Goal: Task Accomplishment & Management: Use online tool/utility

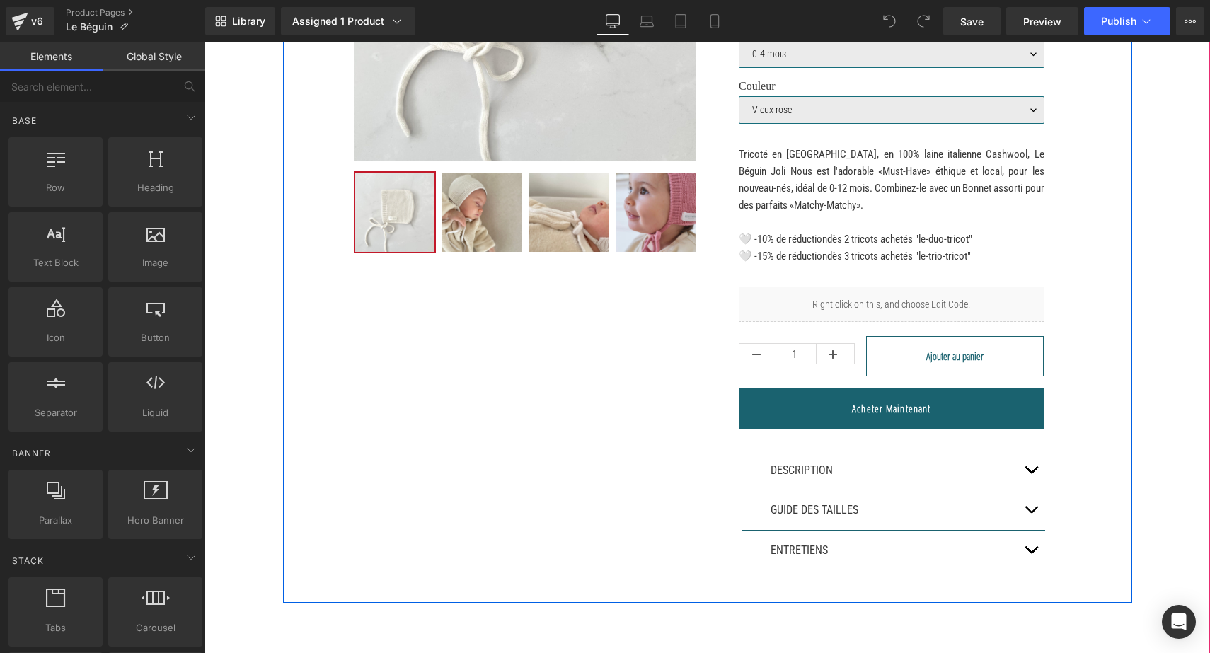
scroll to position [344, 0]
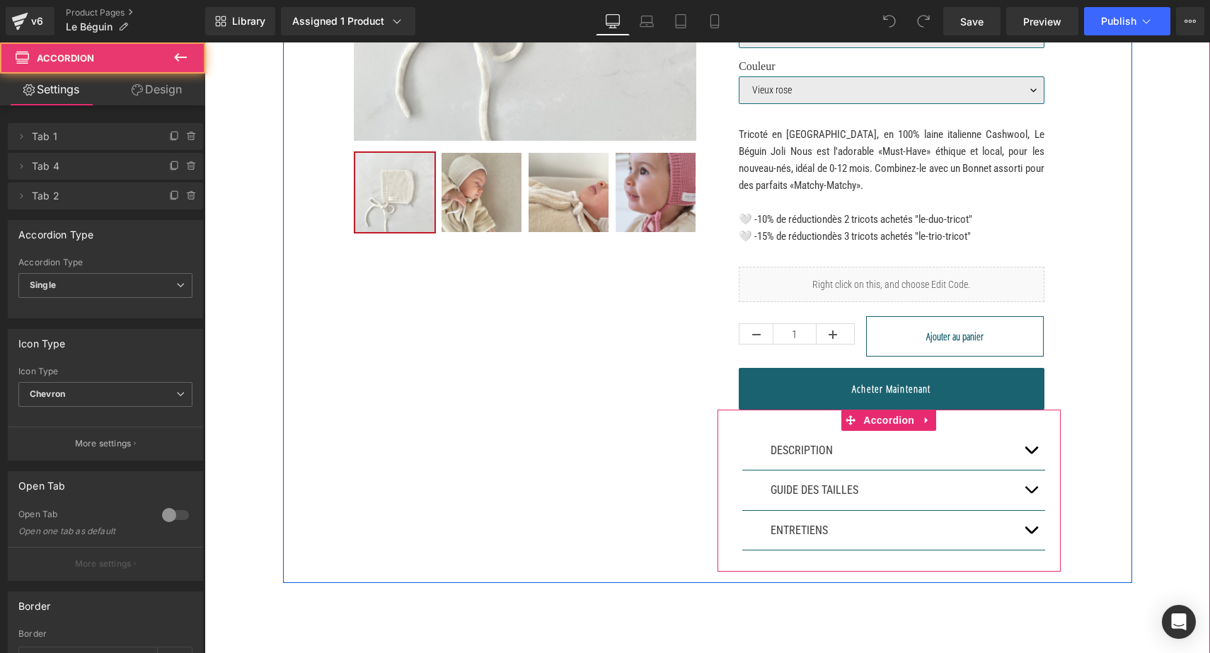
click at [1033, 494] on button "button" at bounding box center [1030, 490] width 28 height 40
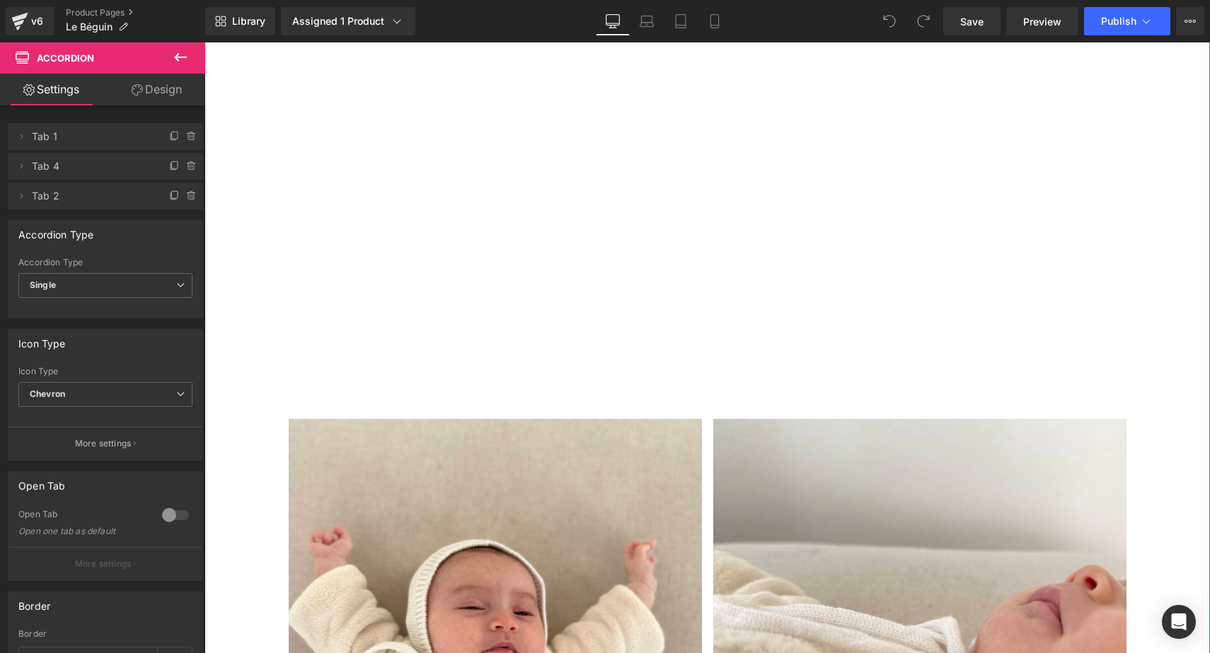
scroll to position [1321, 0]
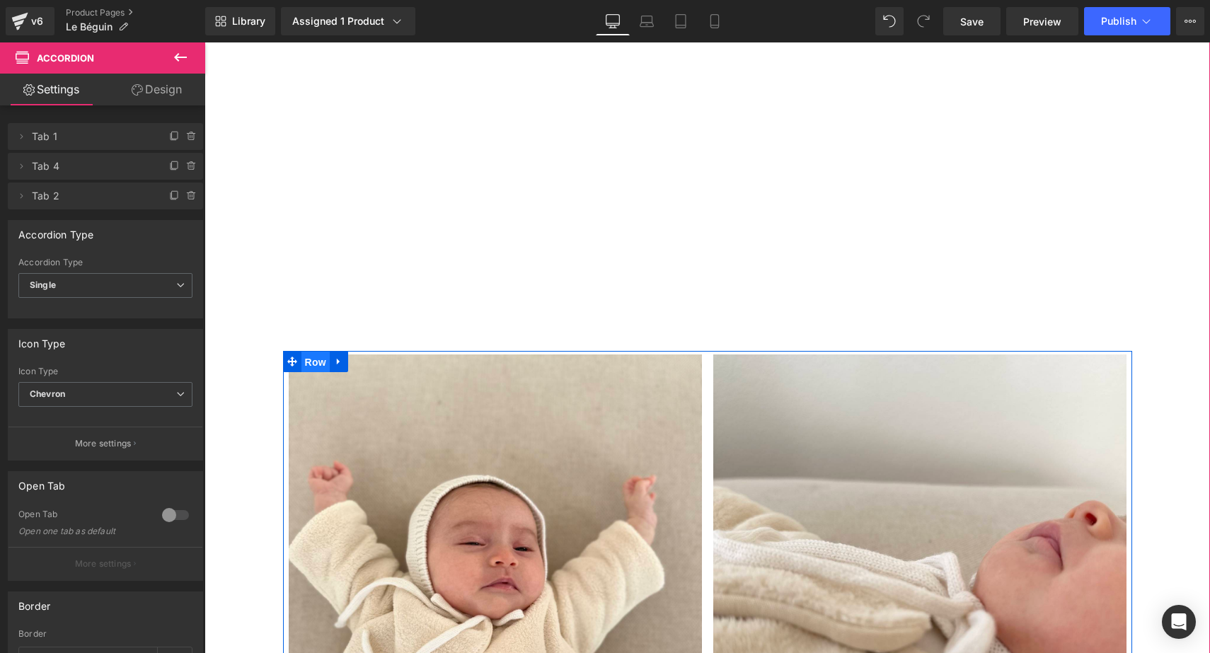
click at [312, 352] on span "Row" at bounding box center [315, 362] width 28 height 21
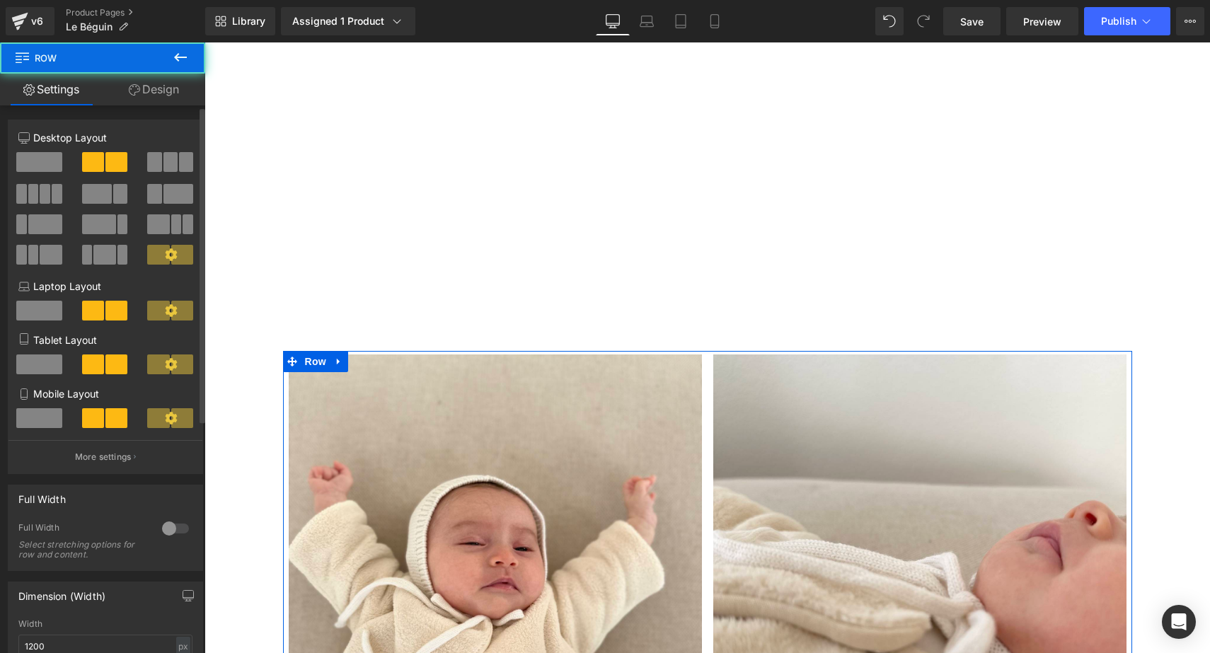
scroll to position [25, 0]
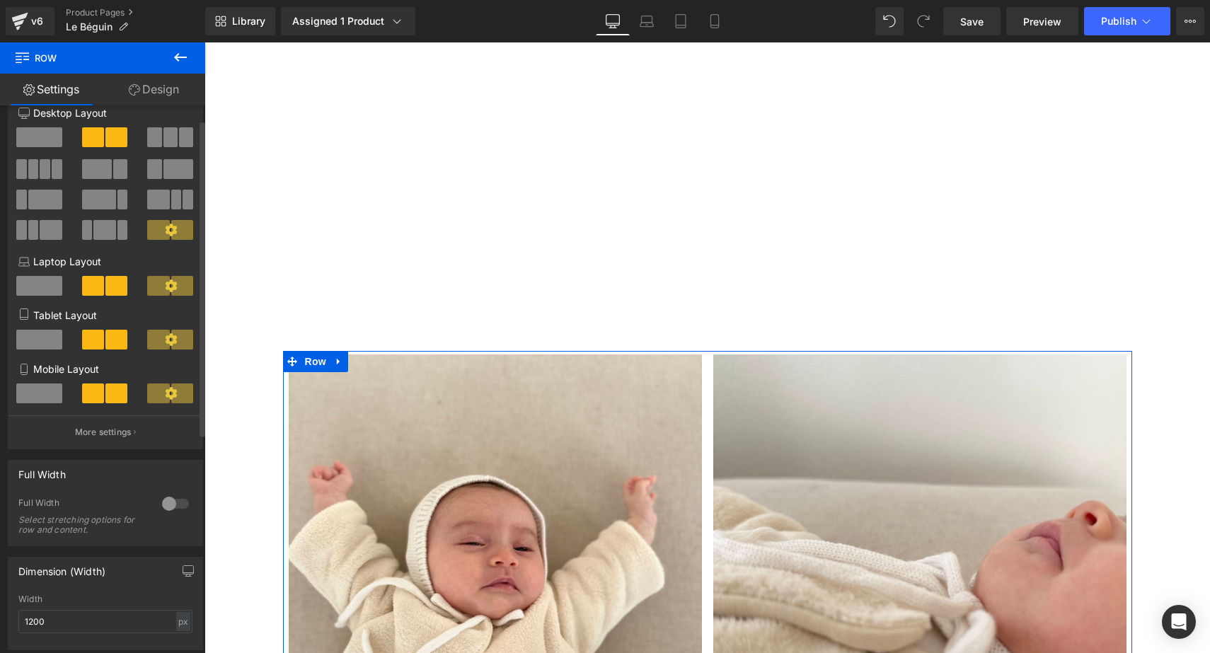
click at [175, 504] on div at bounding box center [175, 503] width 34 height 23
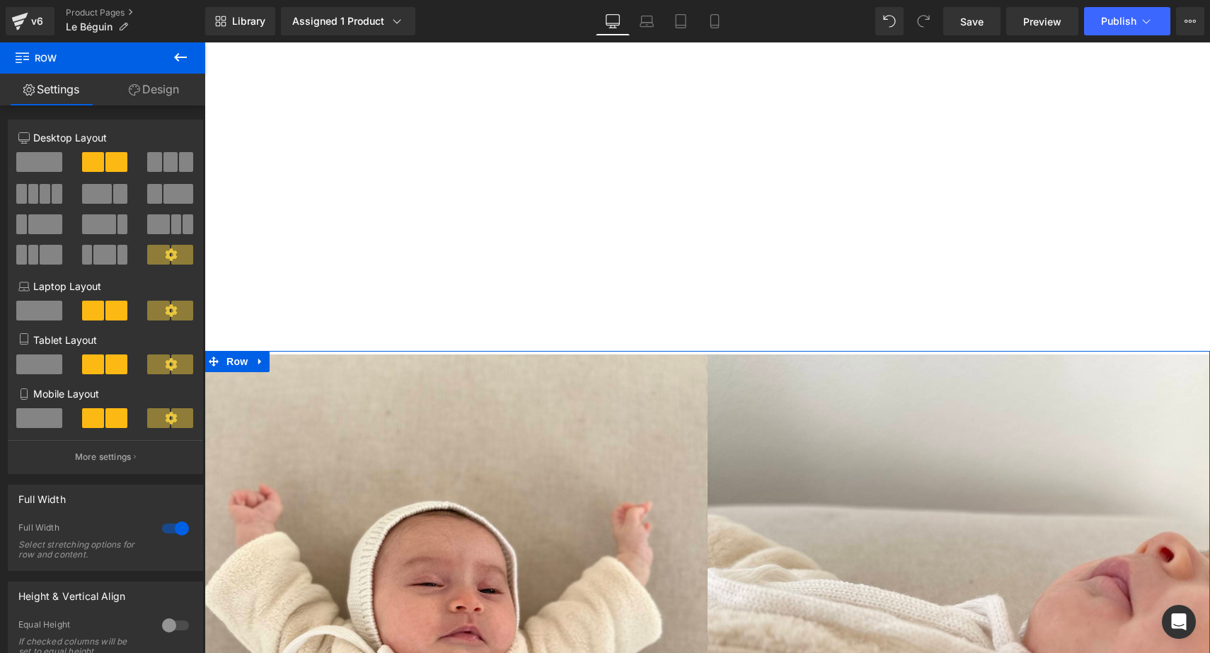
scroll to position [0, 0]
click at [179, 92] on link "Design" at bounding box center [154, 90] width 103 height 32
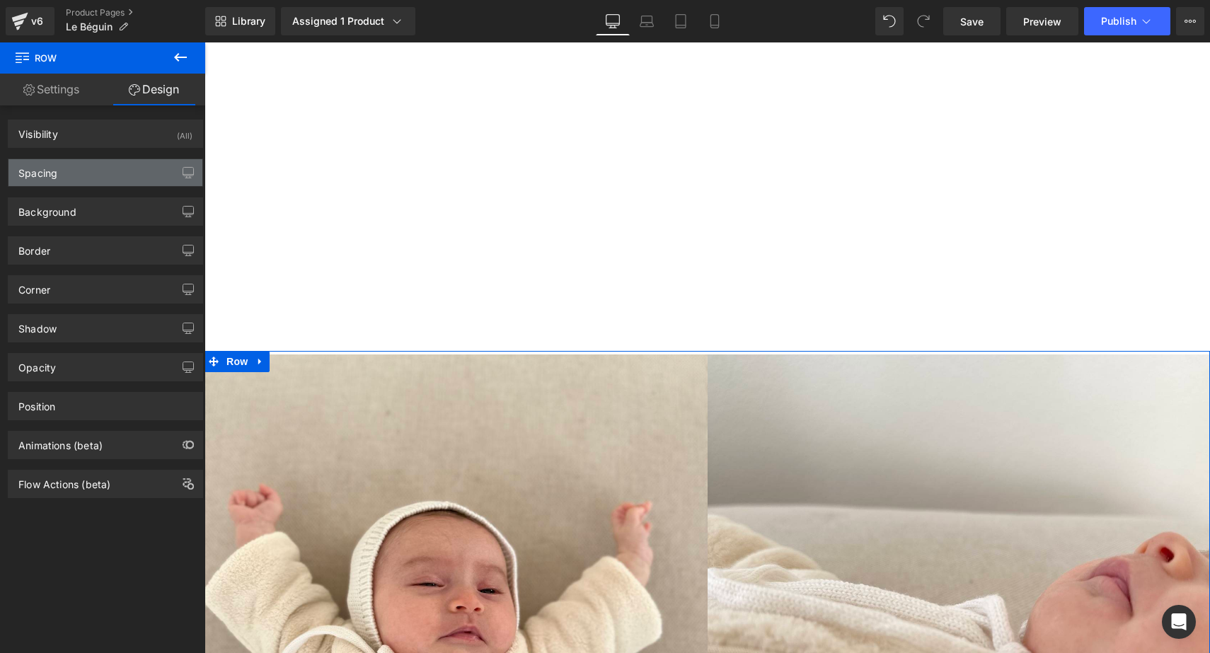
click at [86, 176] on div "Spacing" at bounding box center [105, 172] width 194 height 27
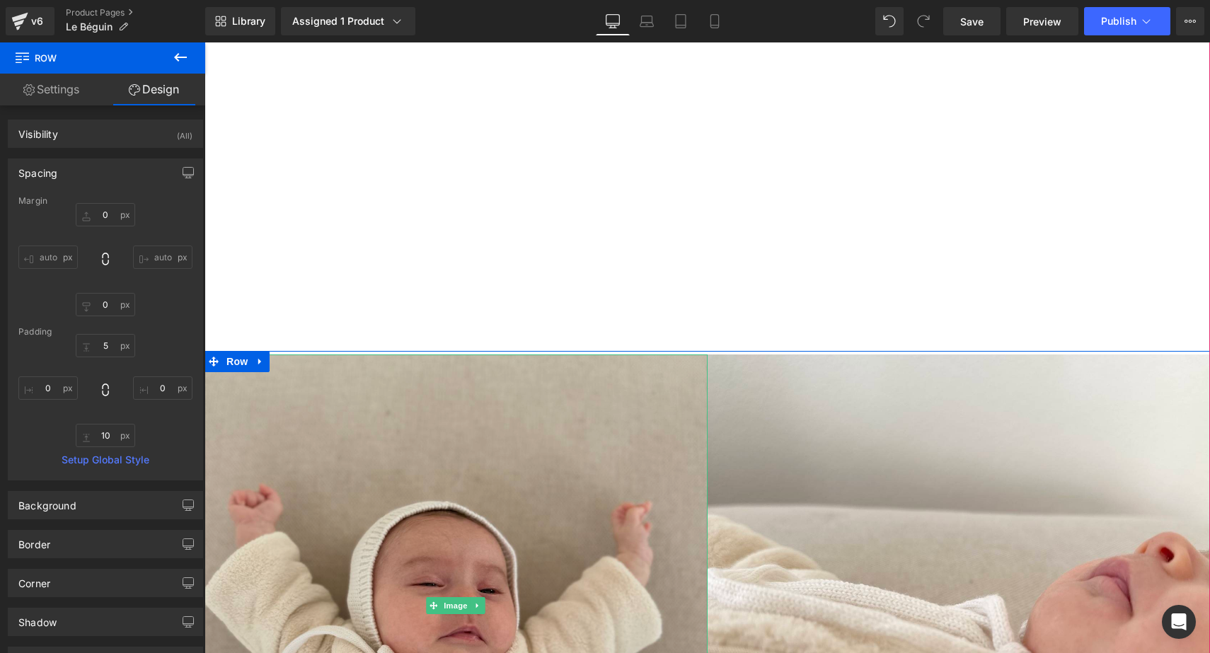
click at [570, 555] on img at bounding box center [455, 605] width 503 height 503
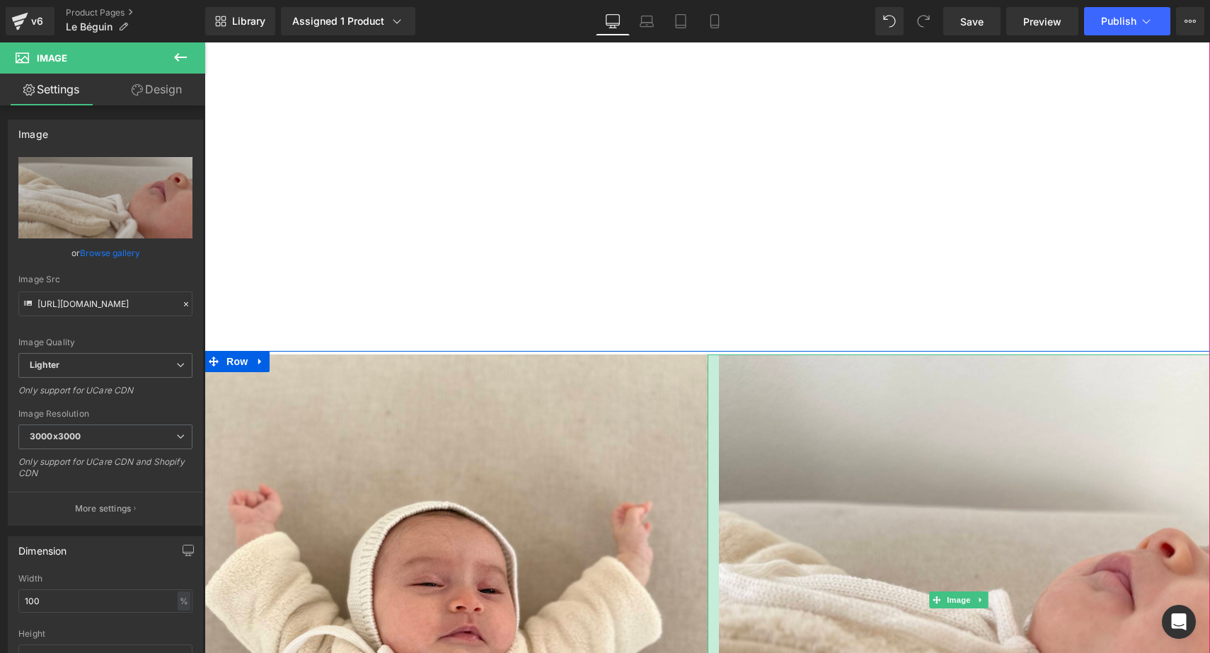
drag, startPoint x: 704, startPoint y: 499, endPoint x: 715, endPoint y: 501, distance: 11.4
click at [715, 501] on div at bounding box center [712, 600] width 11 height 492
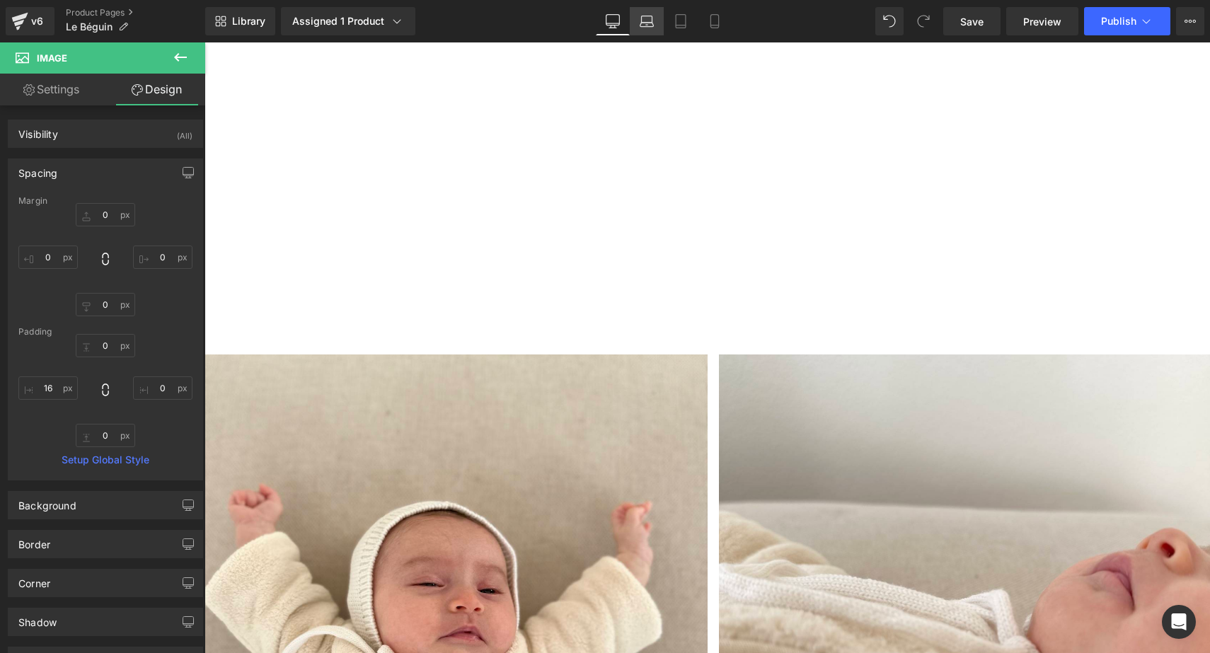
click at [643, 13] on link "Laptop" at bounding box center [647, 21] width 34 height 28
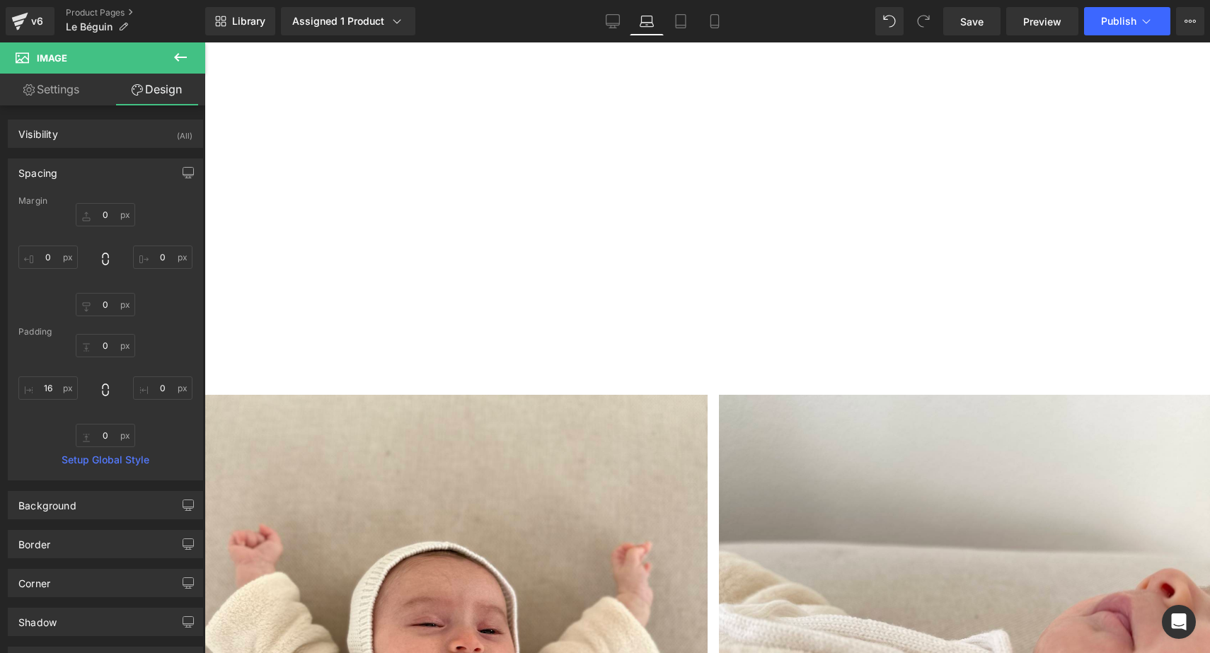
type input "0"
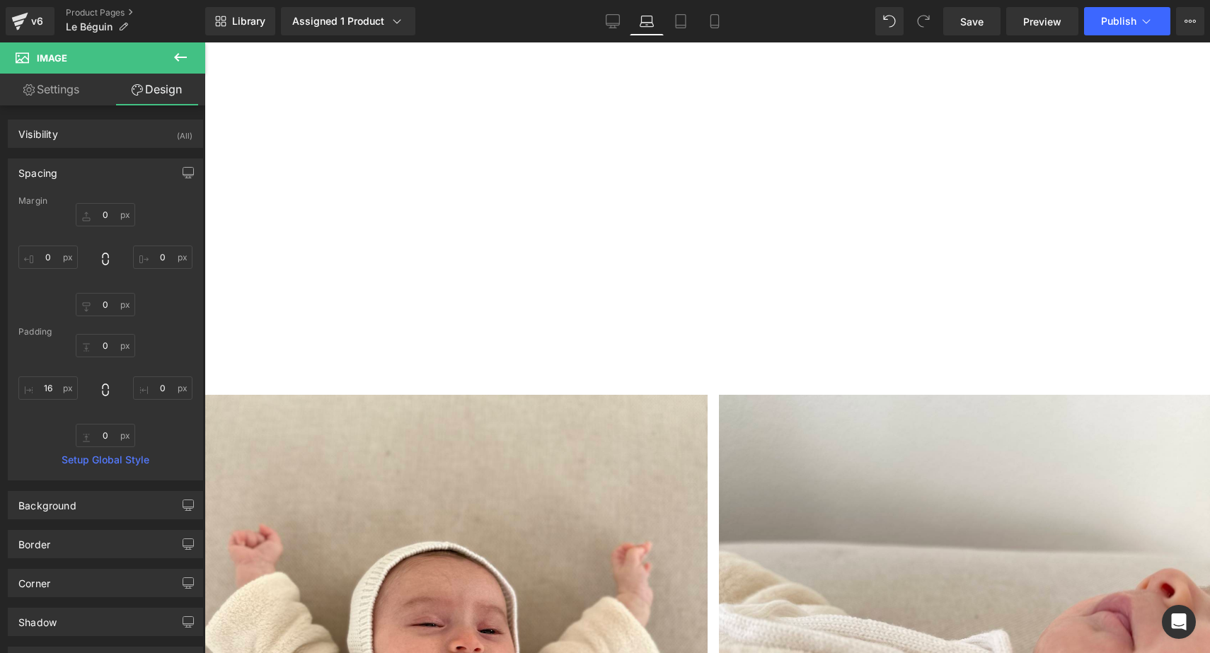
type input "0"
type input "16"
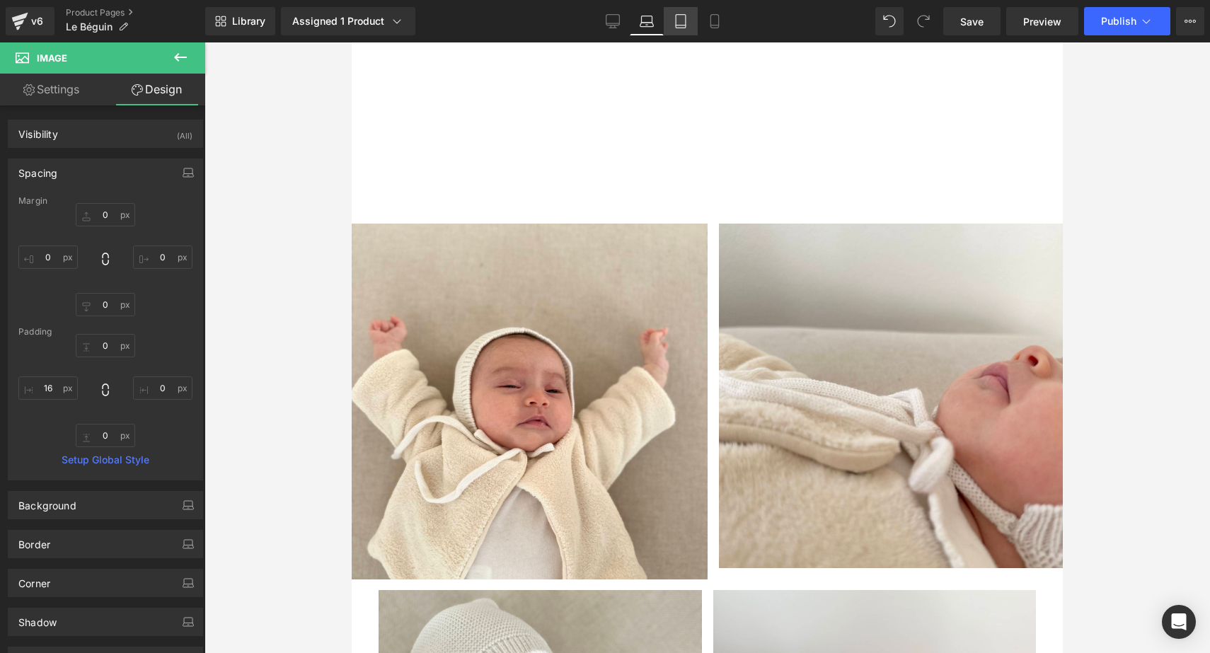
click at [671, 13] on link "Tablet" at bounding box center [680, 21] width 34 height 28
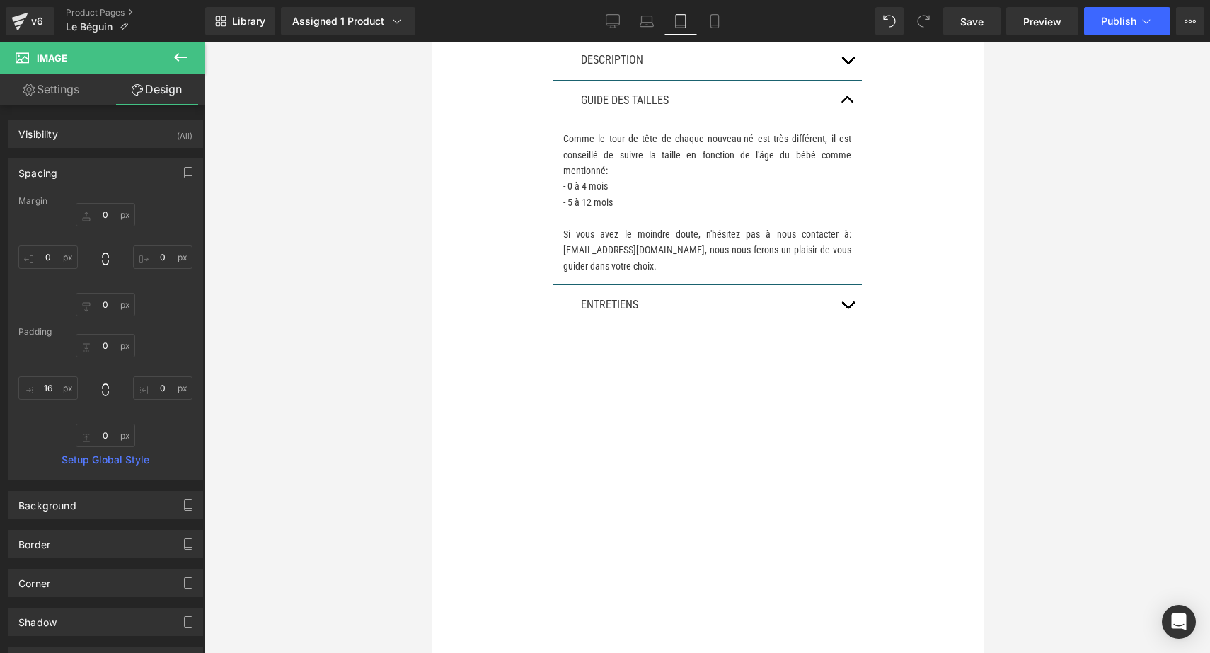
type input "0"
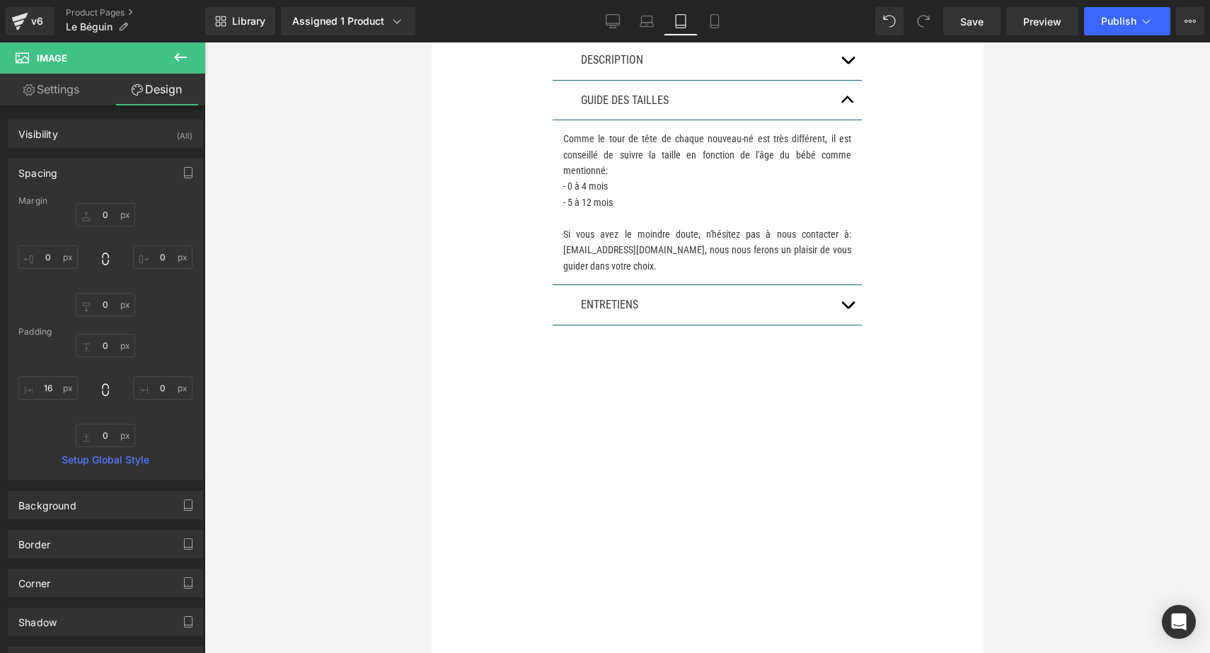
type input "0"
type input "16"
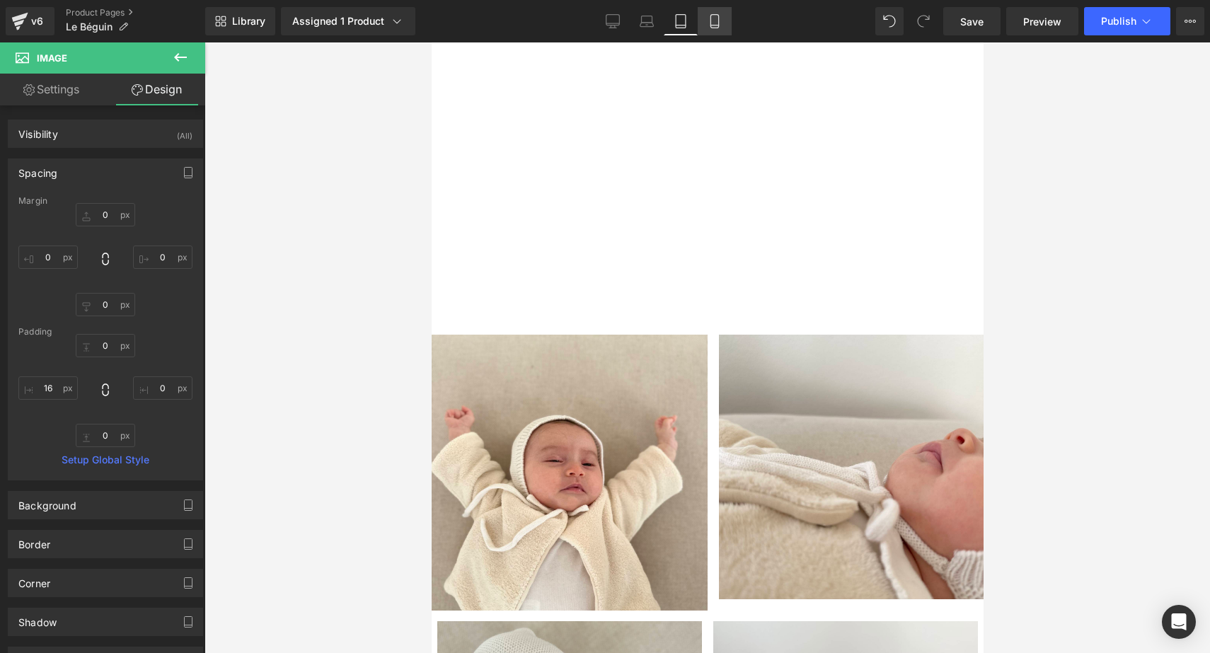
click at [717, 28] on icon at bounding box center [714, 21] width 8 height 13
type input "0"
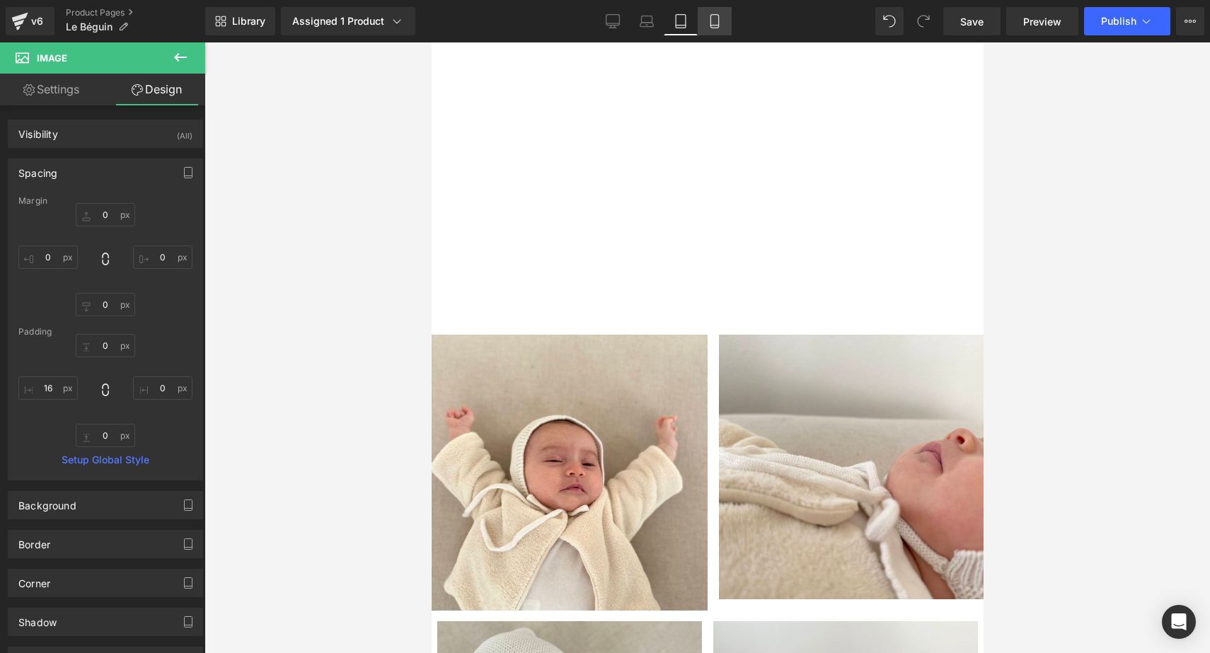
type input "0"
type input "16"
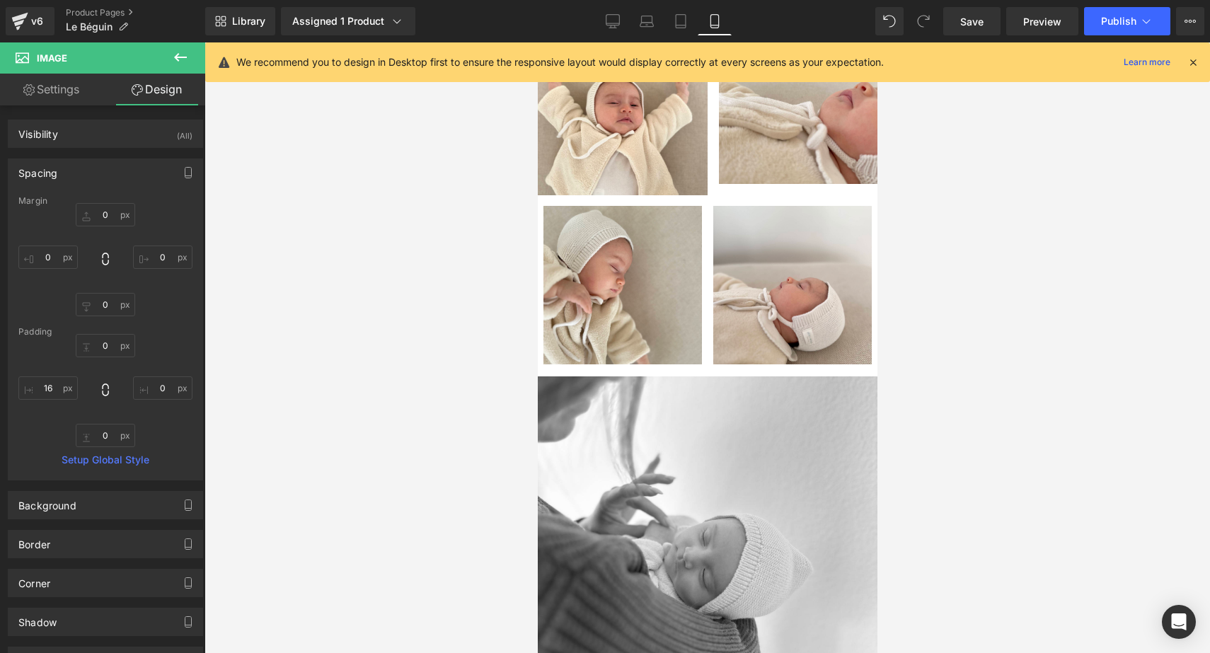
scroll to position [1400, 0]
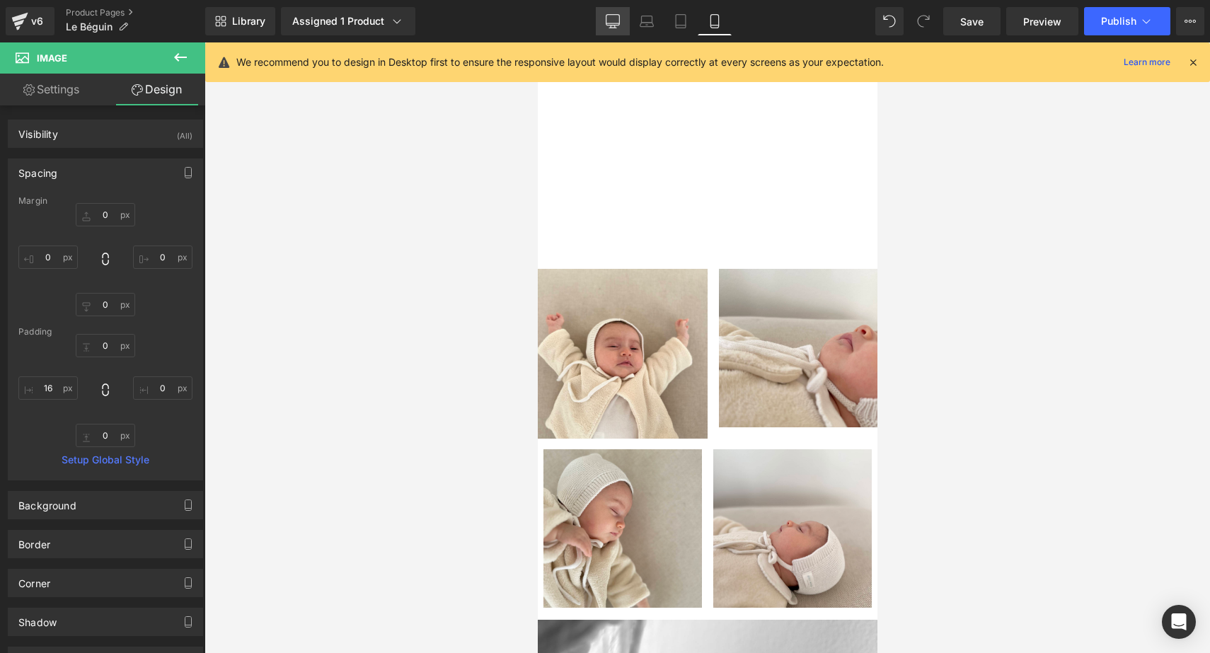
click at [618, 20] on icon at bounding box center [612, 21] width 14 height 14
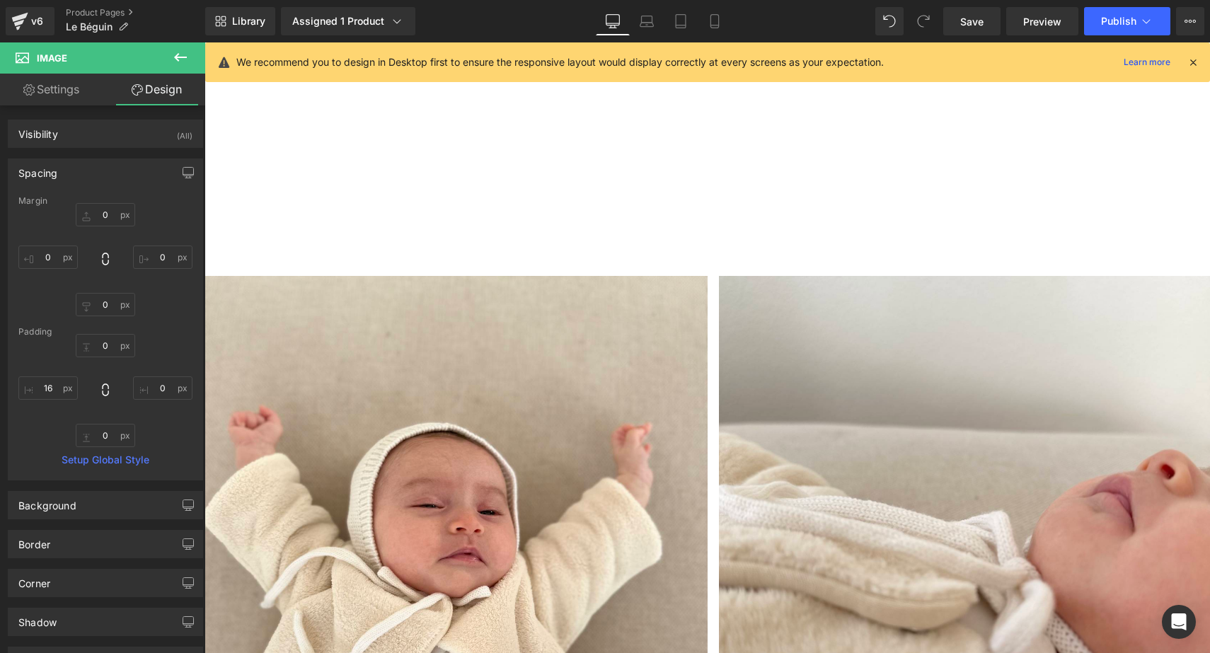
type input "0"
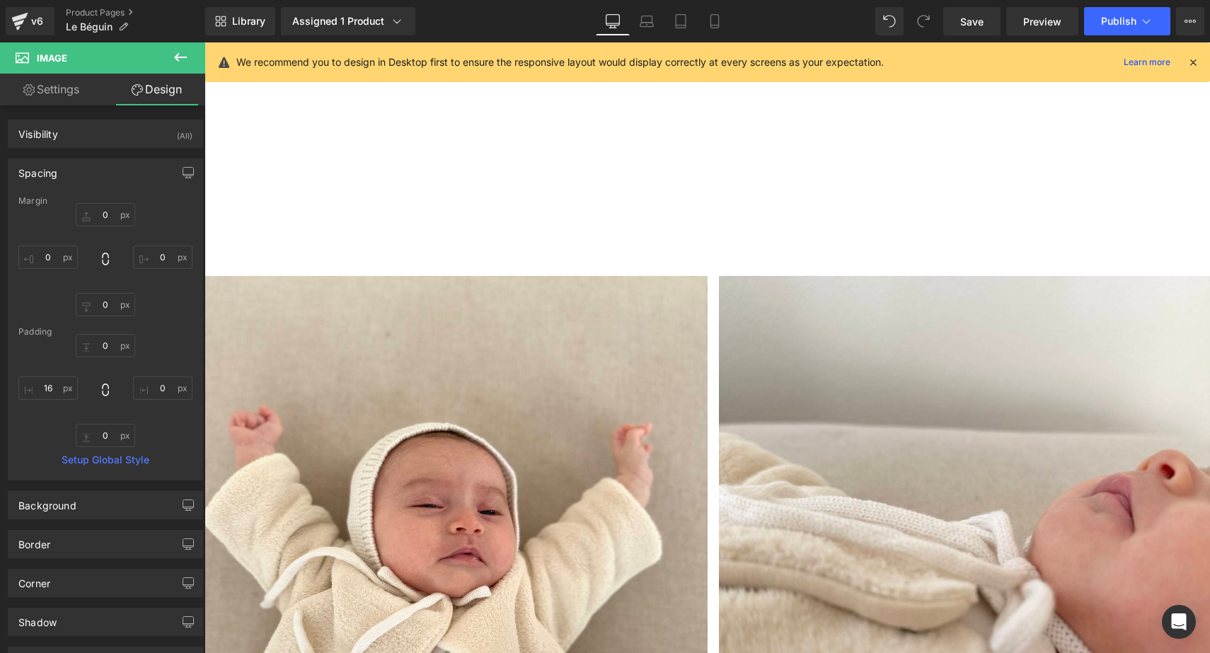
type input "0"
type input "16"
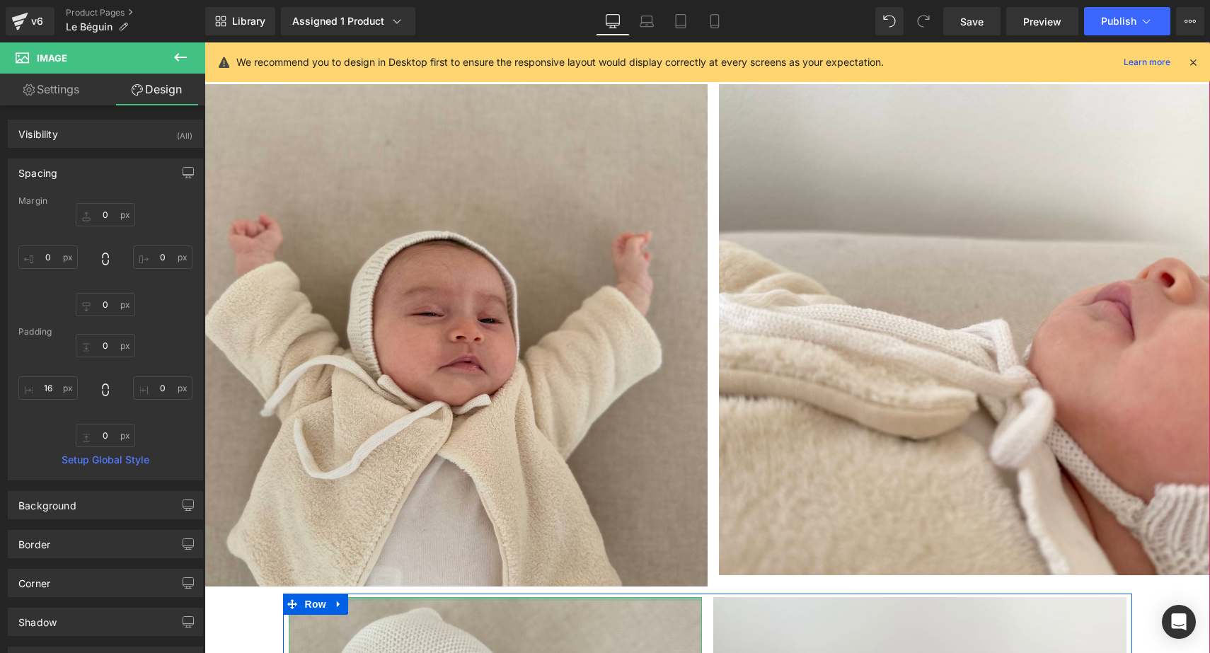
scroll to position [1514, 0]
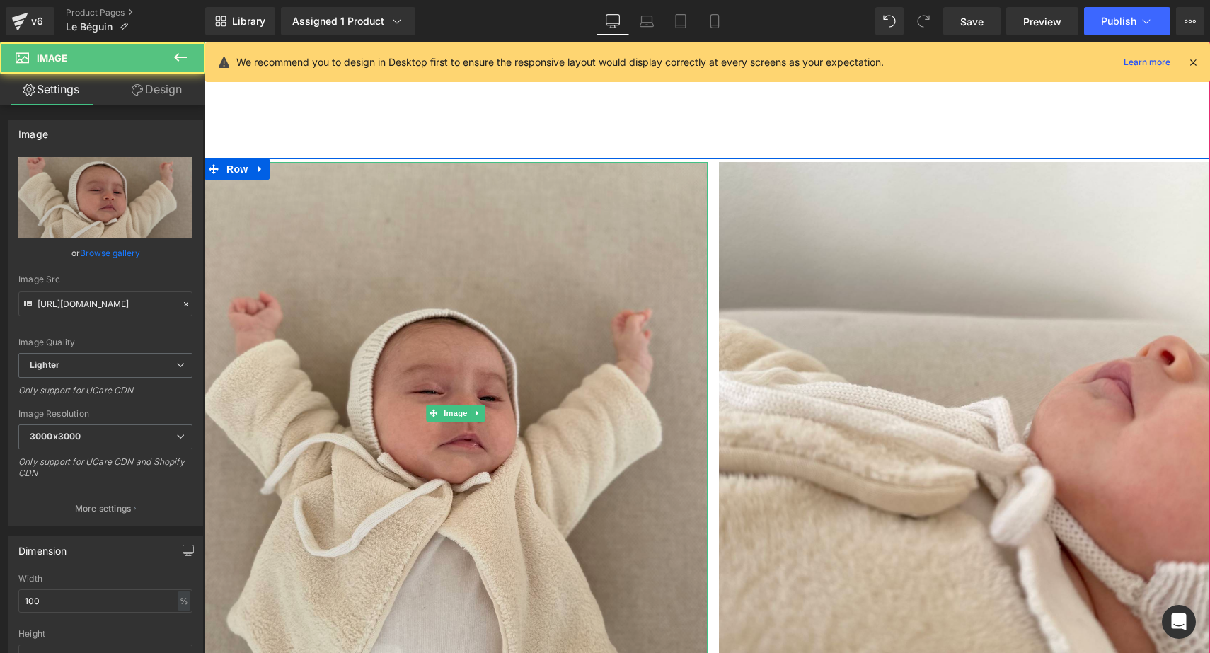
click at [525, 332] on img at bounding box center [455, 413] width 503 height 503
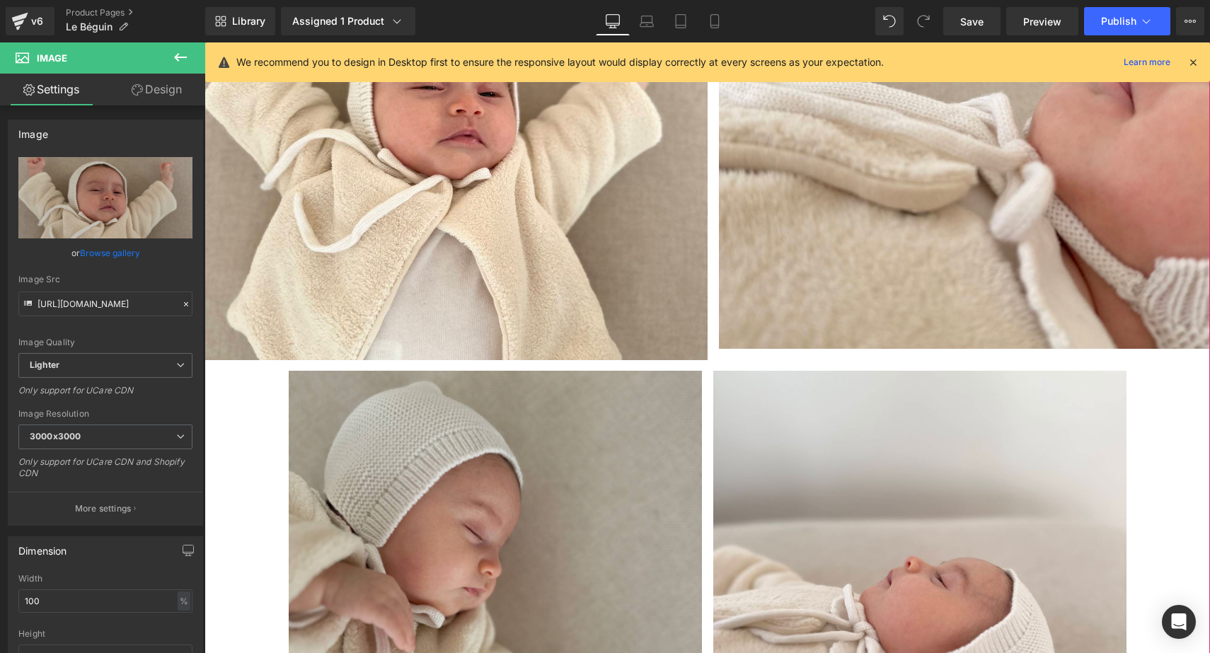
scroll to position [1864, 0]
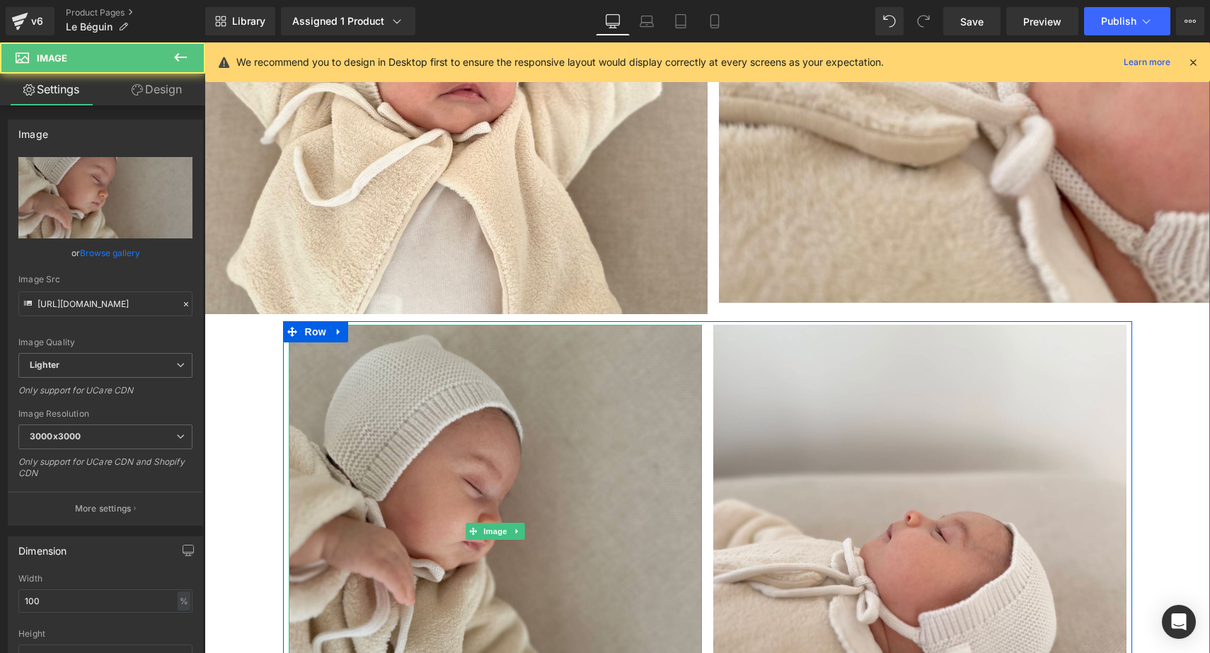
click at [509, 414] on img at bounding box center [495, 531] width 413 height 413
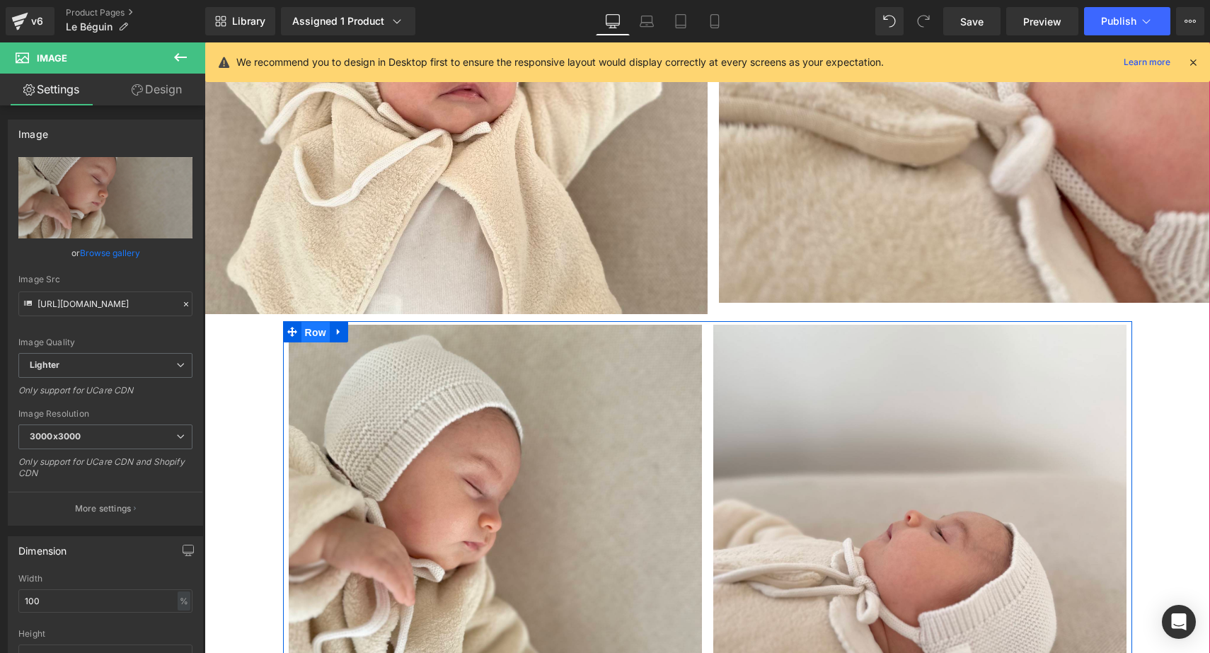
click at [315, 327] on span "Row" at bounding box center [315, 332] width 28 height 21
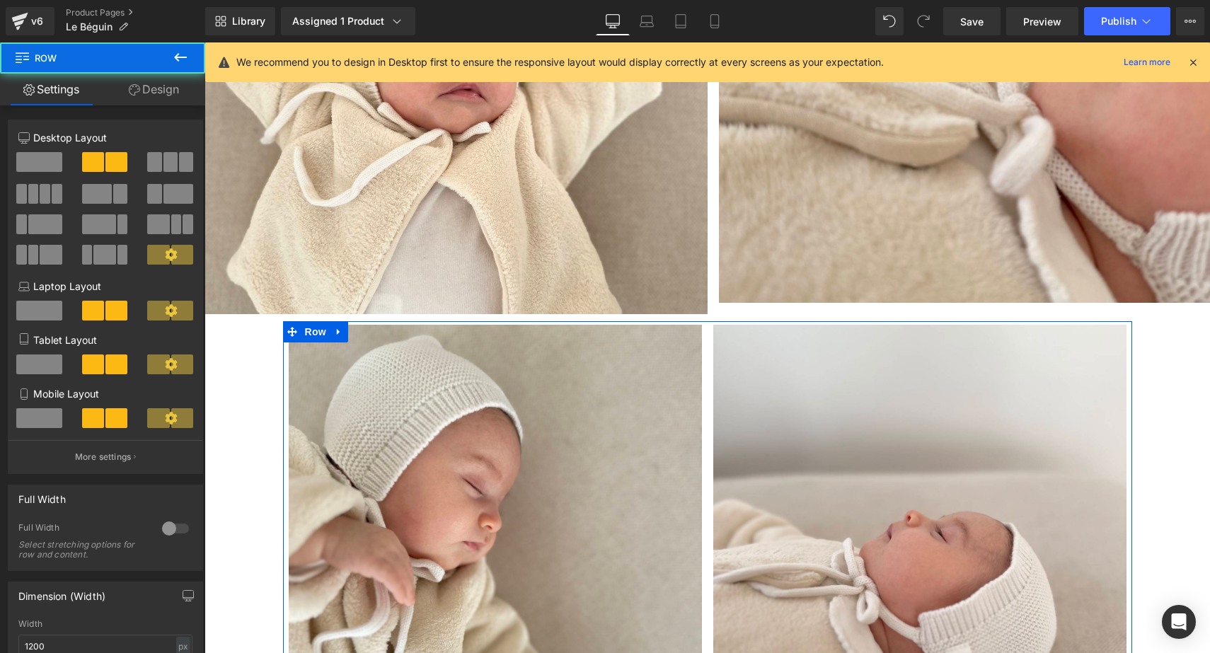
scroll to position [172, 0]
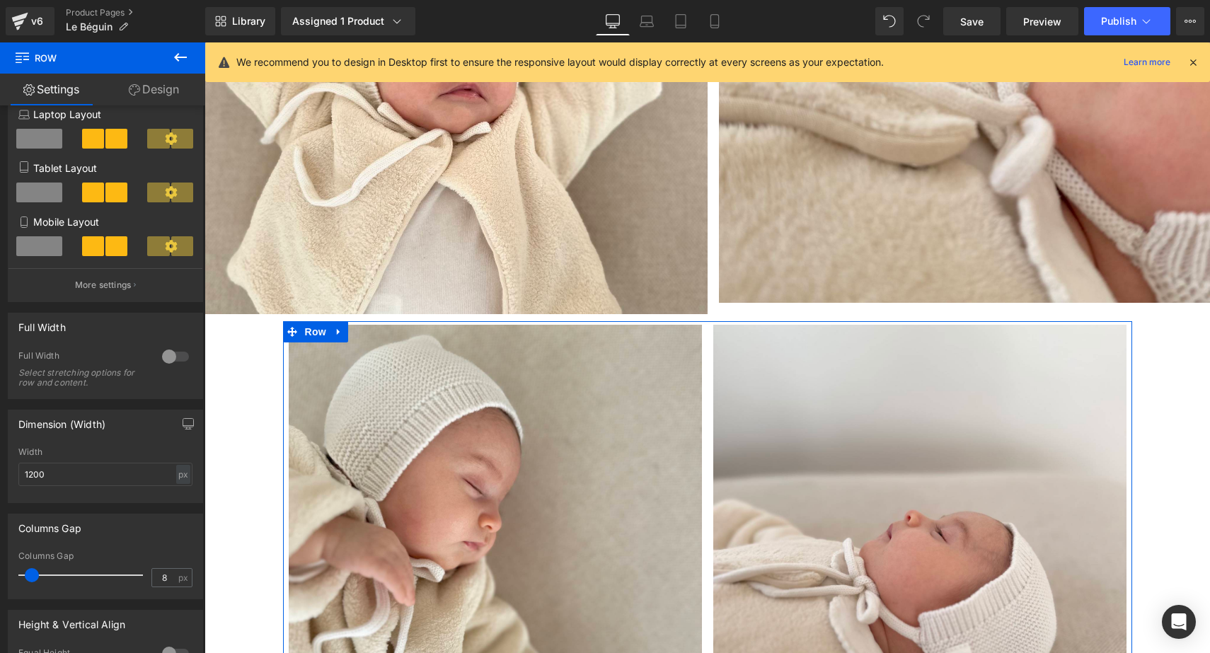
click at [173, 354] on div at bounding box center [175, 356] width 34 height 23
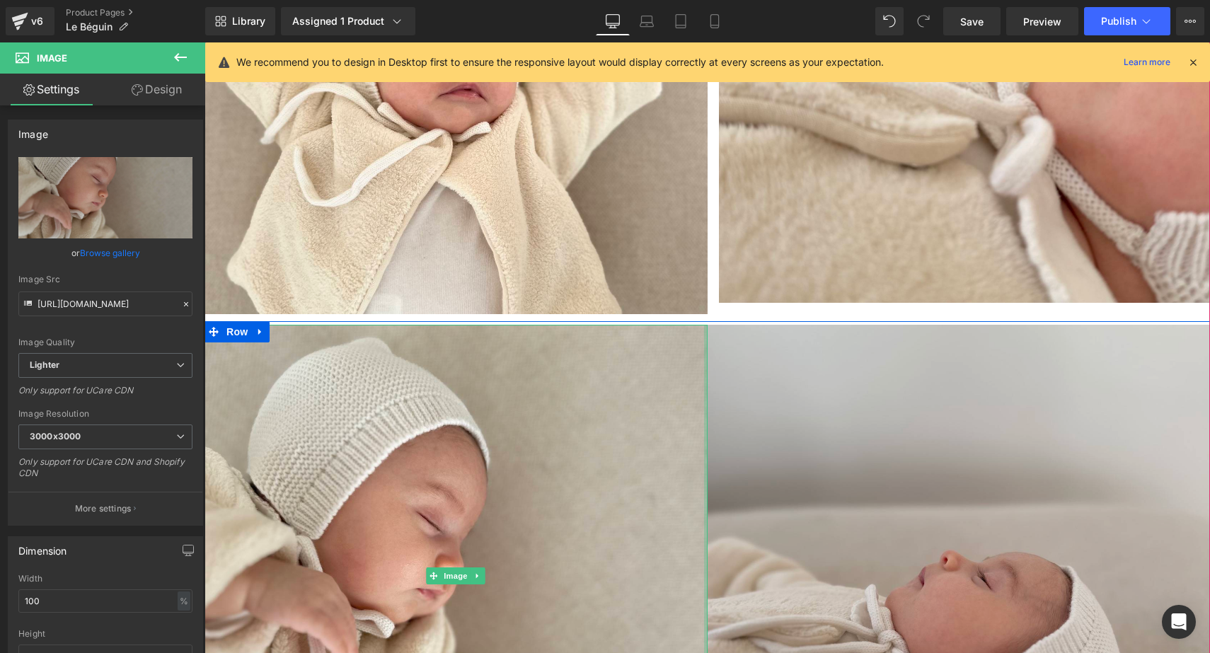
drag, startPoint x: 703, startPoint y: 425, endPoint x: 724, endPoint y: 425, distance: 21.2
click at [724, 425] on div "Image Image Row" at bounding box center [706, 578] width 1005 height 514
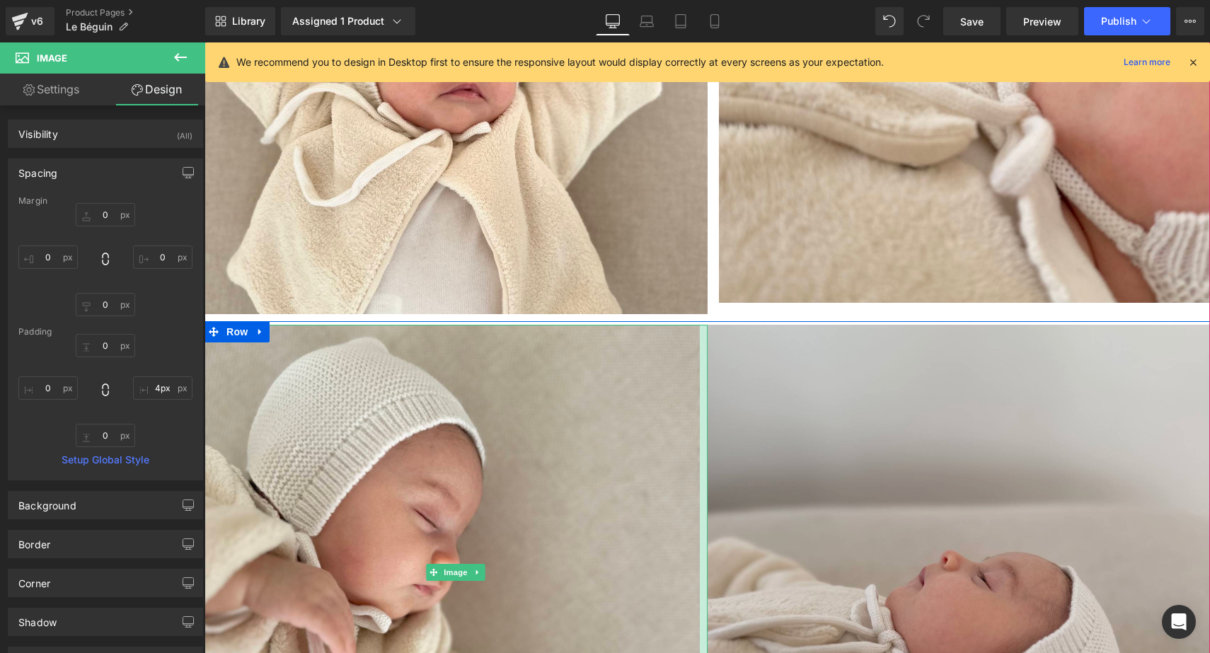
type input "0px"
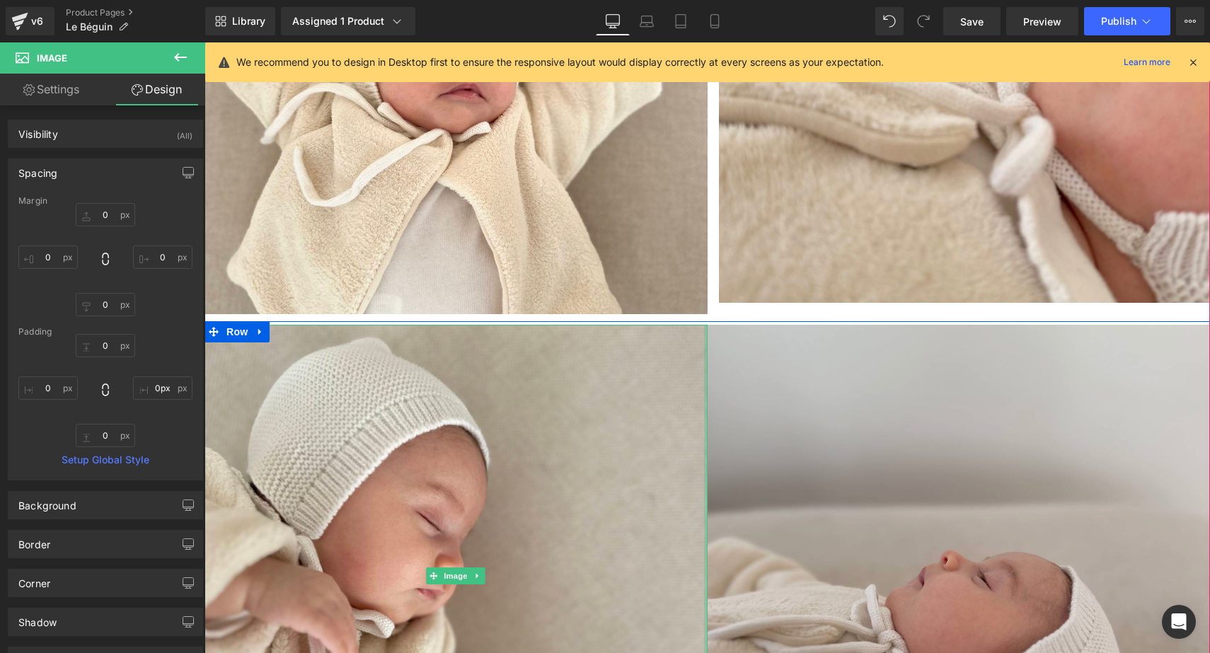
drag, startPoint x: 703, startPoint y: 442, endPoint x: 719, endPoint y: 436, distance: 16.6
click at [719, 436] on div "Image Image Row" at bounding box center [706, 578] width 1005 height 514
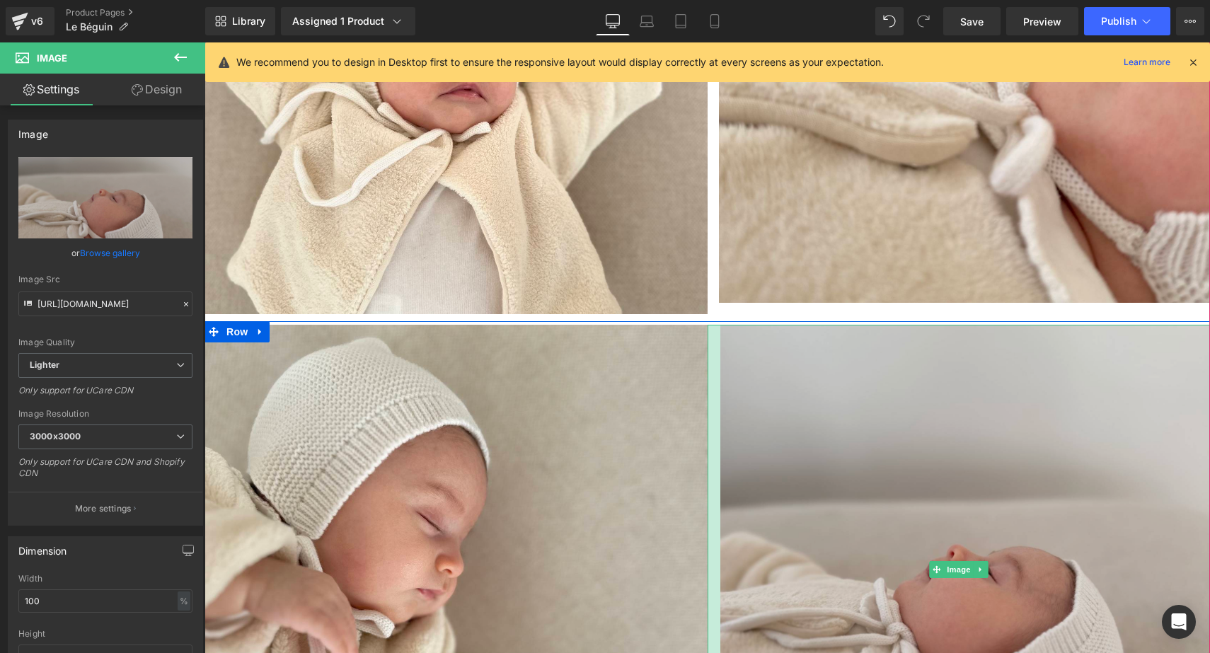
drag, startPoint x: 705, startPoint y: 323, endPoint x: 717, endPoint y: 323, distance: 12.7
click at [717, 325] on div "Image" at bounding box center [958, 570] width 503 height 490
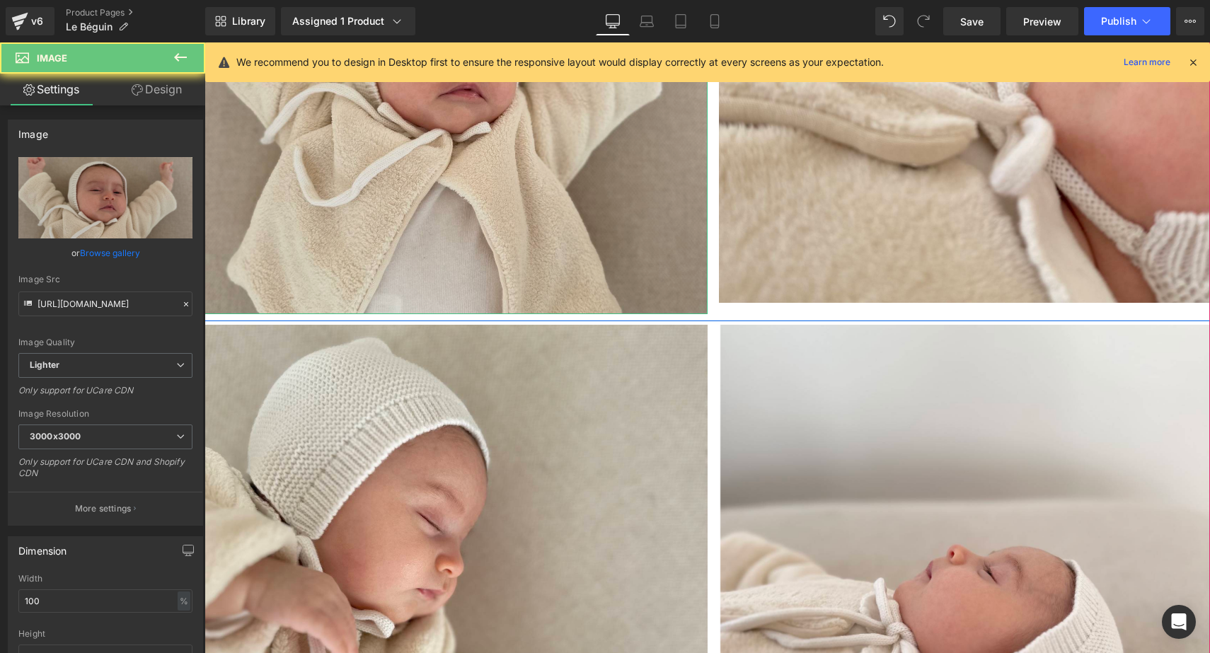
click at [512, 236] on img at bounding box center [455, 63] width 503 height 503
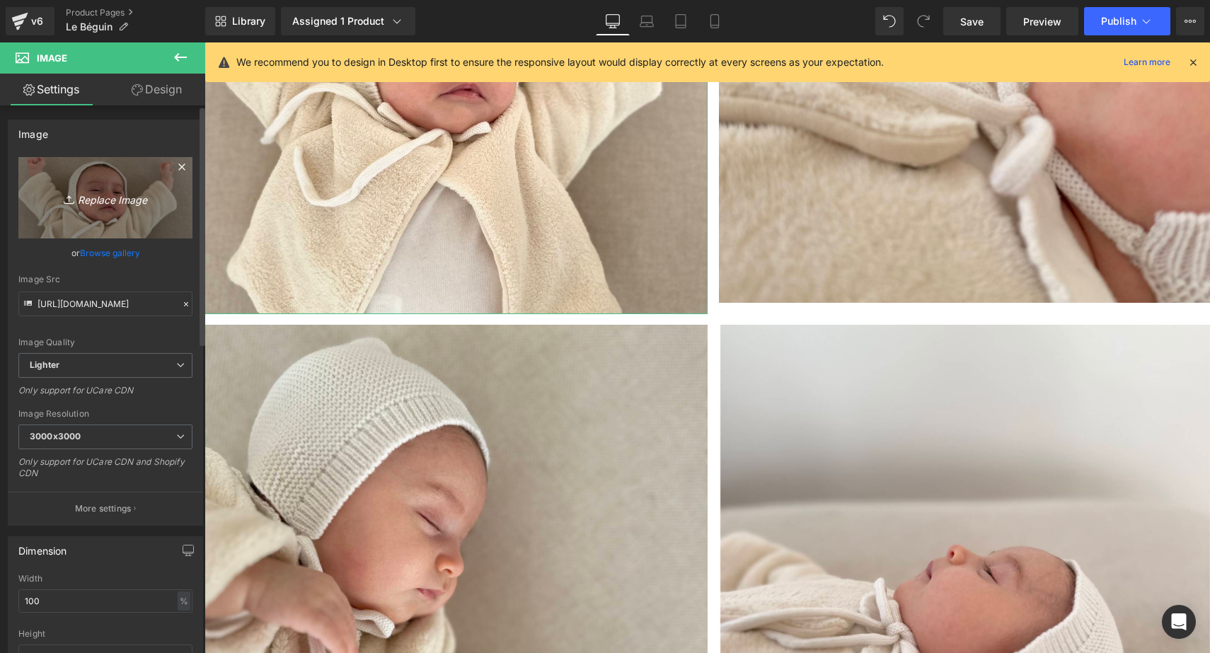
click at [106, 170] on link "Replace Image" at bounding box center [105, 197] width 174 height 81
type input "C:\fakepath\Béguin-vieux-rose-Tricot-joli-nous-laine-mérinos-ultra-doux-confo…"
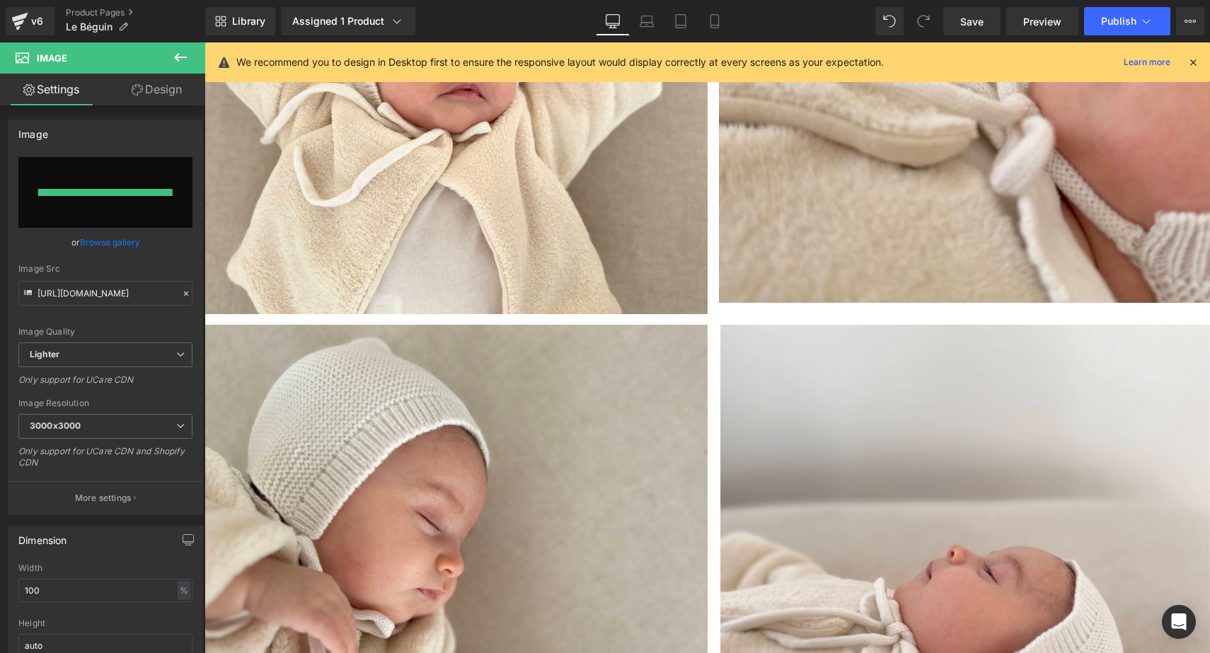
type input "[URL][DOMAIN_NAME]"
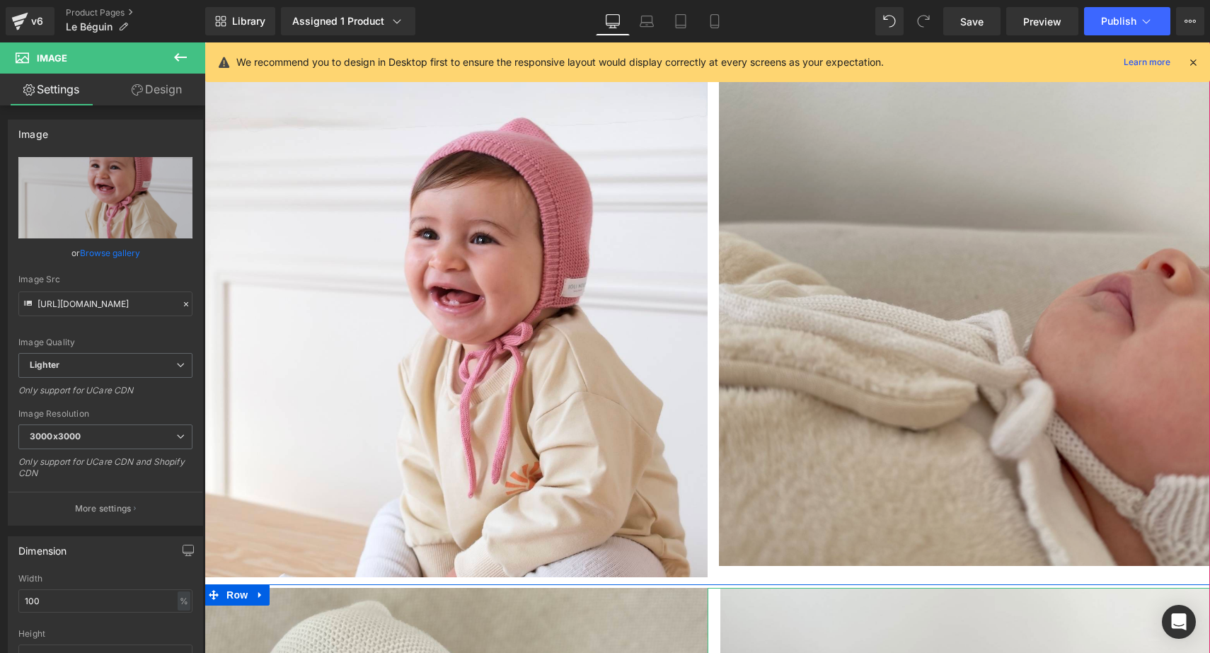
scroll to position [1550, 0]
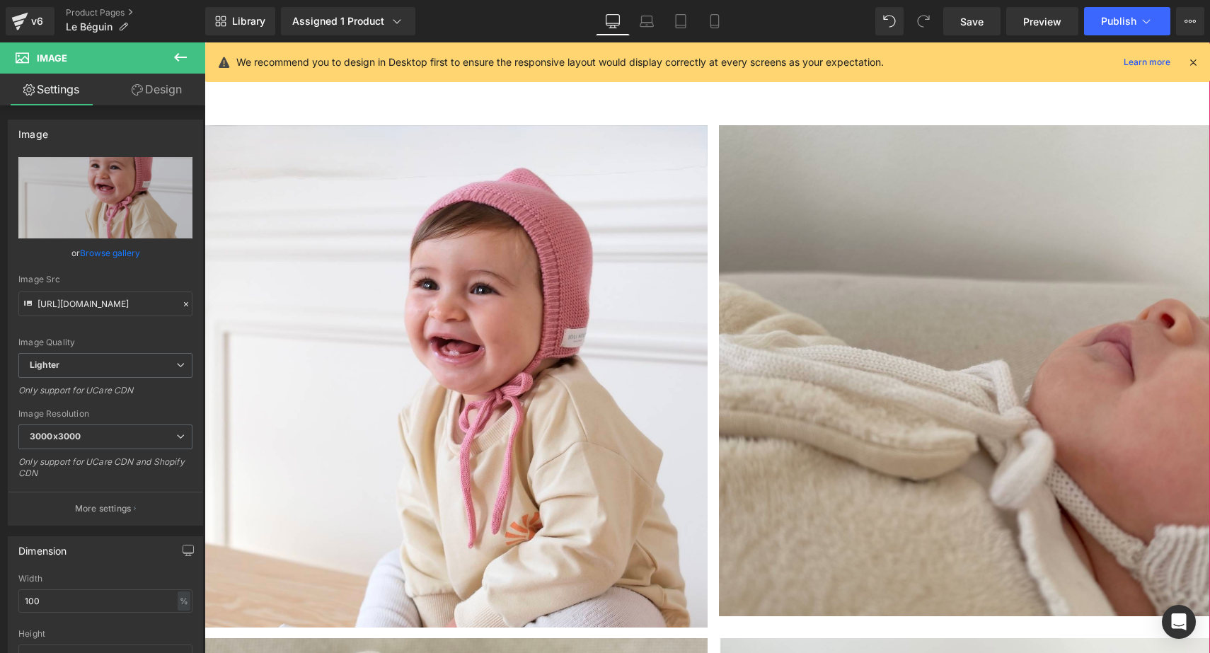
click at [862, 303] on img at bounding box center [958, 371] width 503 height 492
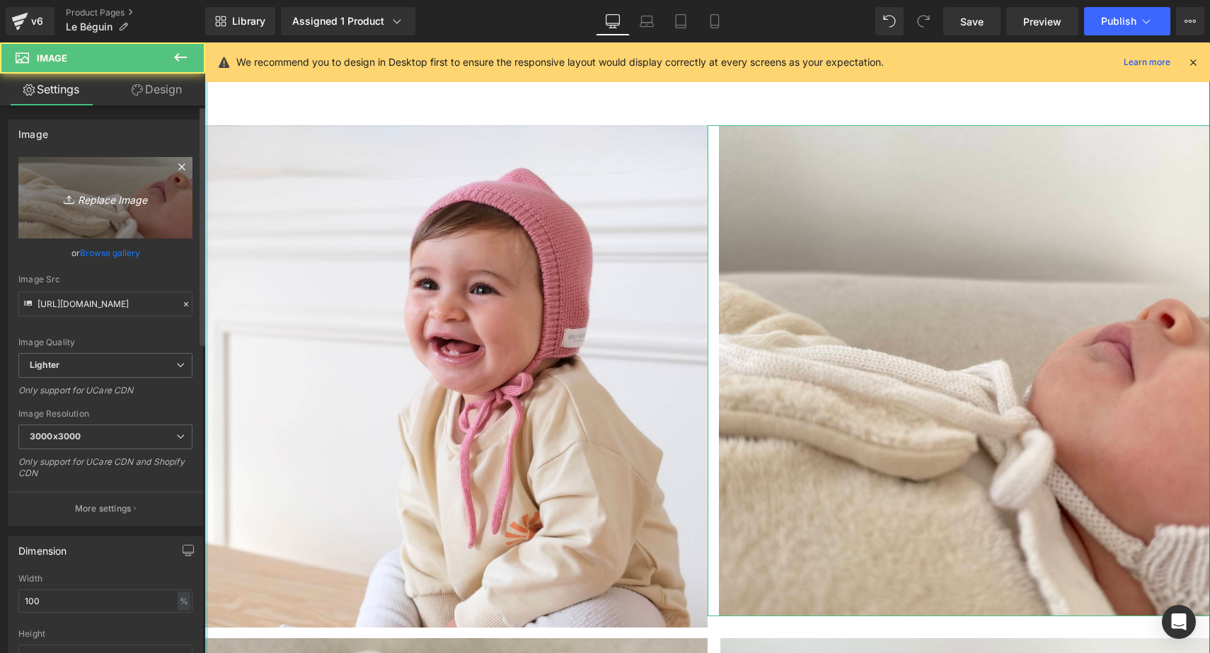
click at [166, 226] on link "Replace Image" at bounding box center [105, 197] width 174 height 81
type input "C:\fakepath\Béguin-vieux-rose-Tricot-joli-nous-laine-mérinos-ultra-doux-confo…"
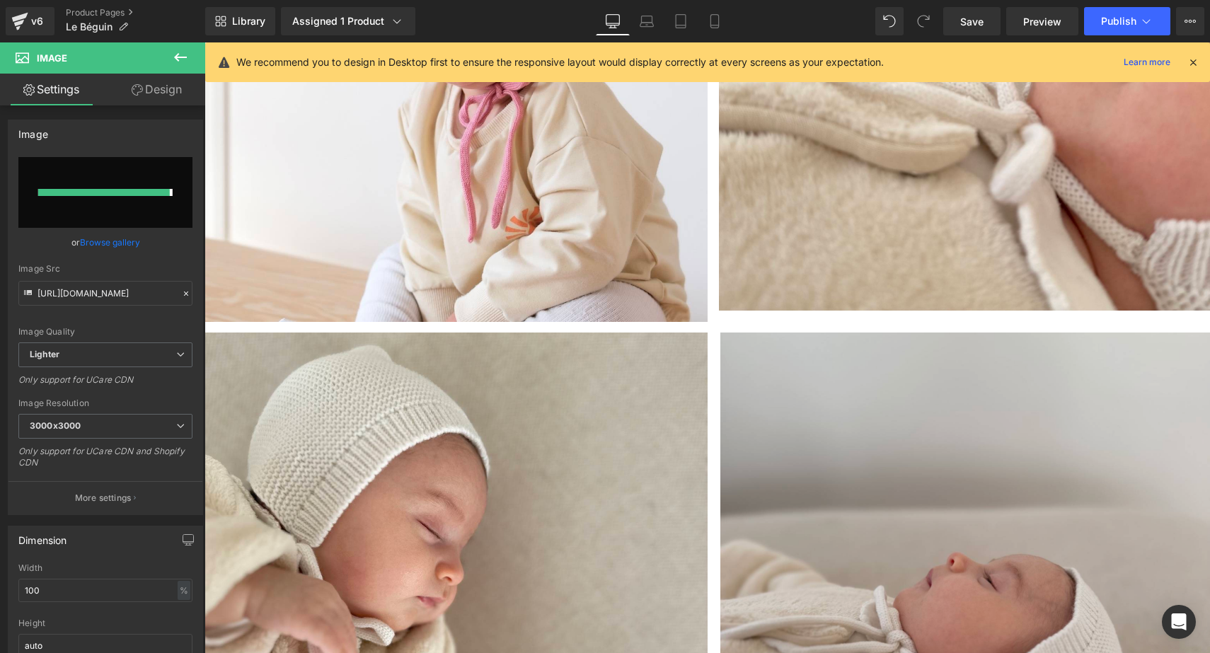
type input "[URL][DOMAIN_NAME]"
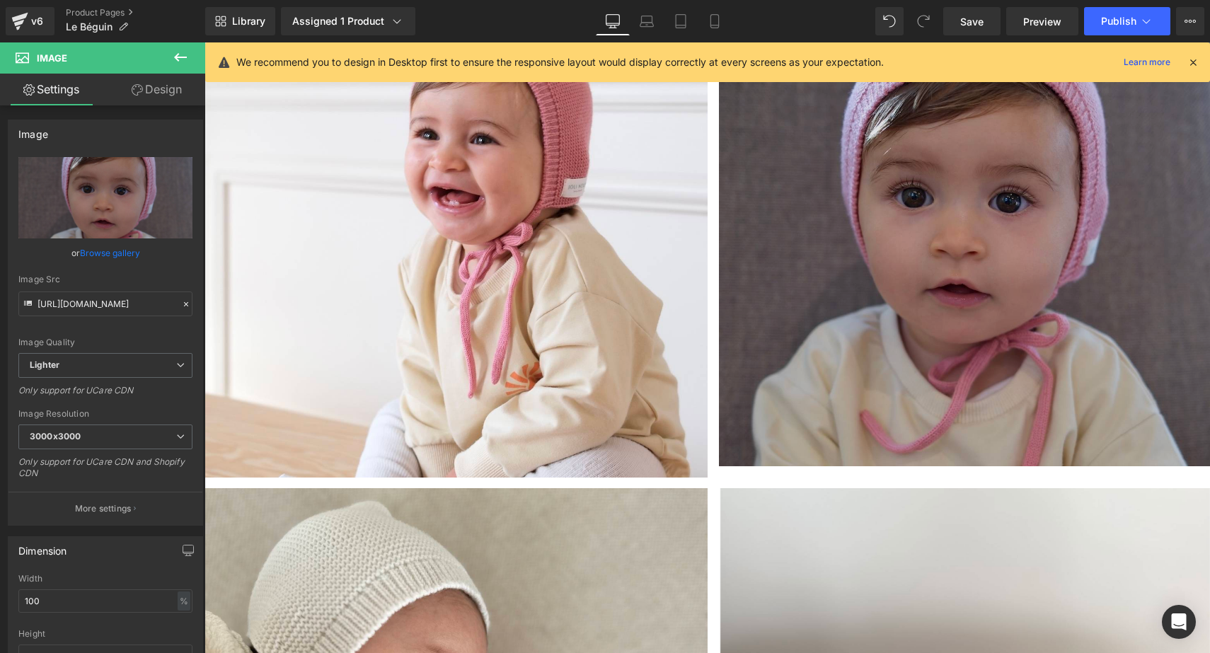
scroll to position [1706, 0]
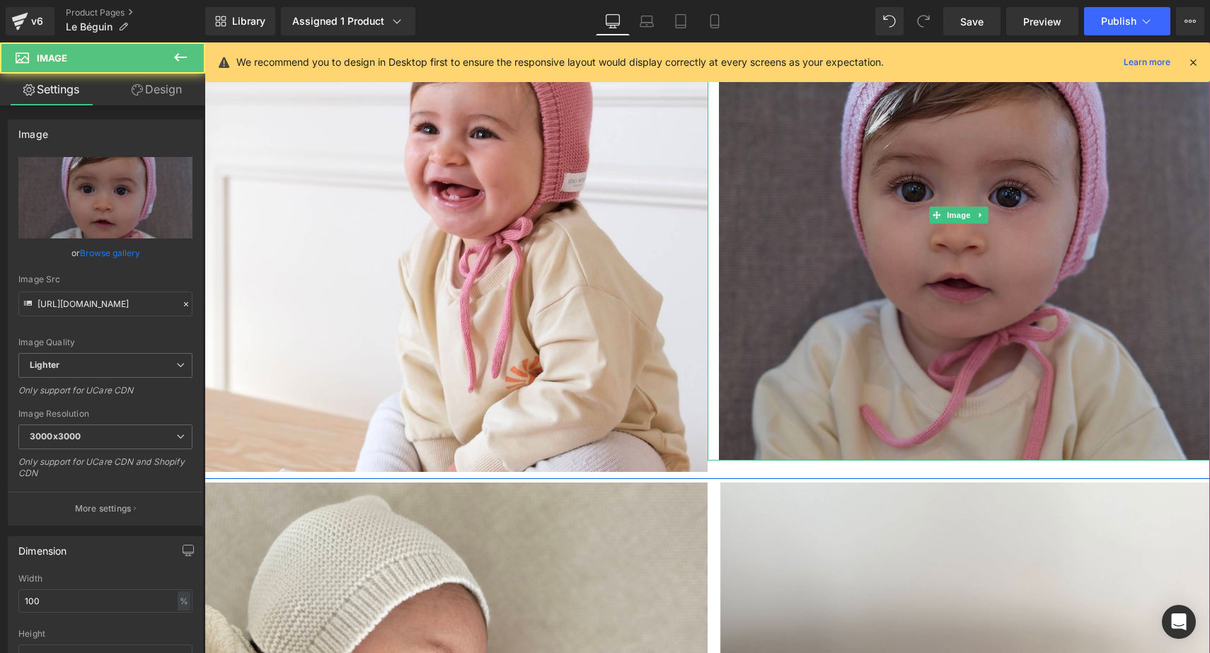
click at [869, 269] on img at bounding box center [958, 216] width 503 height 492
click at [862, 323] on img at bounding box center [958, 216] width 503 height 492
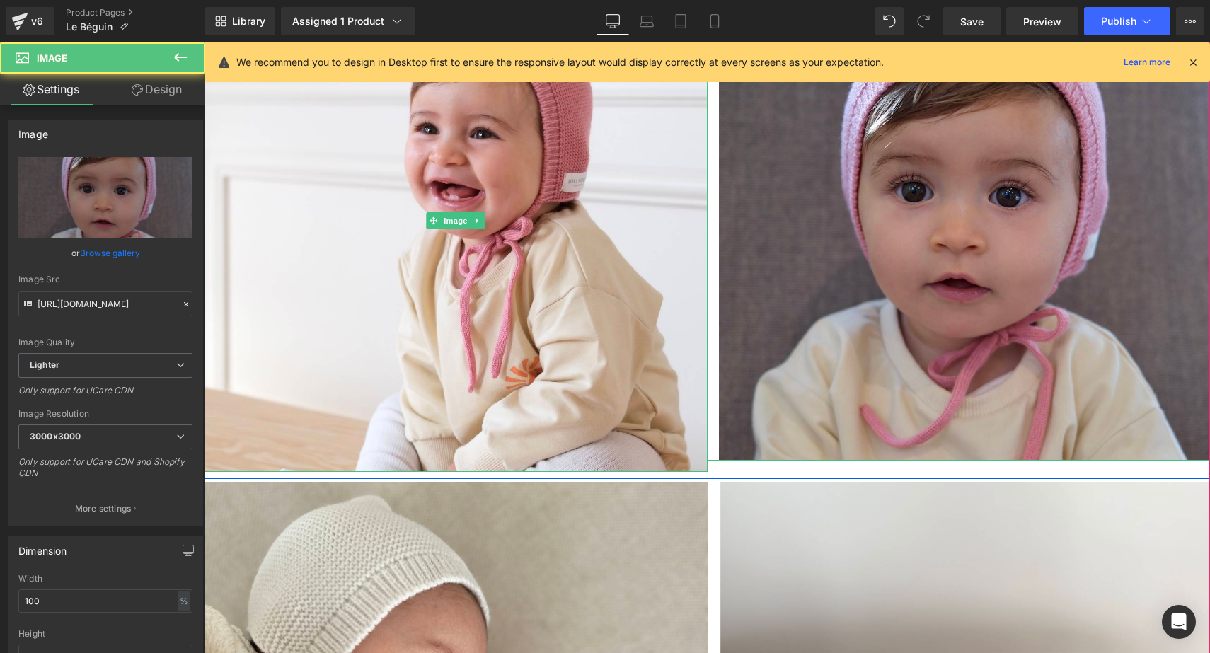
click at [159, 91] on link "Design" at bounding box center [156, 90] width 103 height 32
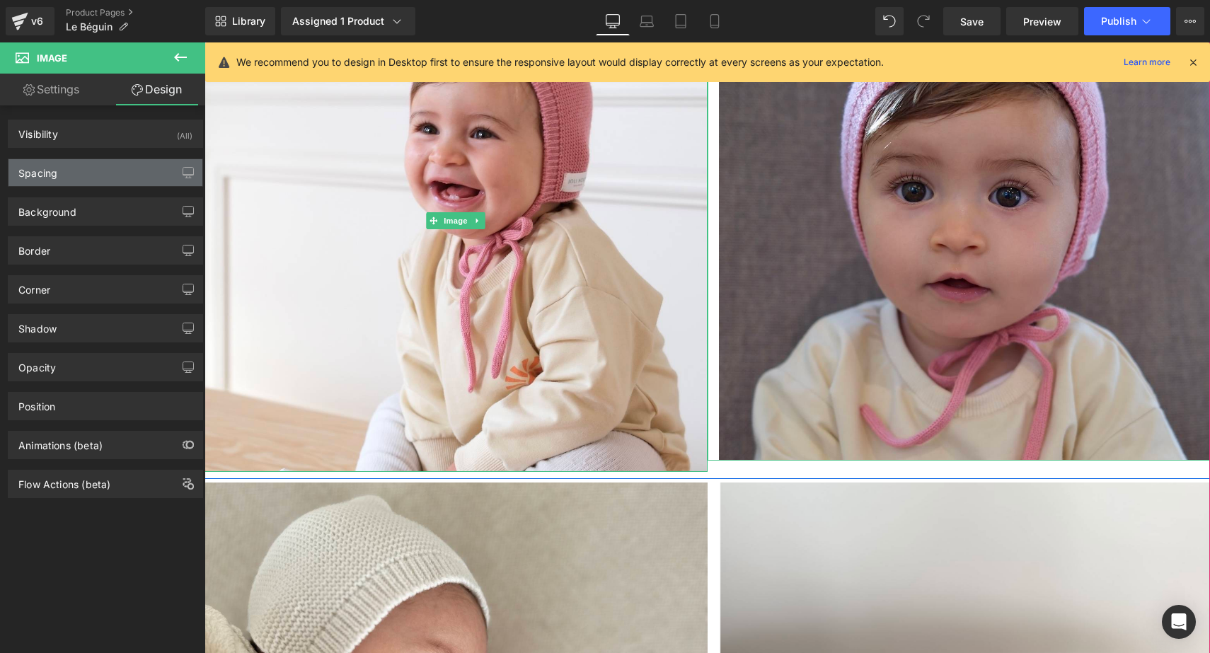
click at [77, 164] on div "Spacing" at bounding box center [105, 172] width 194 height 27
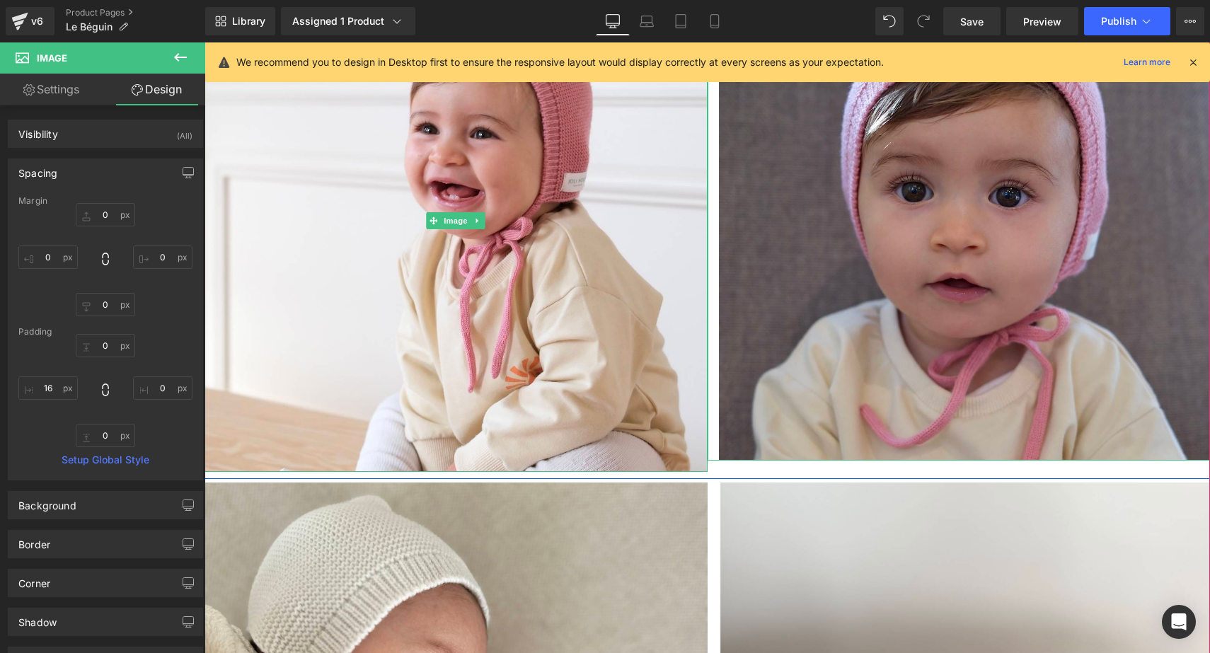
click at [77, 164] on div "Spacing" at bounding box center [105, 172] width 194 height 27
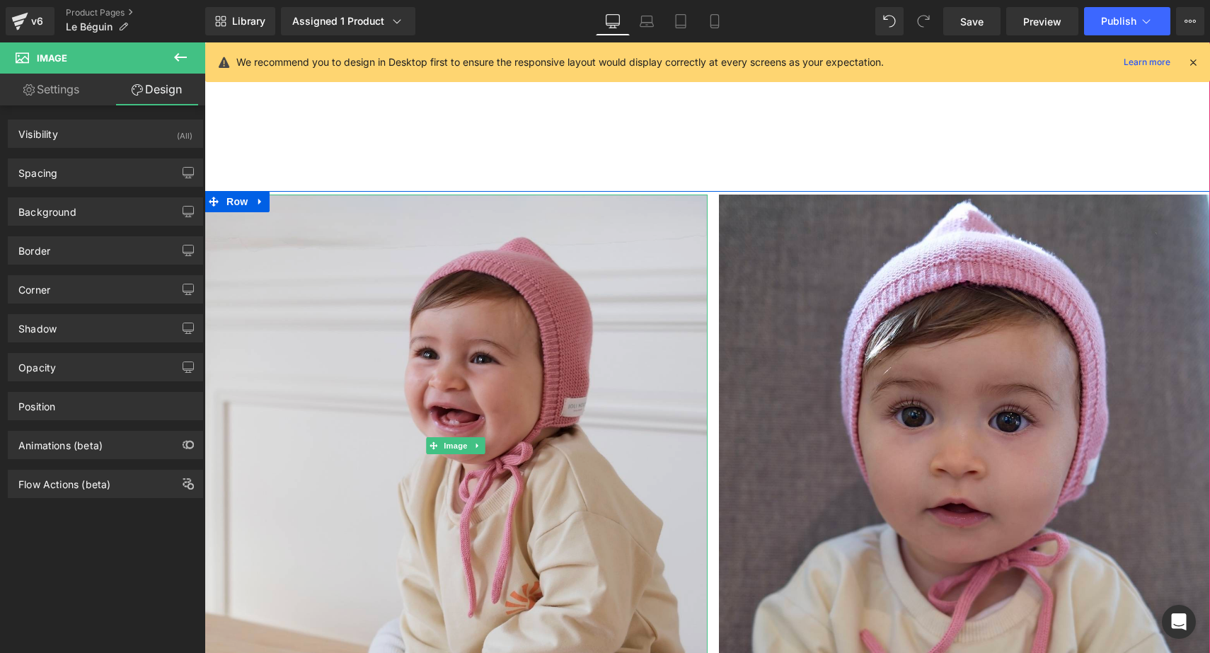
scroll to position [1476, 0]
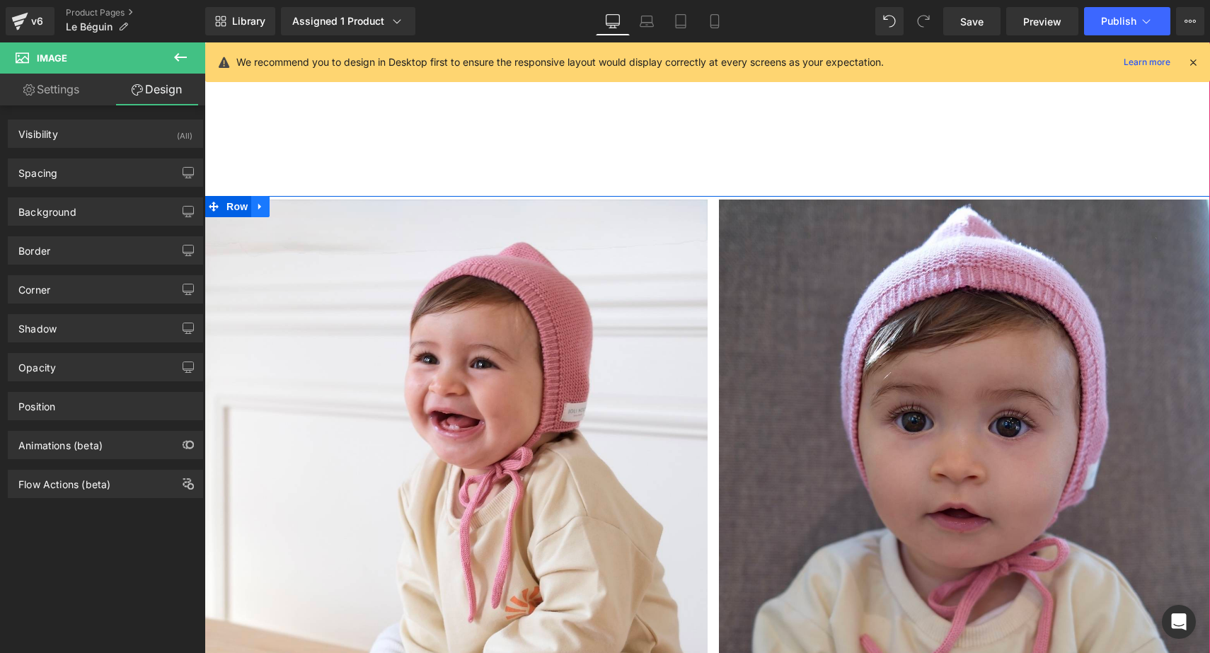
click at [258, 203] on icon at bounding box center [259, 206] width 3 height 6
click at [294, 201] on icon at bounding box center [297, 206] width 10 height 11
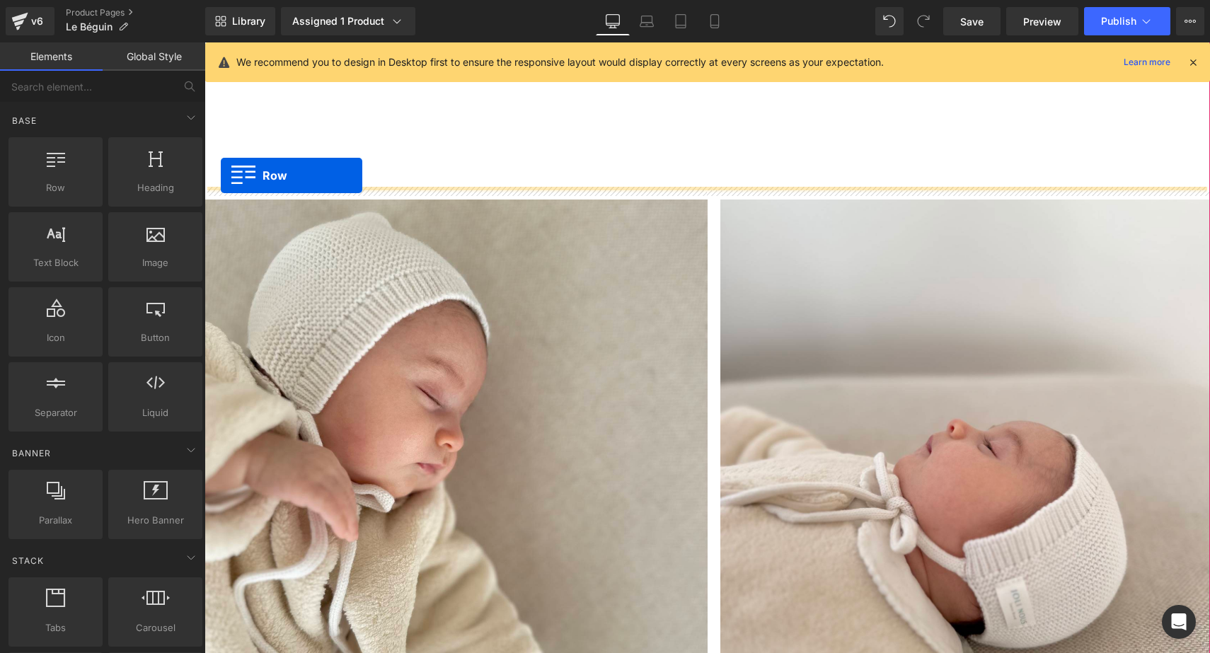
drag, startPoint x: 270, startPoint y: 214, endPoint x: 221, endPoint y: 175, distance: 62.5
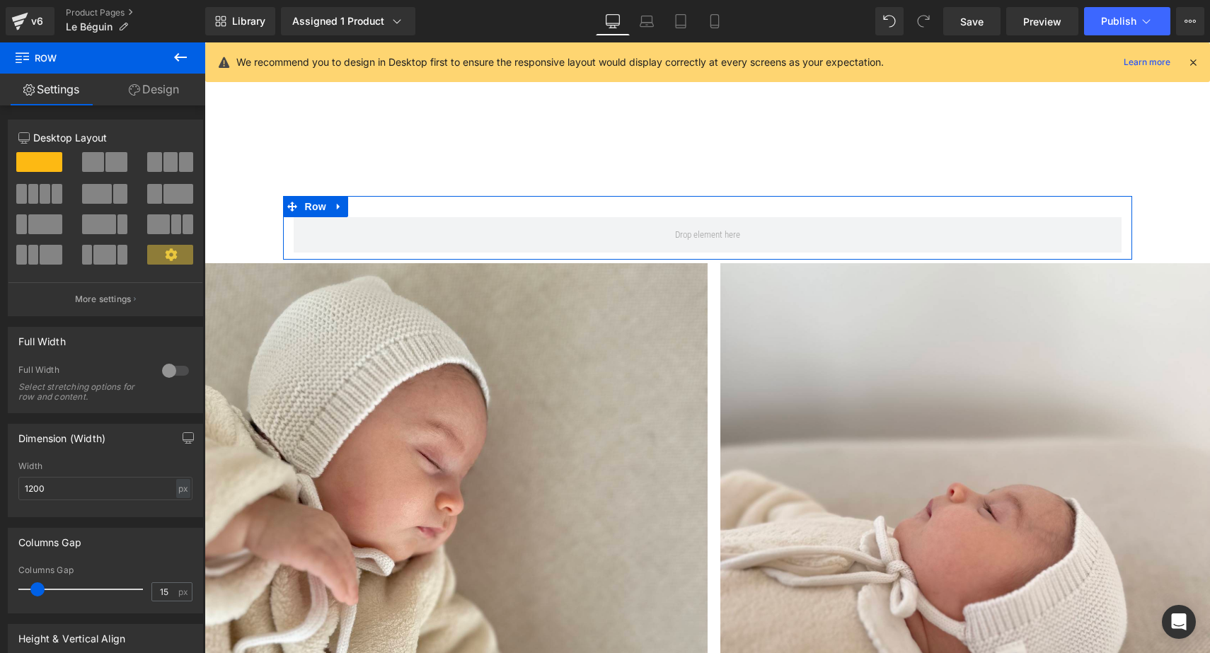
click at [116, 170] on span at bounding box center [116, 162] width 22 height 20
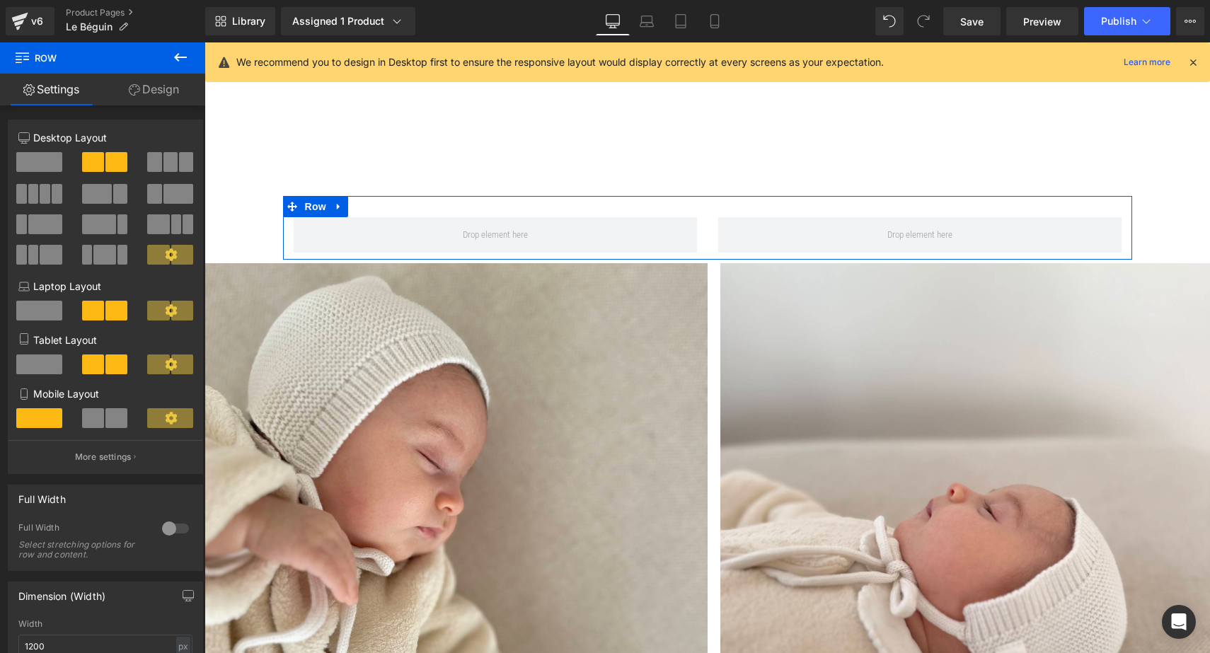
click at [178, 524] on div at bounding box center [175, 528] width 34 height 23
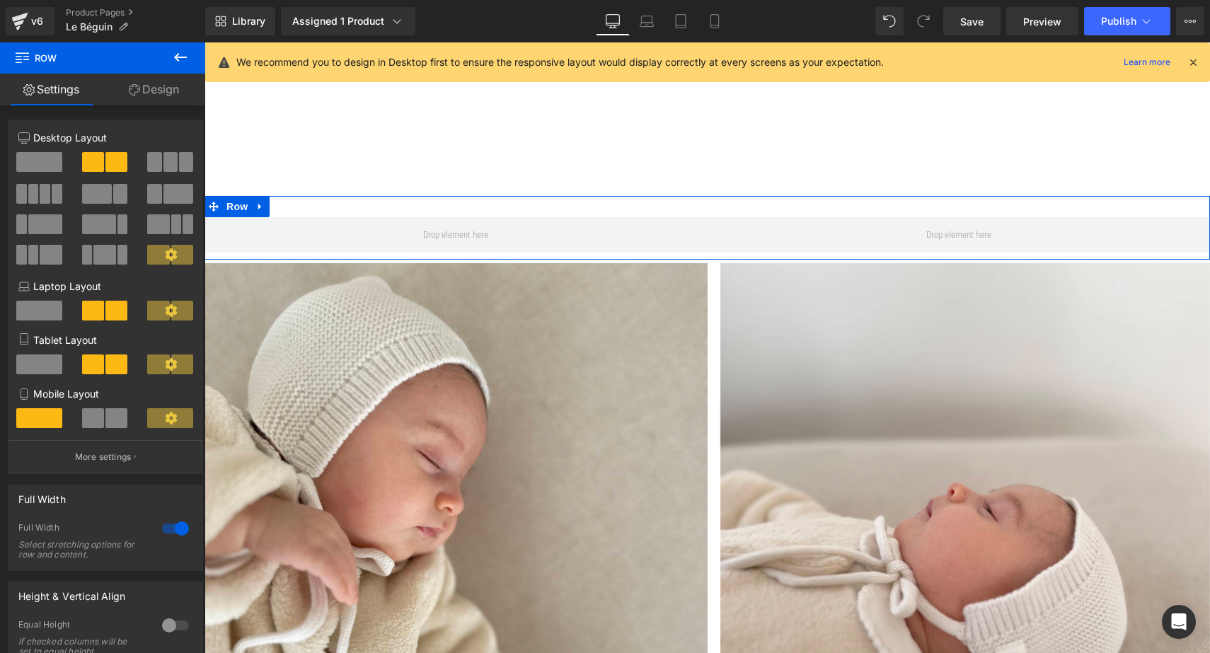
click at [98, 414] on span at bounding box center [93, 418] width 22 height 20
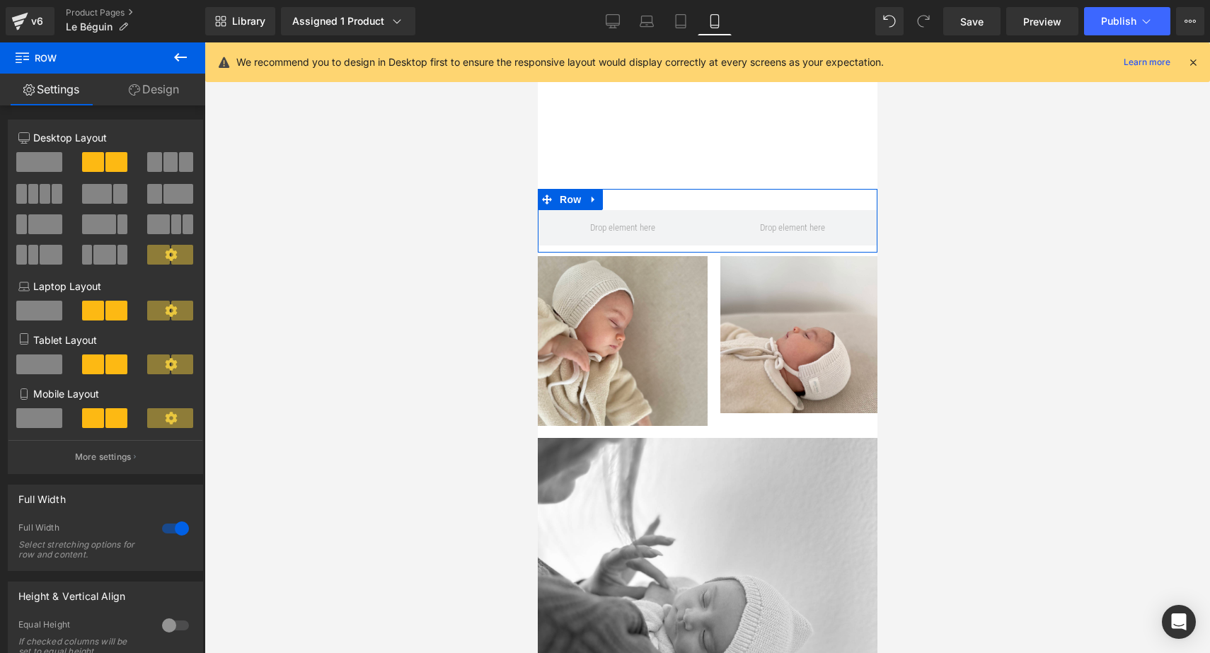
scroll to position [1480, 0]
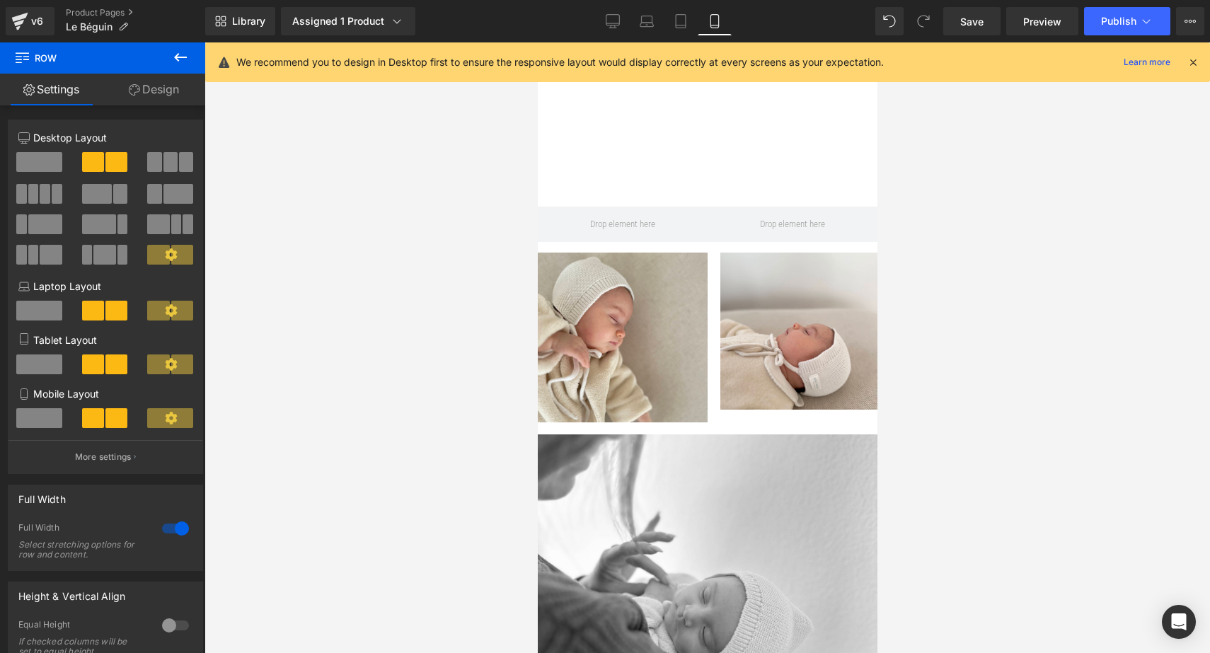
click at [183, 52] on icon at bounding box center [180, 57] width 17 height 17
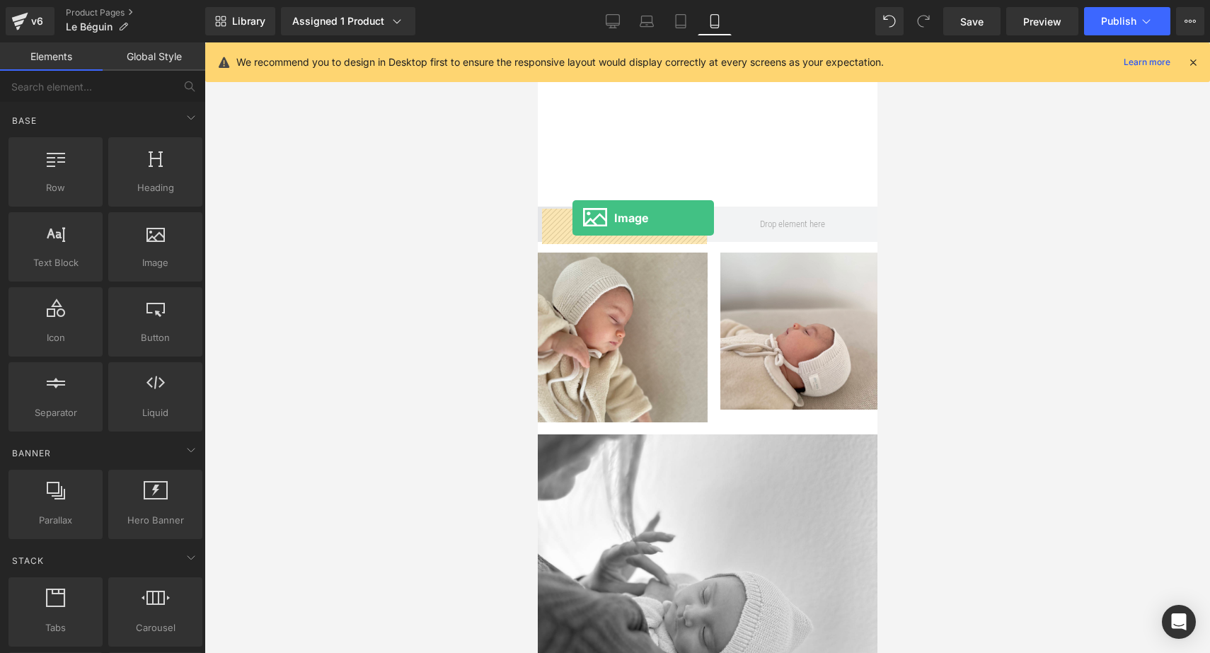
drag, startPoint x: 683, startPoint y: 302, endPoint x: 570, endPoint y: 218, distance: 140.5
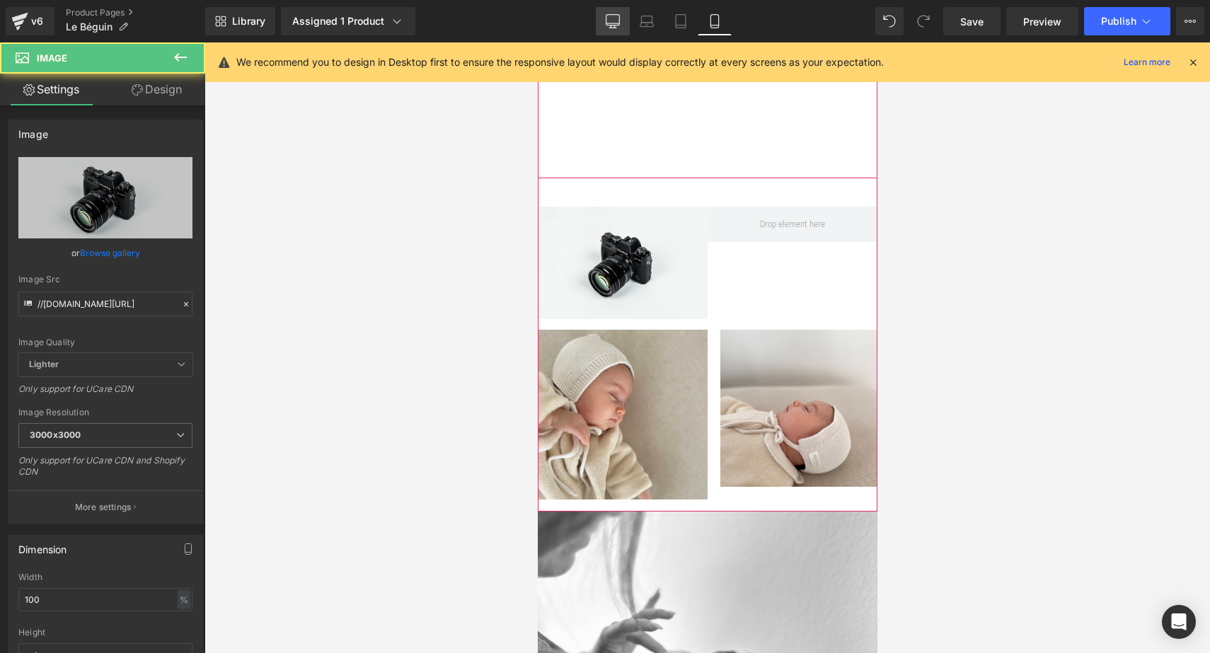
click at [610, 19] on icon at bounding box center [612, 21] width 14 height 14
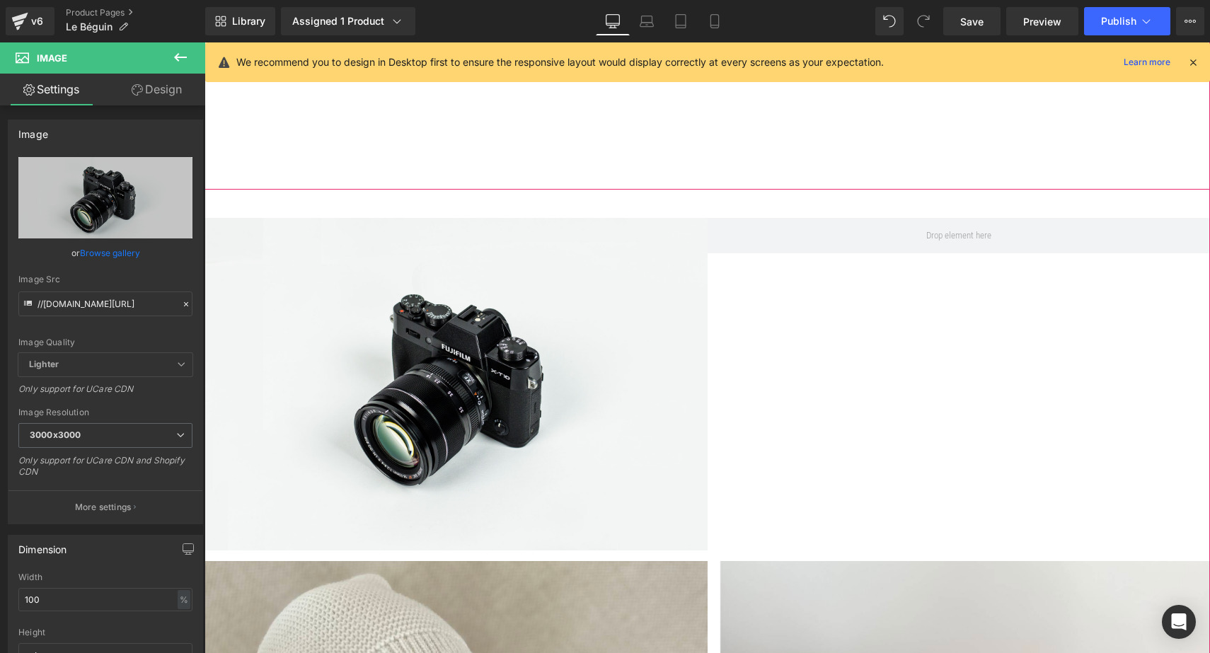
click at [183, 59] on icon at bounding box center [180, 57] width 17 height 17
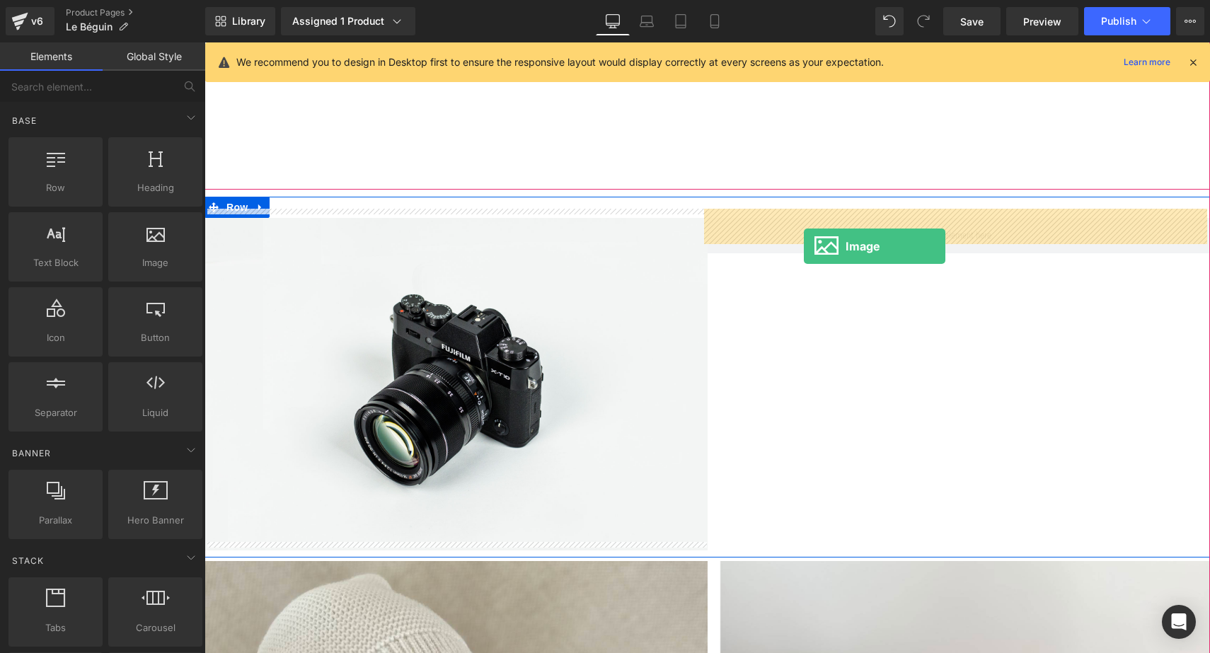
drag, startPoint x: 347, startPoint y: 286, endPoint x: 804, endPoint y: 246, distance: 458.0
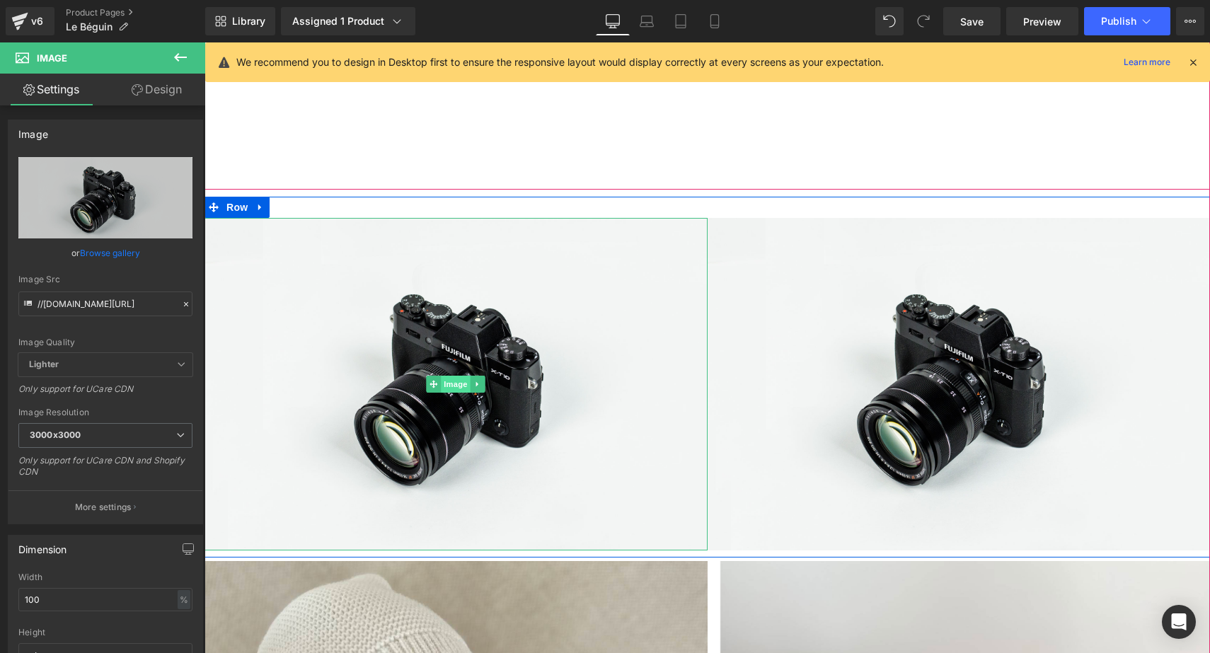
click at [452, 378] on span "Image" at bounding box center [456, 384] width 30 height 17
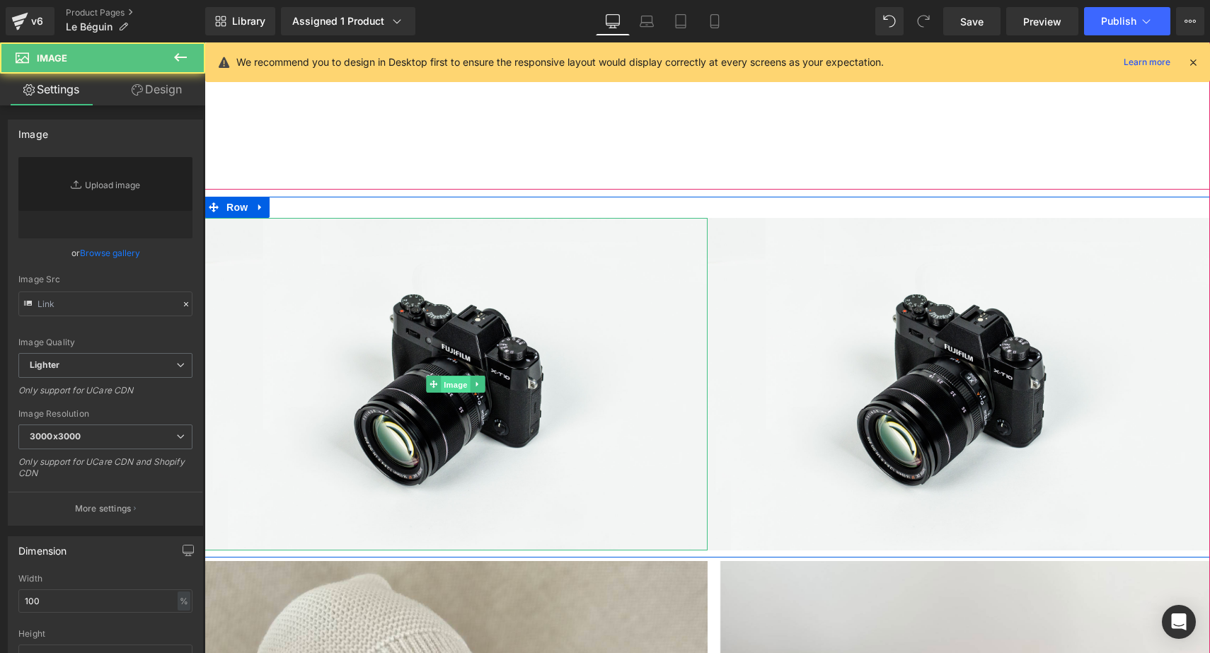
type input "//[DOMAIN_NAME][URL]"
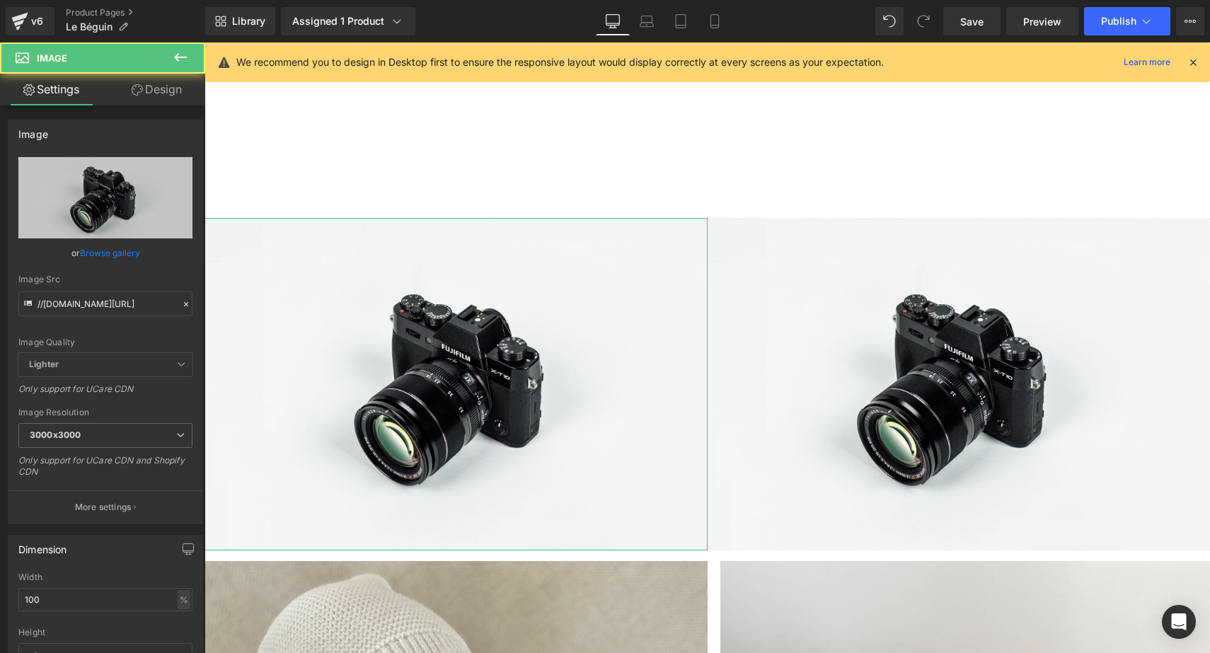
click at [144, 84] on link "Design" at bounding box center [156, 90] width 103 height 32
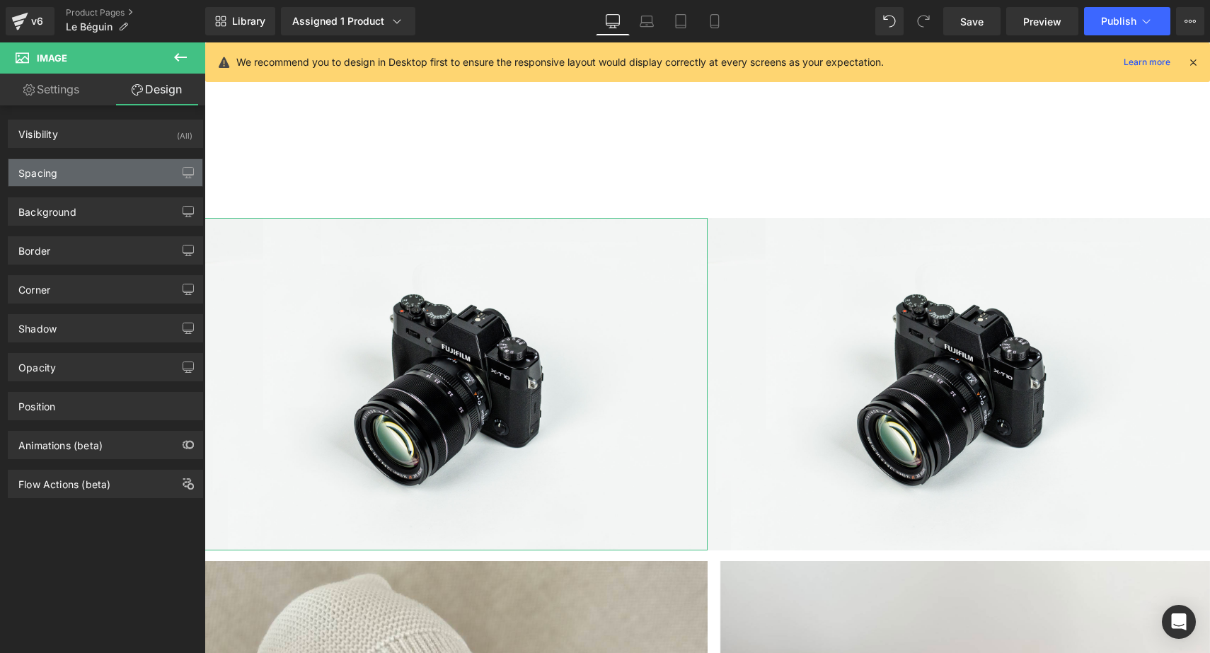
click at [73, 175] on div "Spacing" at bounding box center [105, 172] width 194 height 27
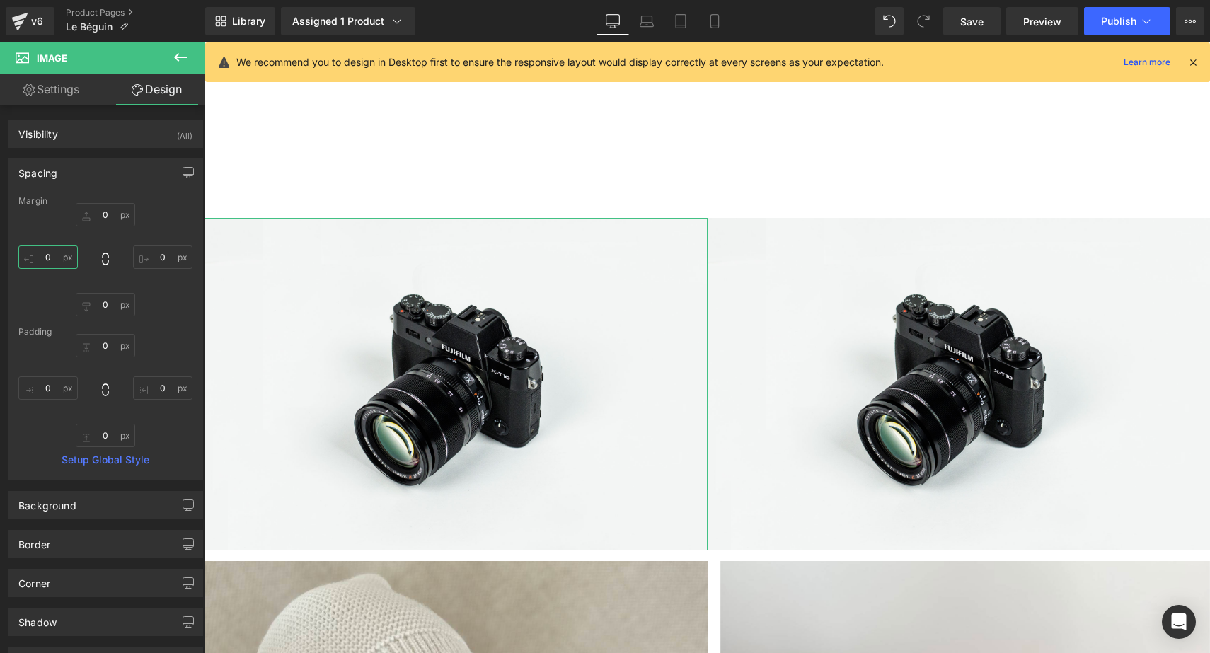
click at [42, 256] on input "0" at bounding box center [47, 256] width 59 height 23
click at [147, 255] on input "0" at bounding box center [162, 256] width 59 height 23
type input "10"
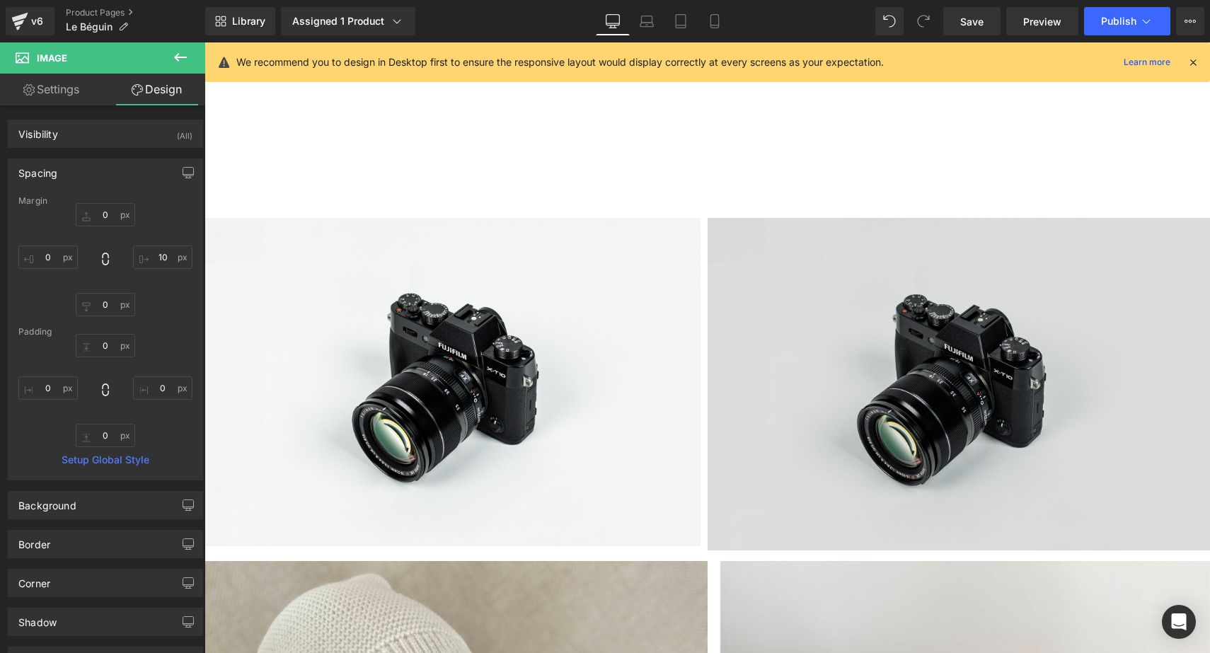
click at [770, 317] on img at bounding box center [958, 384] width 503 height 333
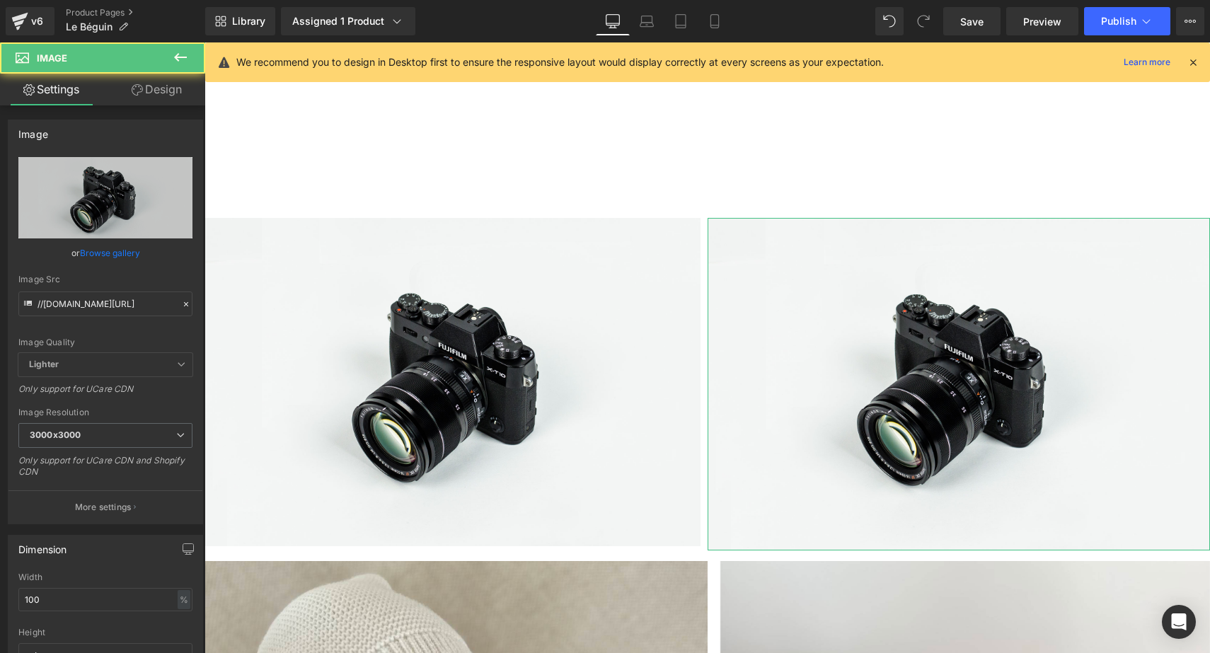
click at [171, 86] on link "Design" at bounding box center [156, 90] width 103 height 32
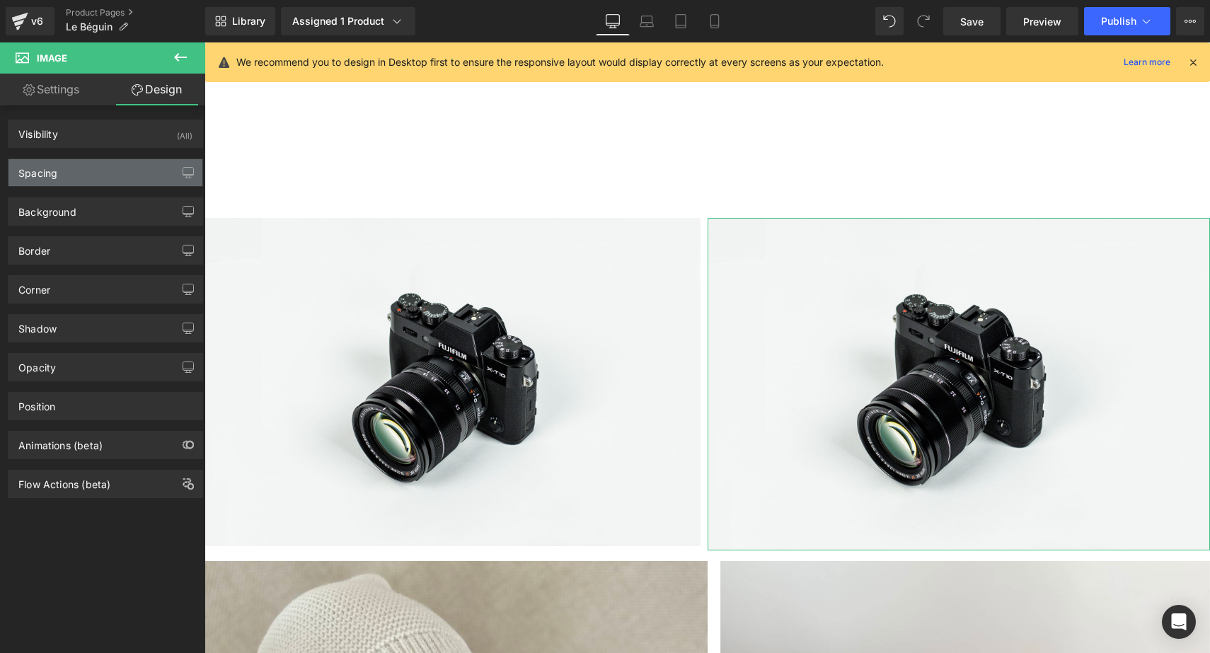
click at [69, 170] on div "Spacing" at bounding box center [105, 172] width 194 height 27
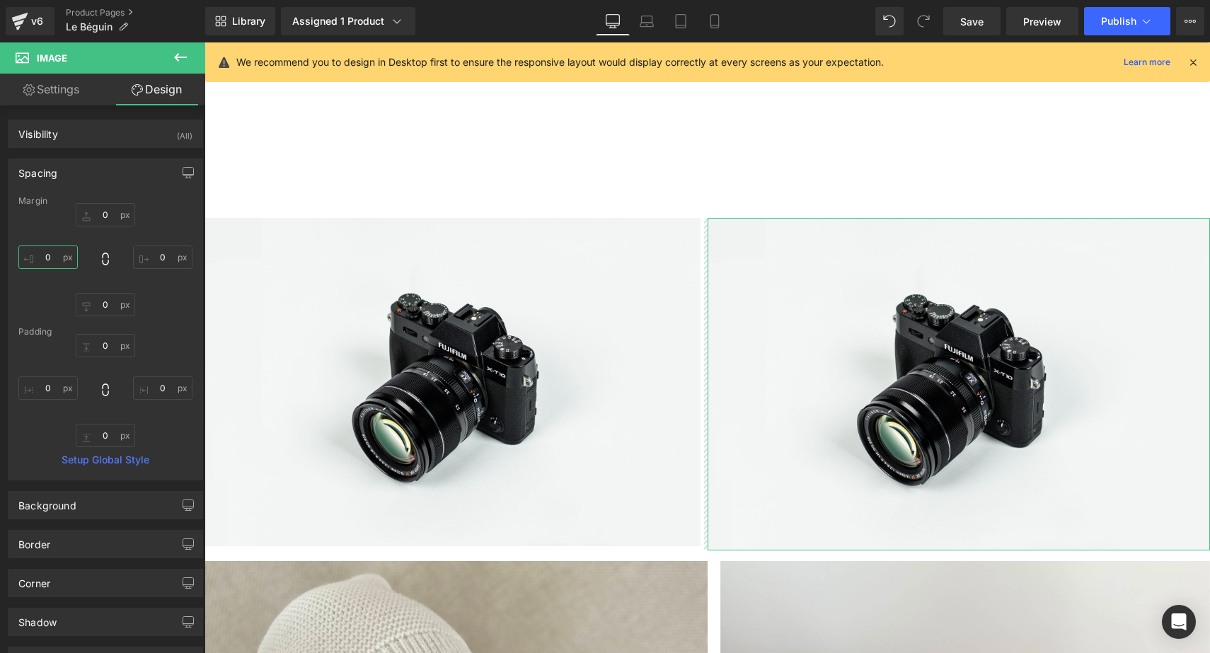
click at [45, 257] on input "0" at bounding box center [47, 256] width 59 height 23
type input "10"
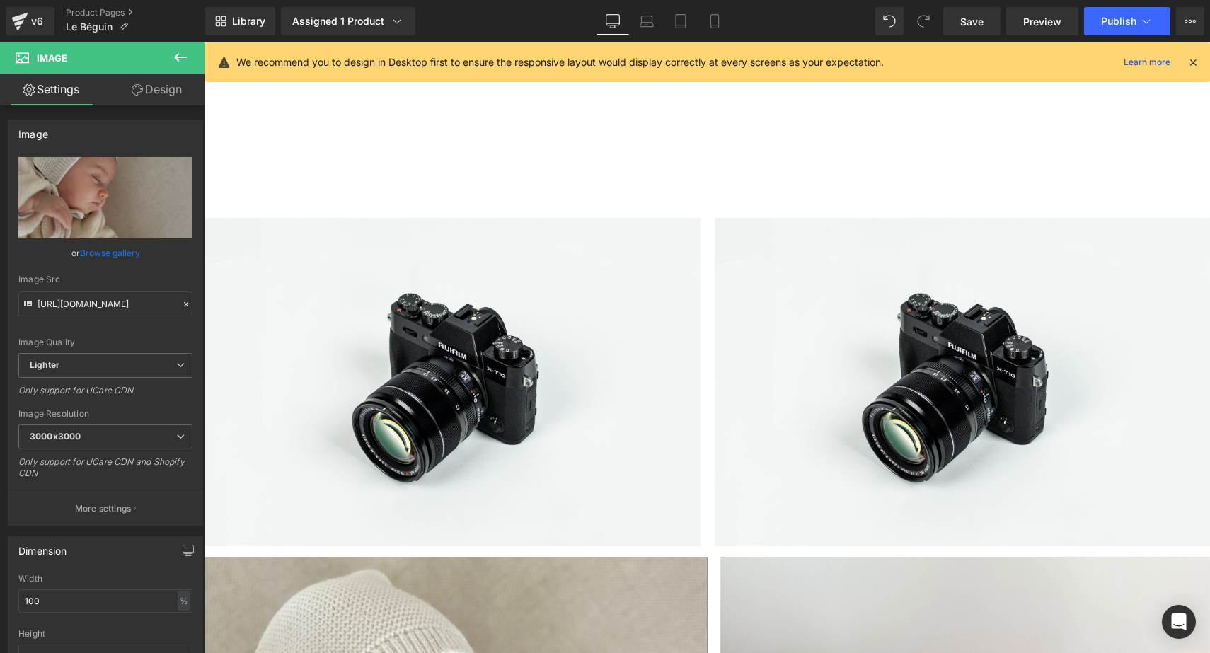
click at [176, 83] on link "Design" at bounding box center [156, 90] width 103 height 32
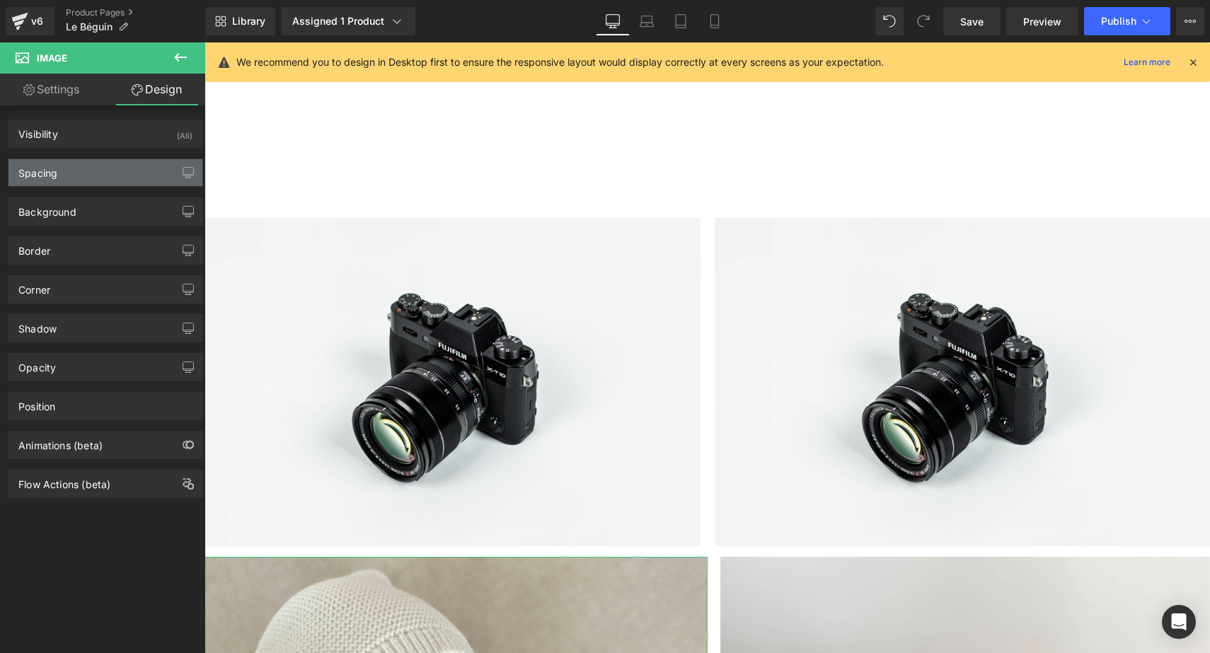
click at [67, 178] on div "Spacing" at bounding box center [105, 172] width 194 height 27
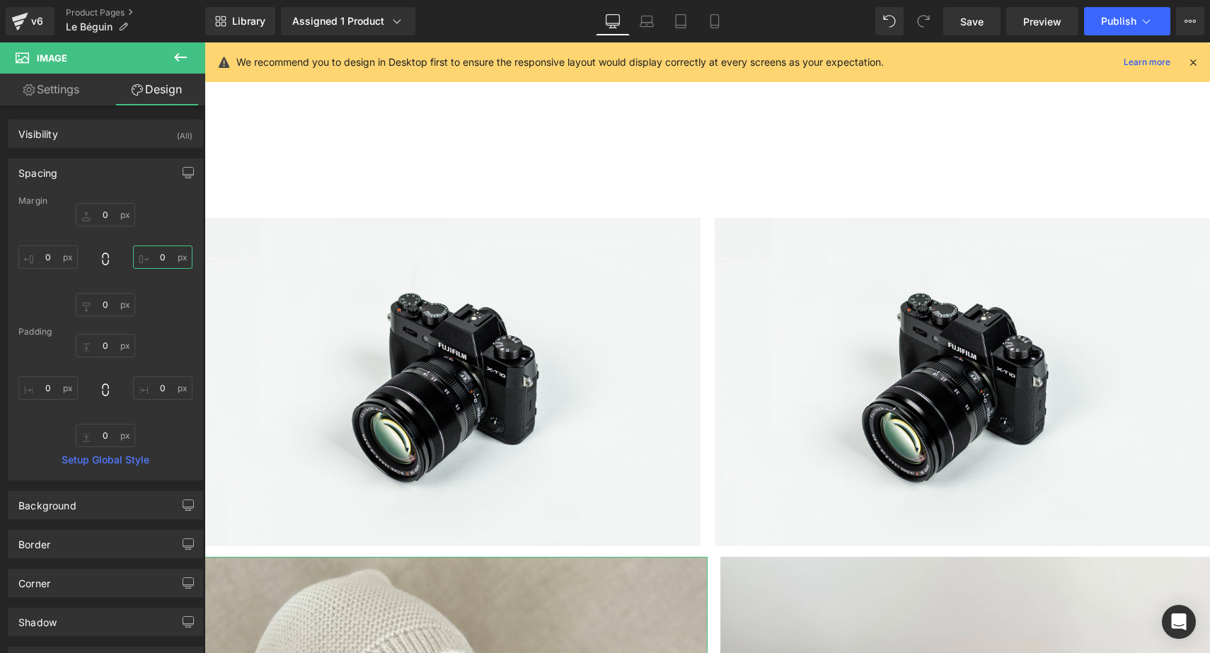
click at [151, 254] on input "0" at bounding box center [162, 256] width 59 height 23
type input "10"
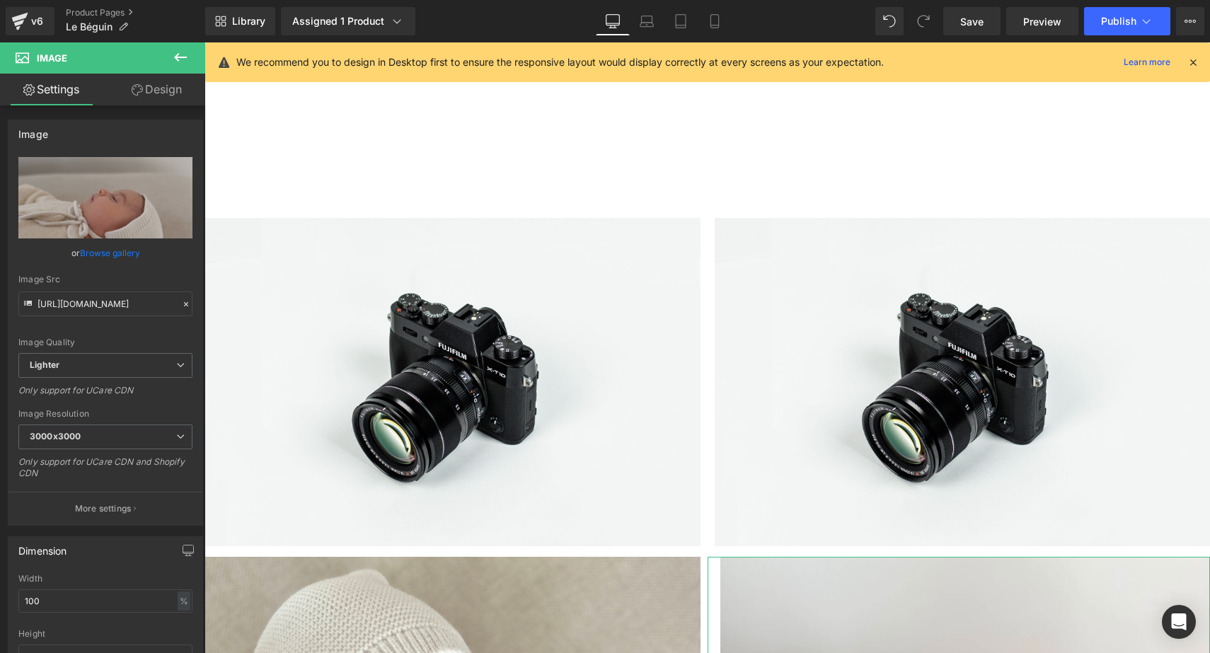
click at [178, 86] on link "Design" at bounding box center [156, 90] width 103 height 32
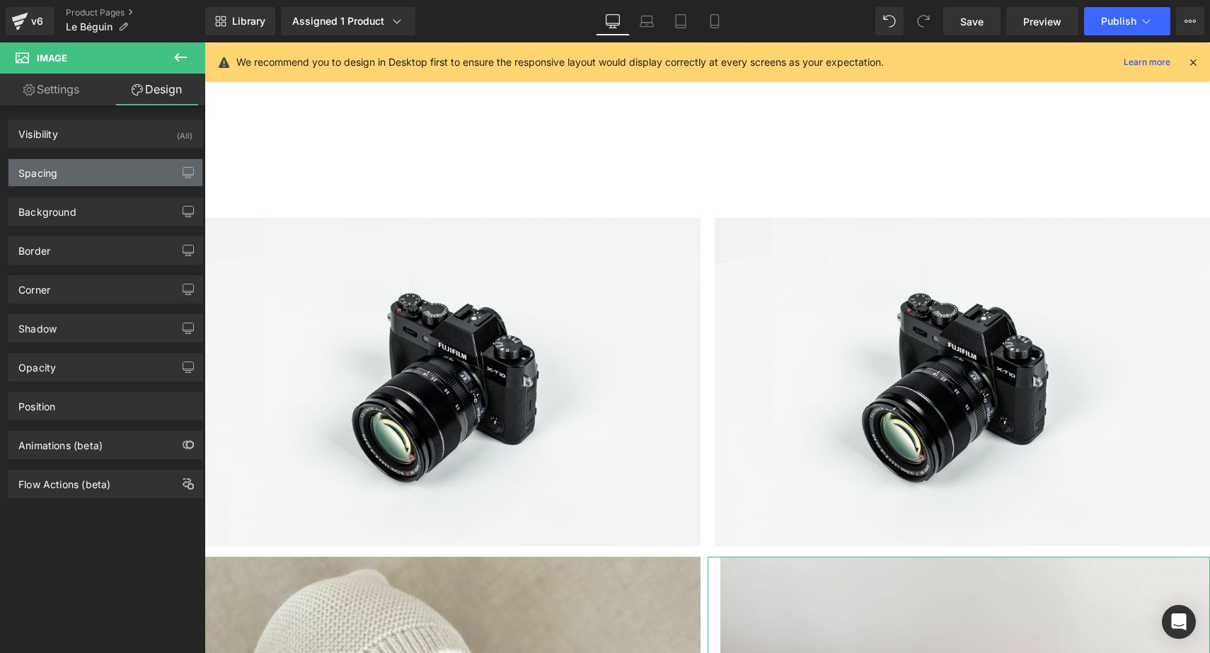
click at [72, 170] on div "Spacing" at bounding box center [105, 172] width 194 height 27
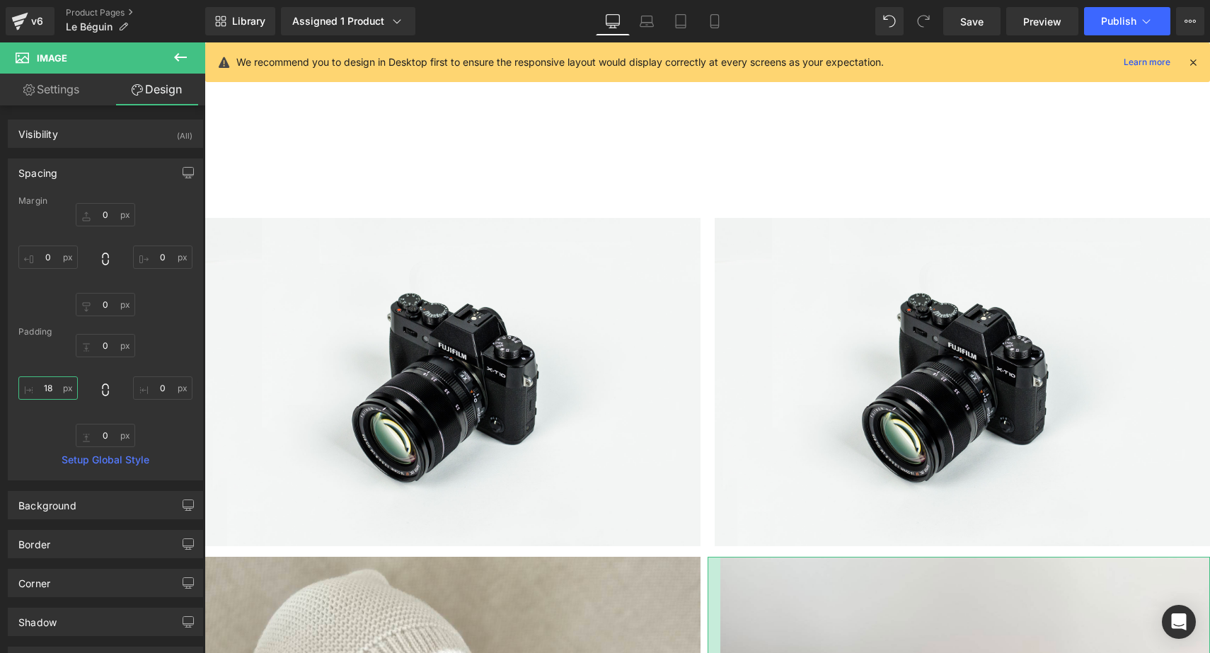
drag, startPoint x: 52, startPoint y: 383, endPoint x: 22, endPoint y: 383, distance: 30.4
click at [22, 383] on input "18" at bounding box center [47, 387] width 59 height 23
click at [43, 256] on input "0" at bounding box center [47, 256] width 59 height 23
type input "10"
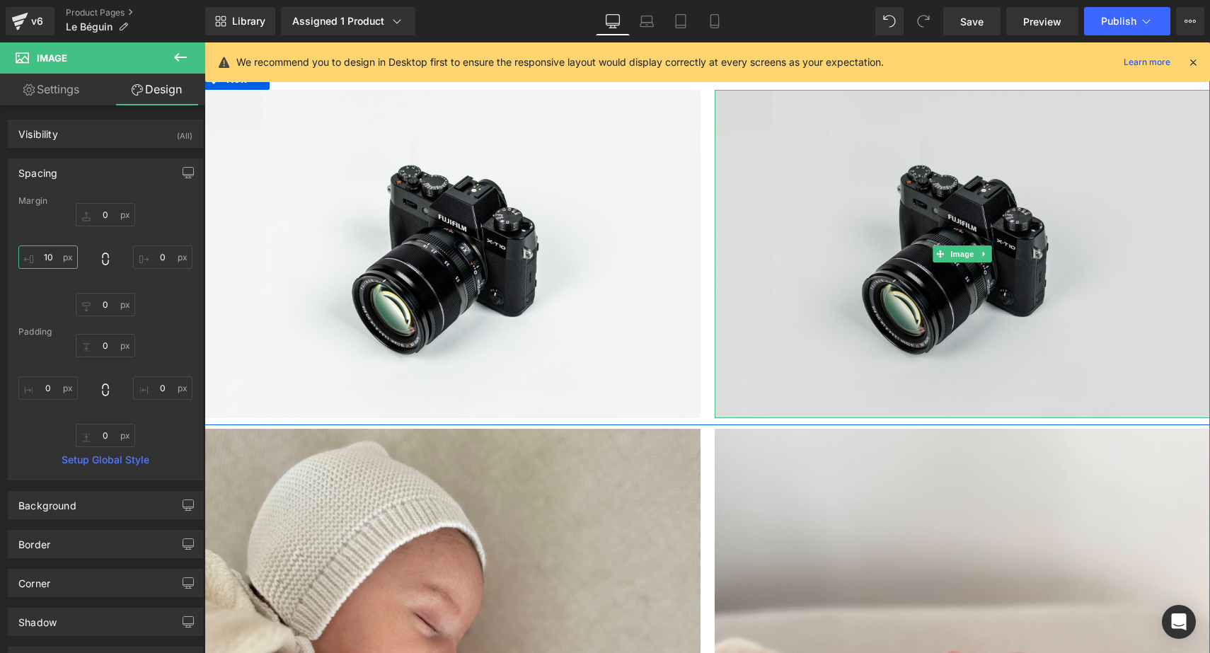
scroll to position [1570, 0]
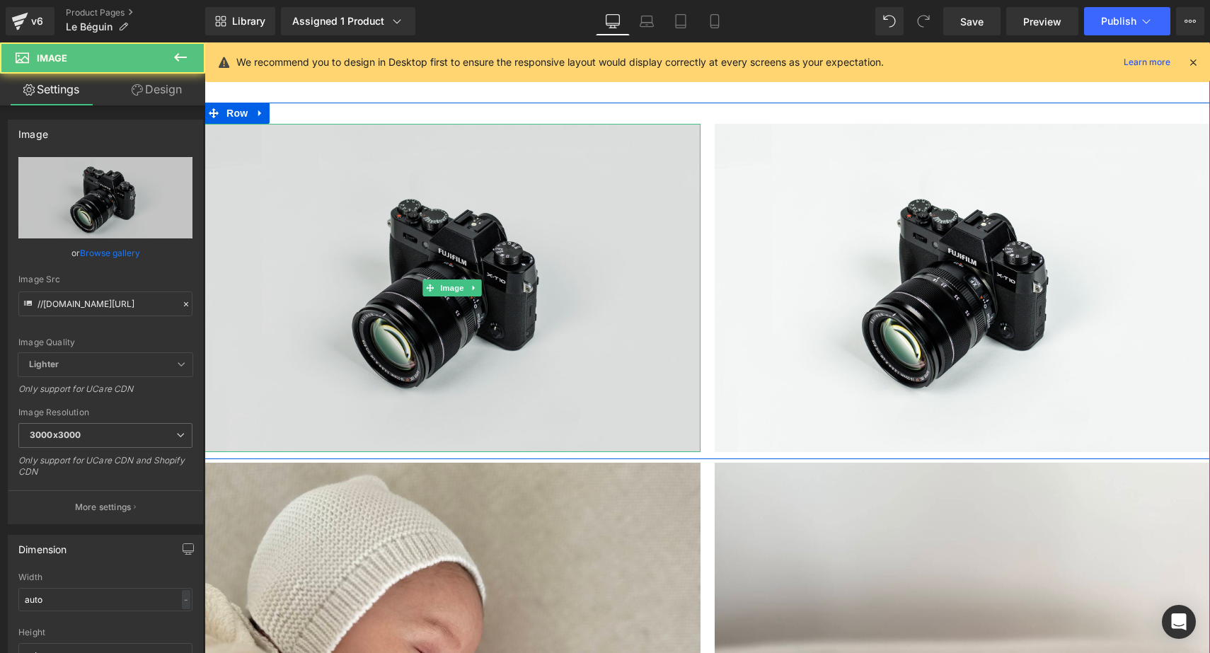
click at [550, 278] on img at bounding box center [452, 288] width 496 height 328
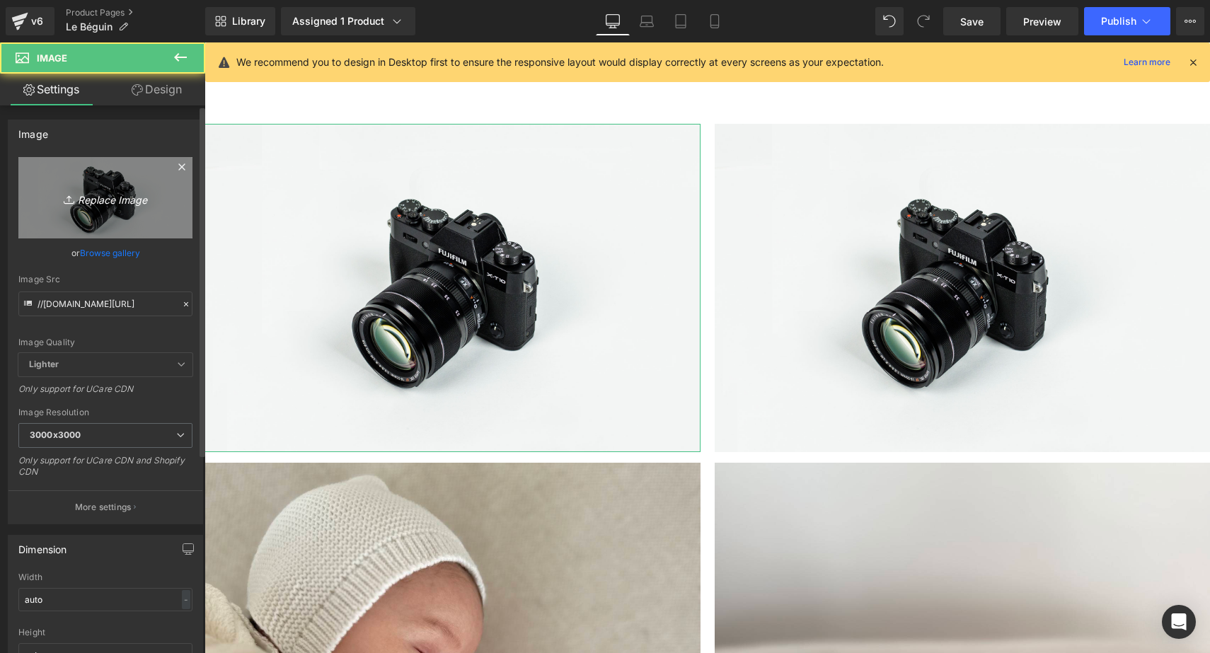
click at [69, 187] on link "Replace Image" at bounding box center [105, 197] width 174 height 81
type input "C:\fakepath\Béguin-vieux-rose-Tricot-joli-nous-laine-mérinos-ultra-doux-confo…"
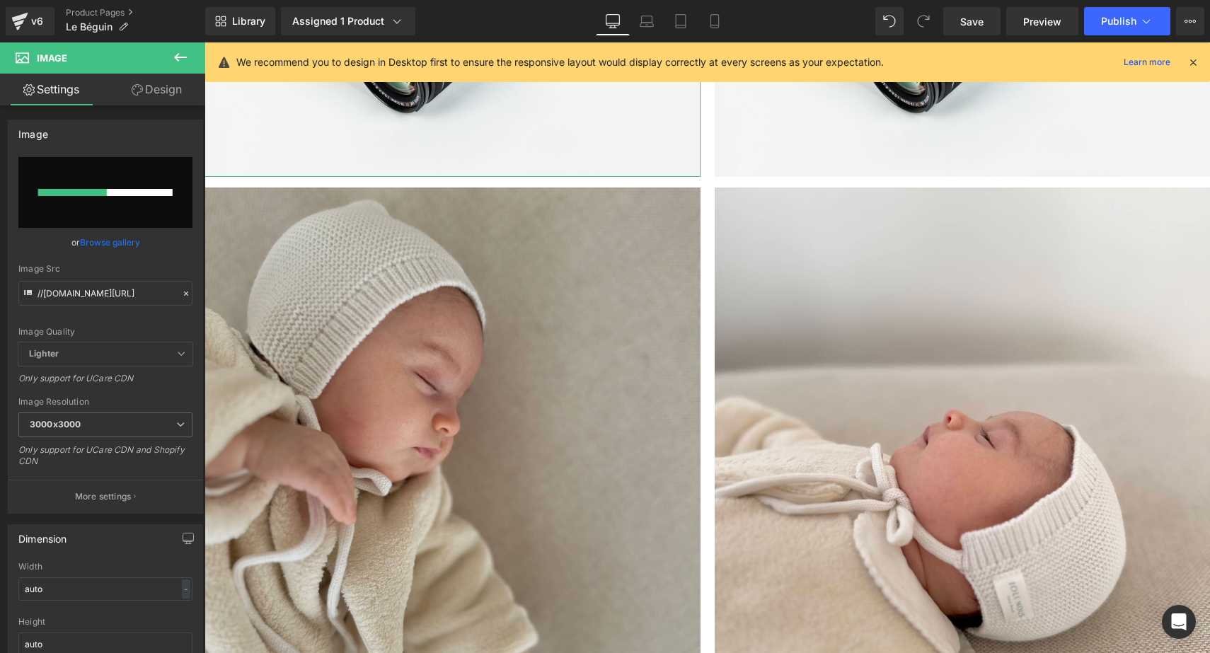
scroll to position [1804, 0]
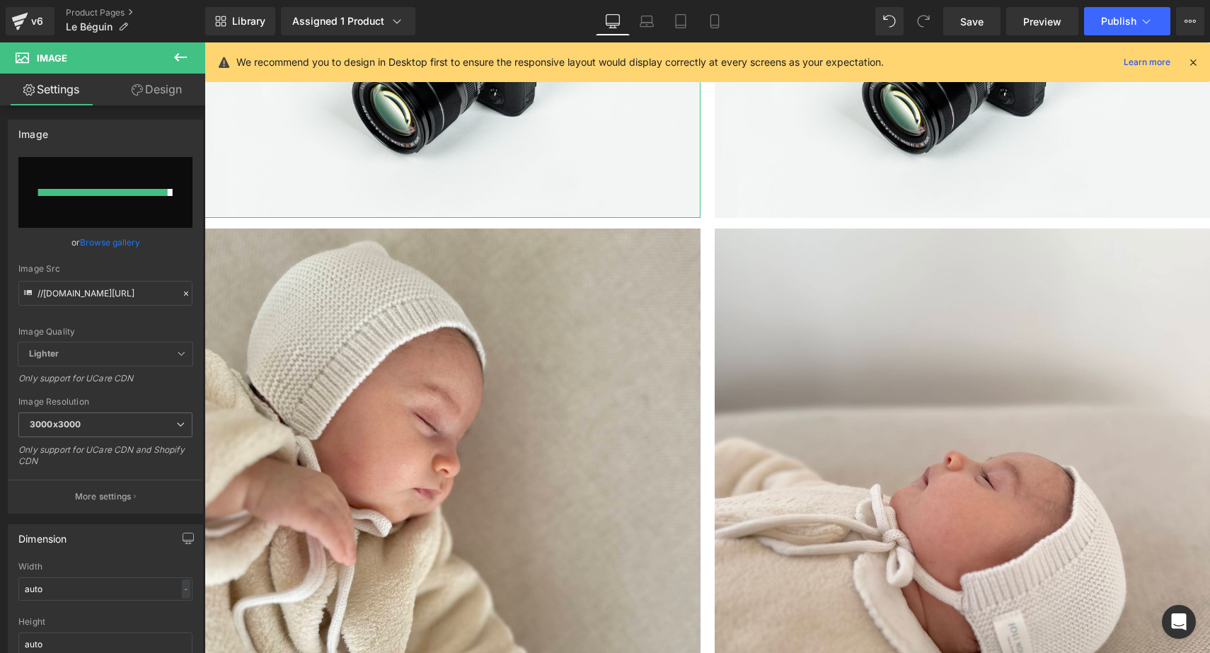
type input "[URL][DOMAIN_NAME]"
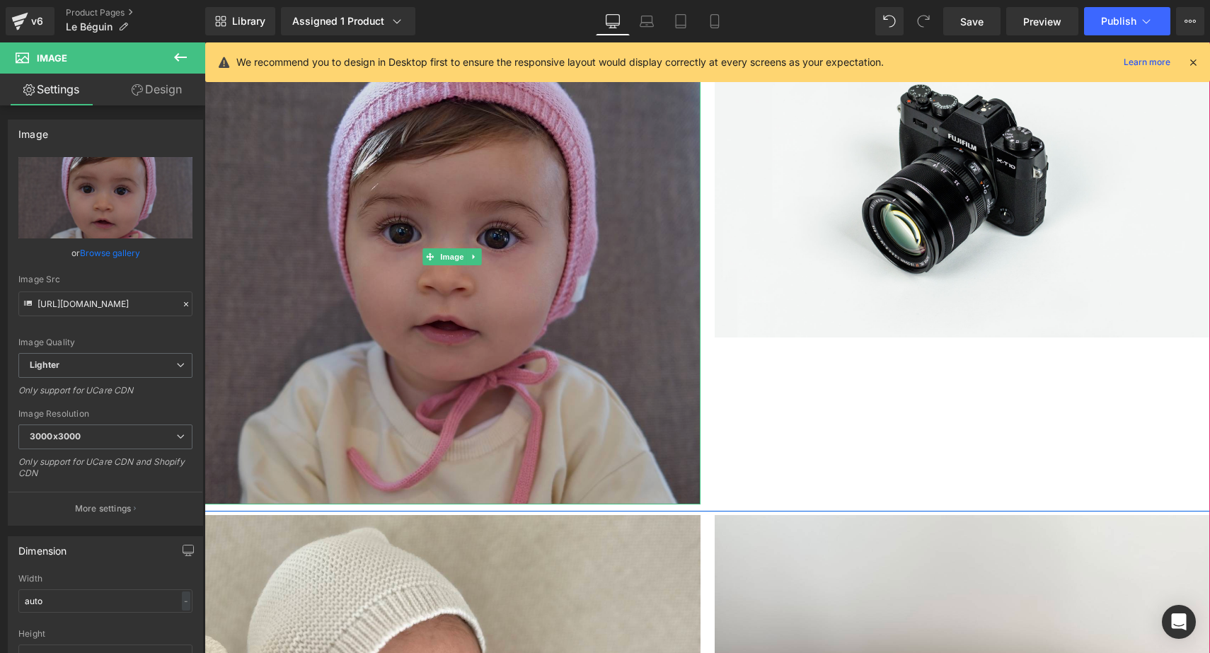
scroll to position [1525, 0]
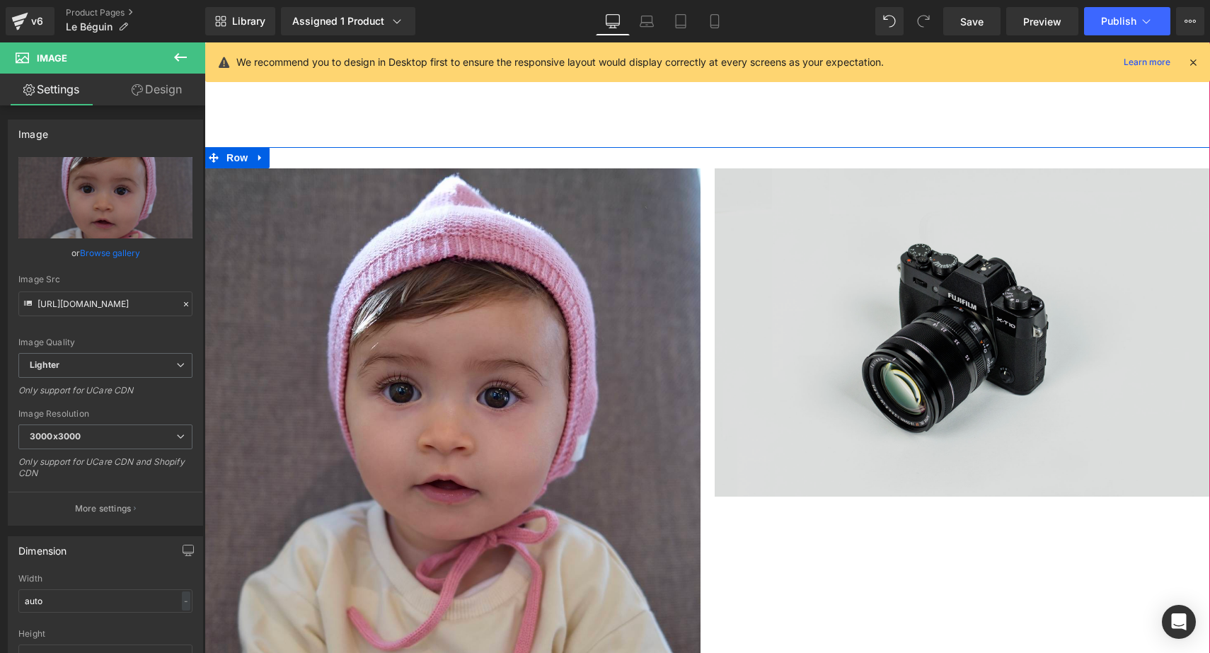
click at [842, 272] on img at bounding box center [962, 332] width 496 height 328
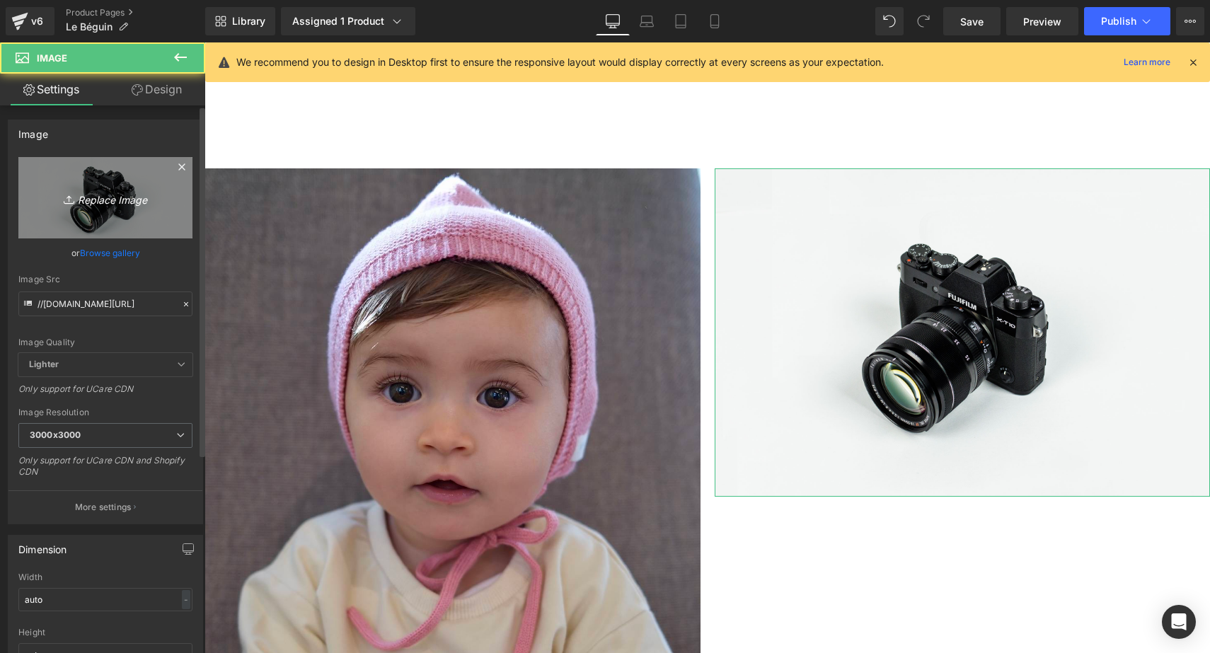
click at [108, 188] on link "Replace Image" at bounding box center [105, 197] width 174 height 81
type input "C:\fakepath\Béguin-vieux-rose-Tricot-joli-nous-laine-mérinos-ultra-doux-confo…"
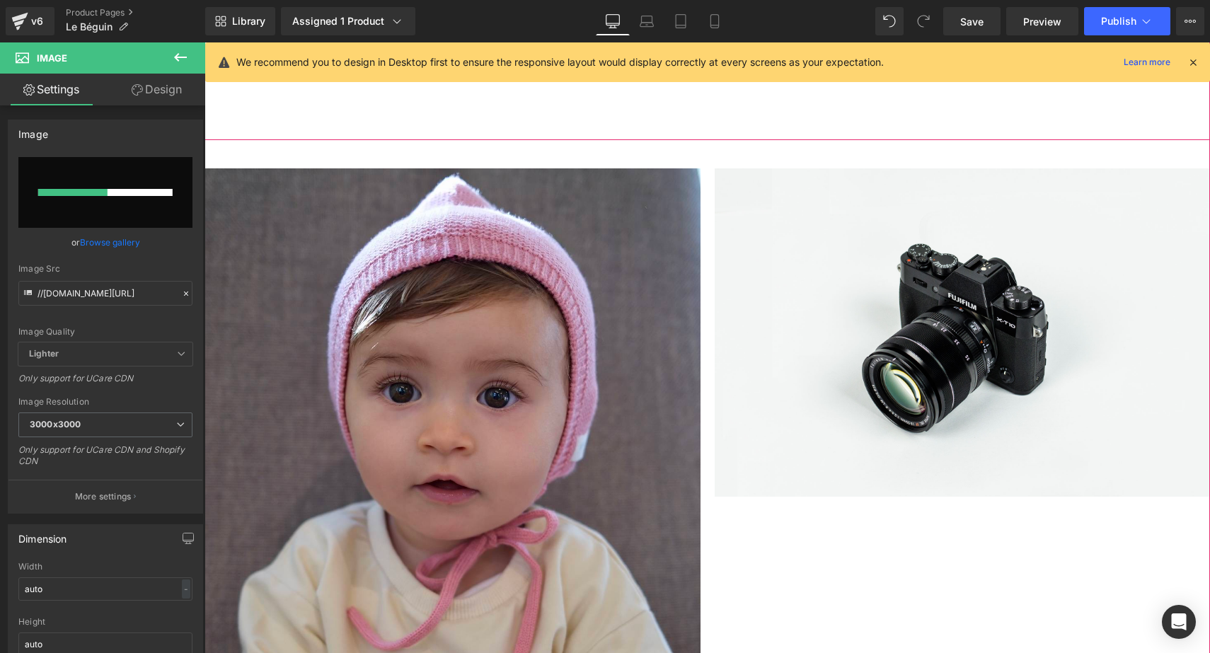
click at [1193, 62] on icon at bounding box center [1192, 62] width 13 height 13
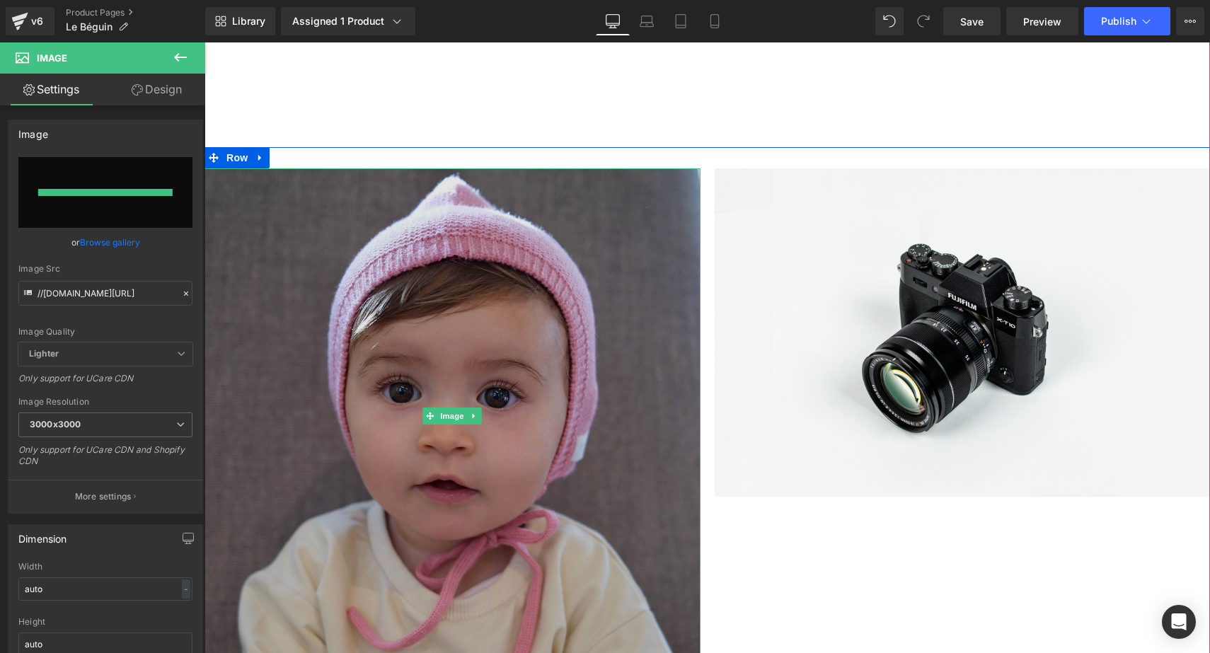
type input "[URL][DOMAIN_NAME]"
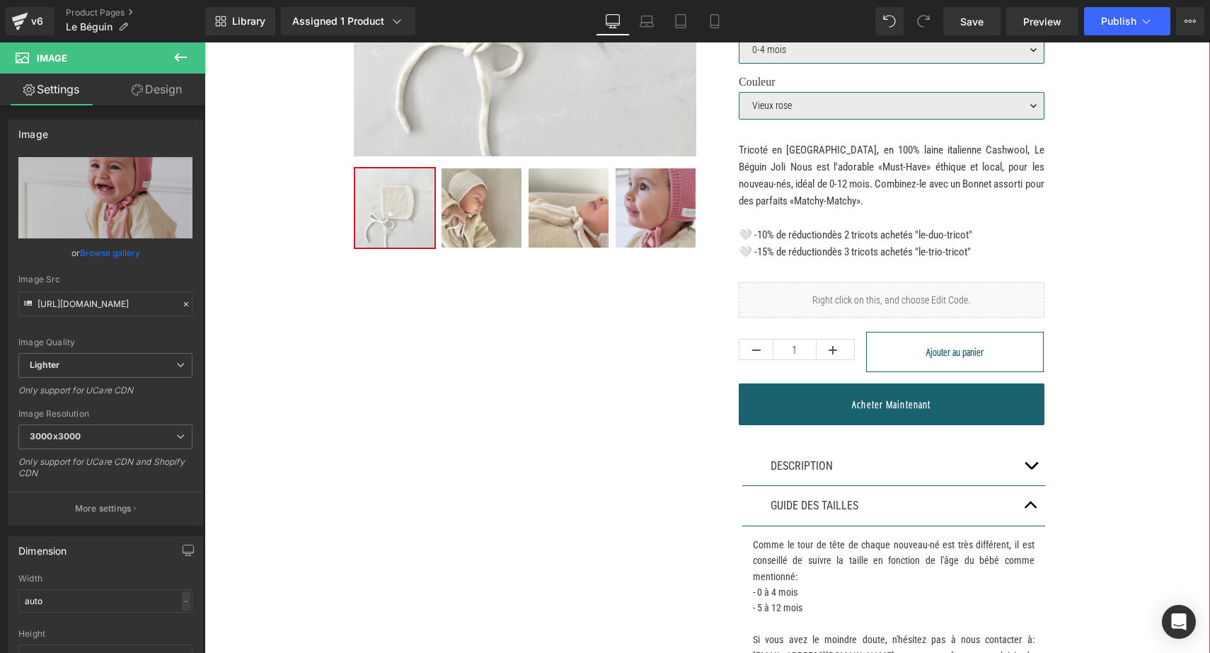
scroll to position [325, 0]
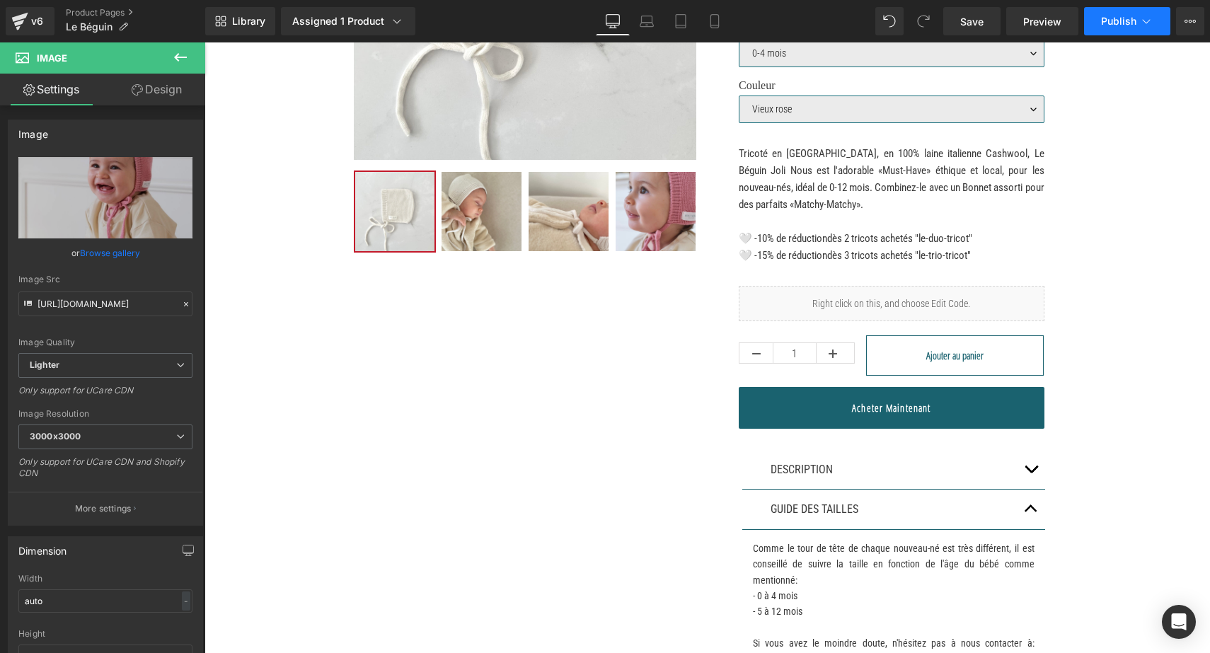
click at [1125, 18] on span "Publish" at bounding box center [1118, 21] width 35 height 11
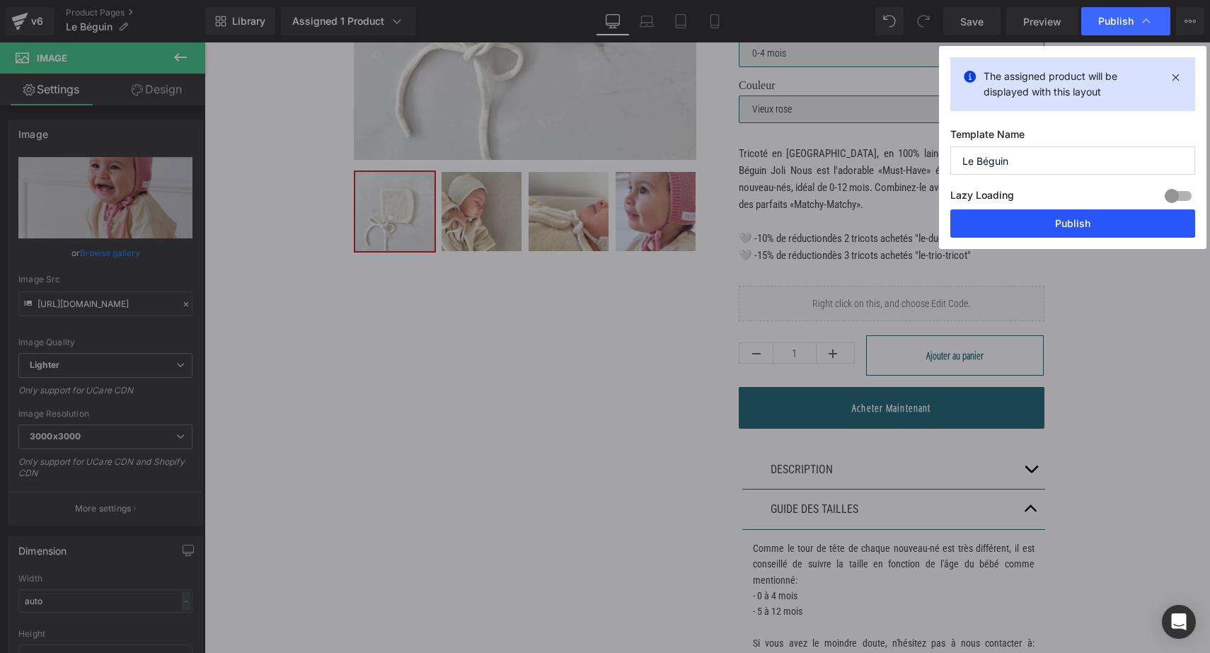
click at [1052, 223] on button "Publish" at bounding box center [1072, 223] width 245 height 28
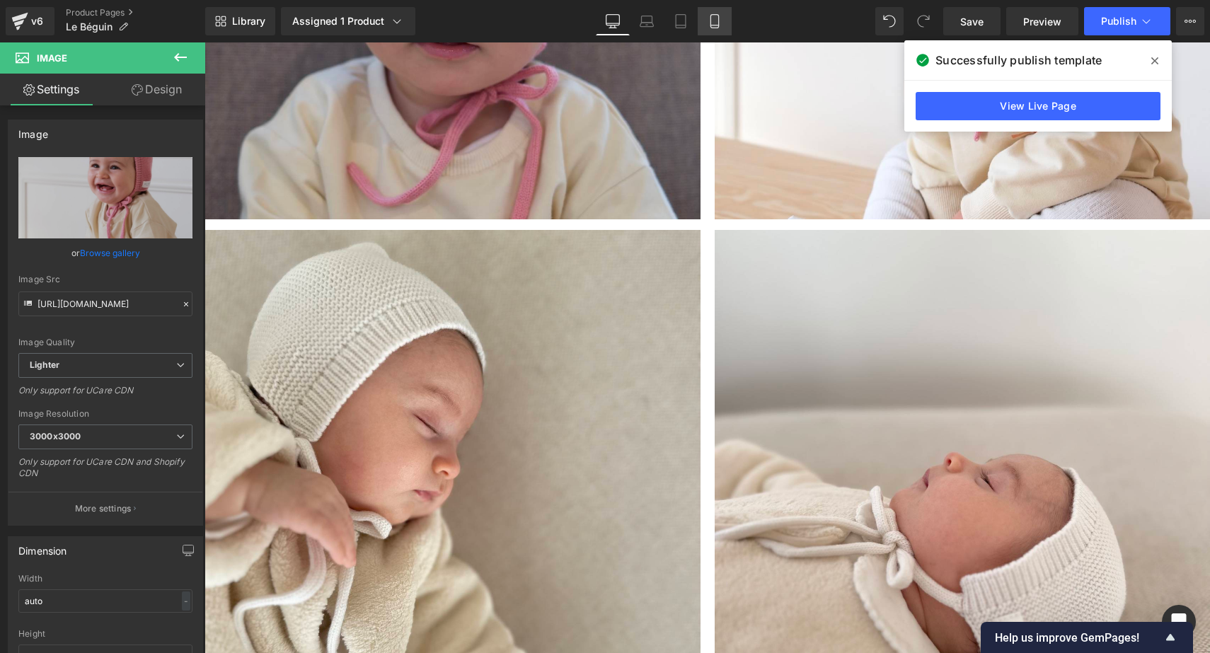
click at [712, 17] on icon at bounding box center [714, 21] width 14 height 14
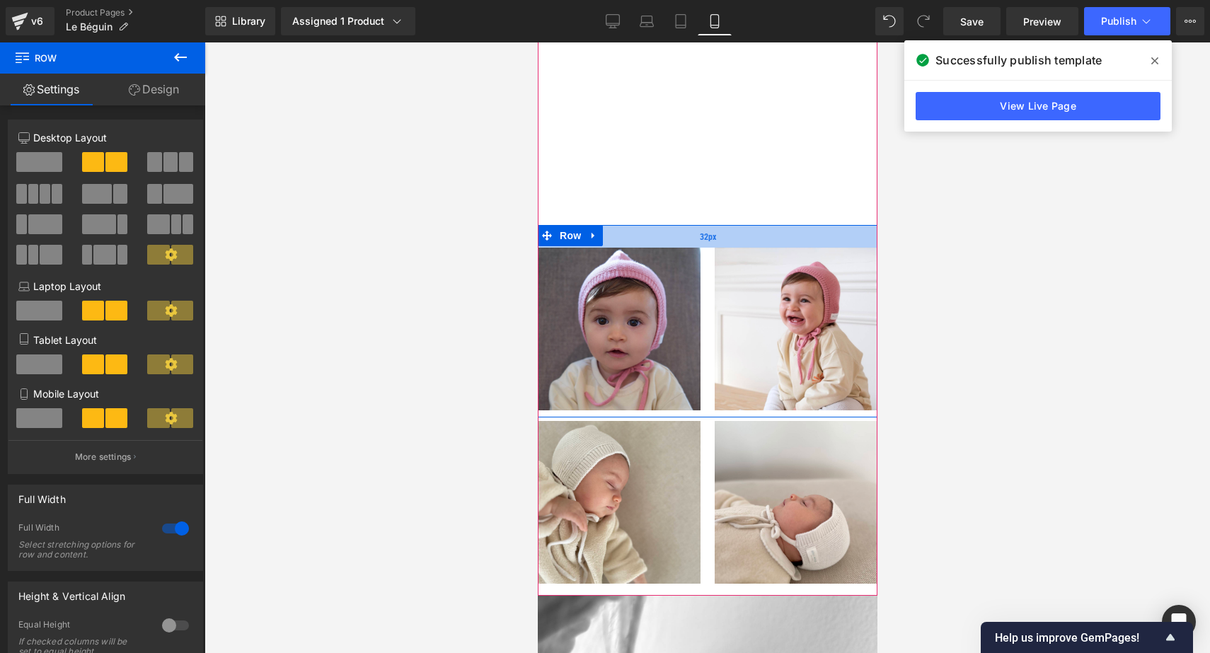
click at [700, 232] on div "32px" at bounding box center [707, 236] width 340 height 23
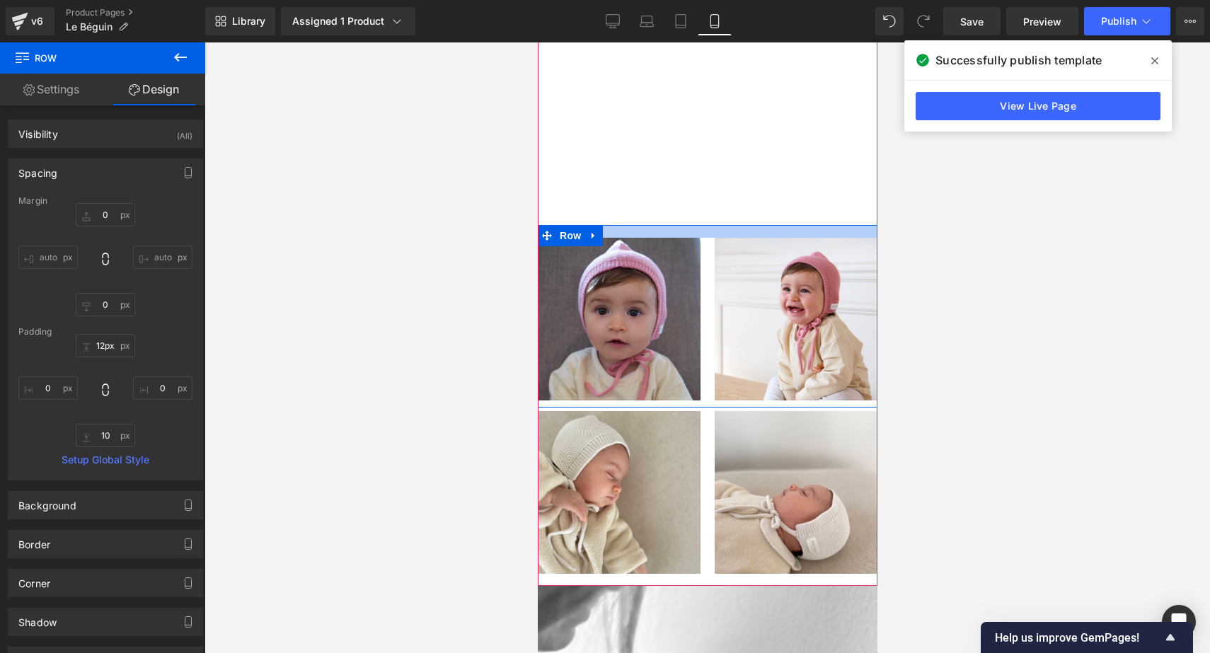
type input "11px"
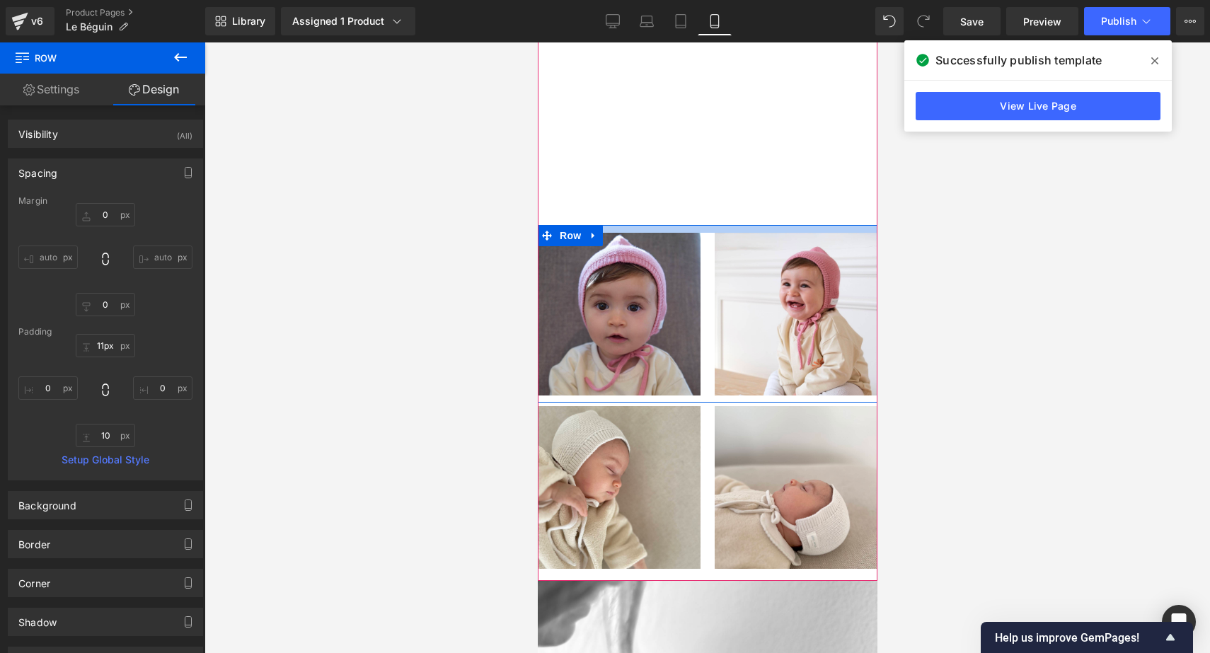
drag, startPoint x: 700, startPoint y: 241, endPoint x: 700, endPoint y: 226, distance: 14.9
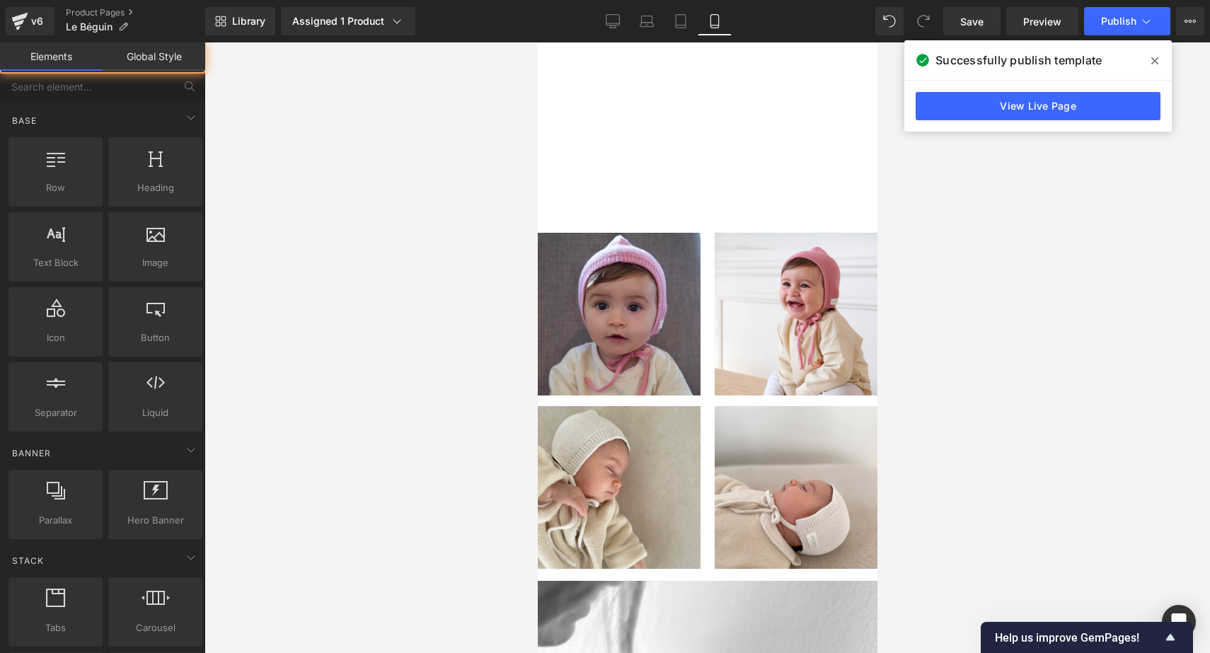
click at [951, 261] on div at bounding box center [706, 347] width 1005 height 610
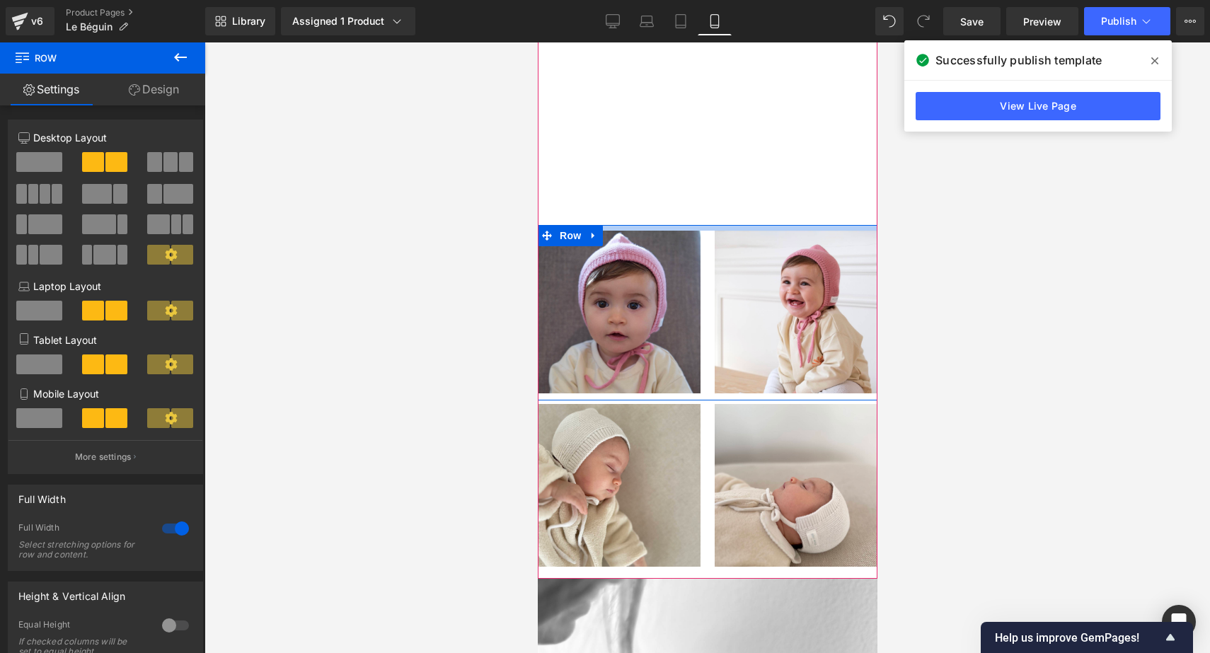
click at [710, 229] on div at bounding box center [707, 228] width 340 height 6
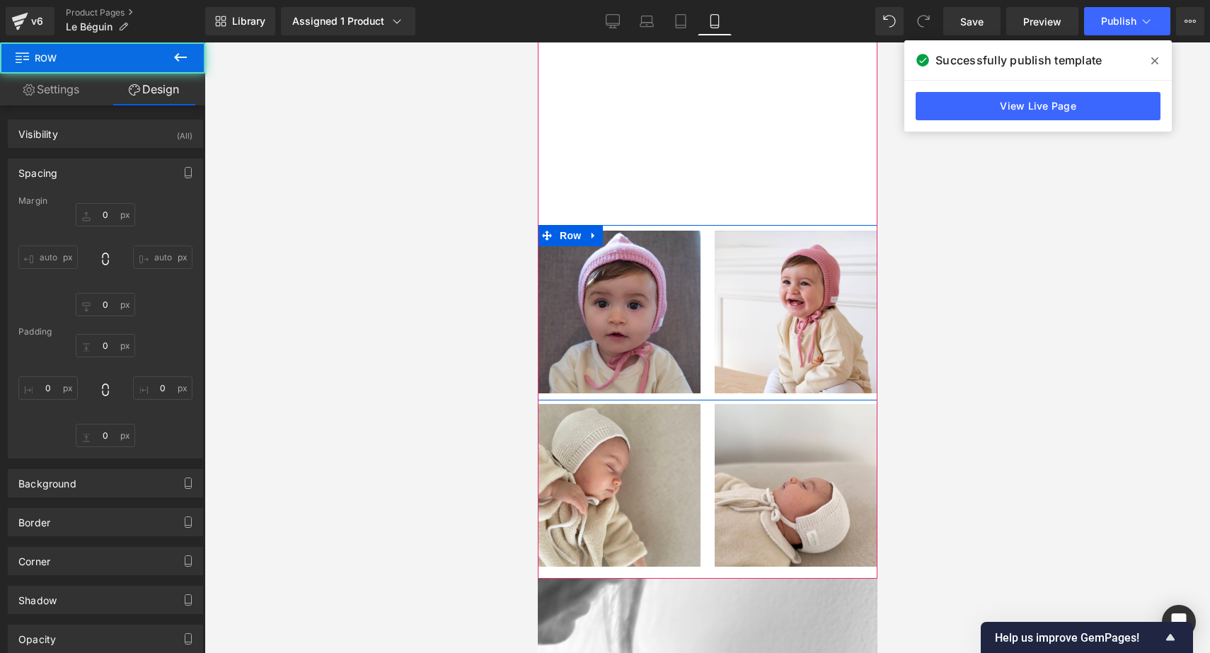
type input "0"
type input "8"
type input "0"
type input "10"
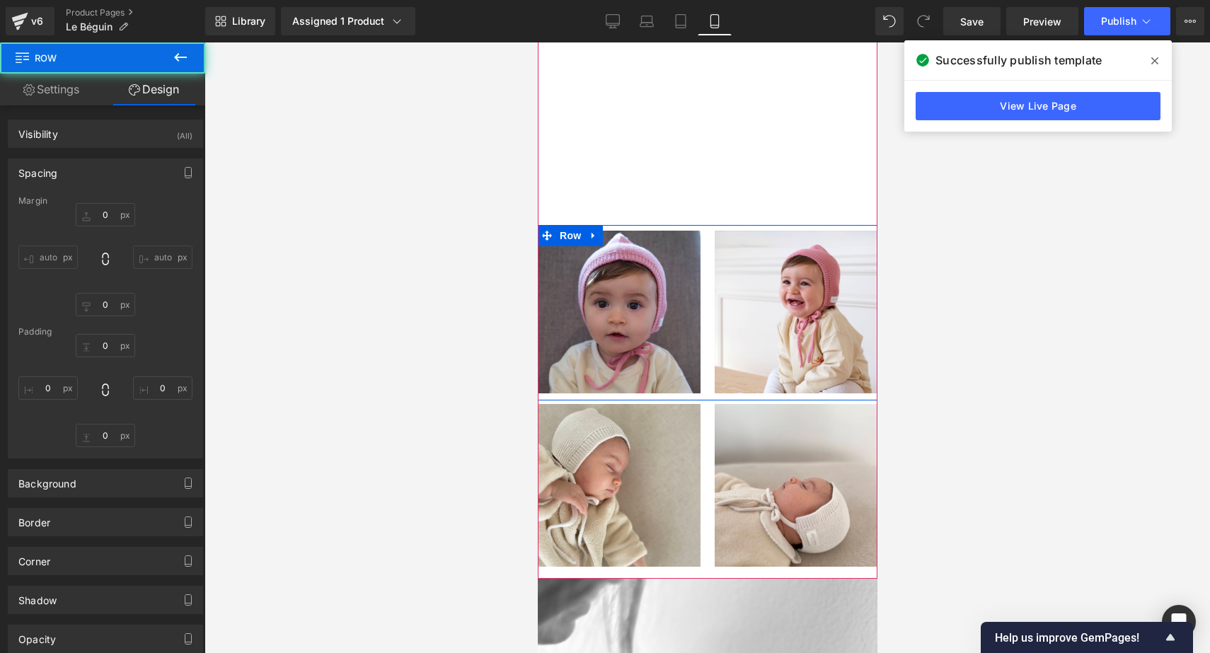
type input "0"
click at [710, 229] on div at bounding box center [707, 228] width 340 height 6
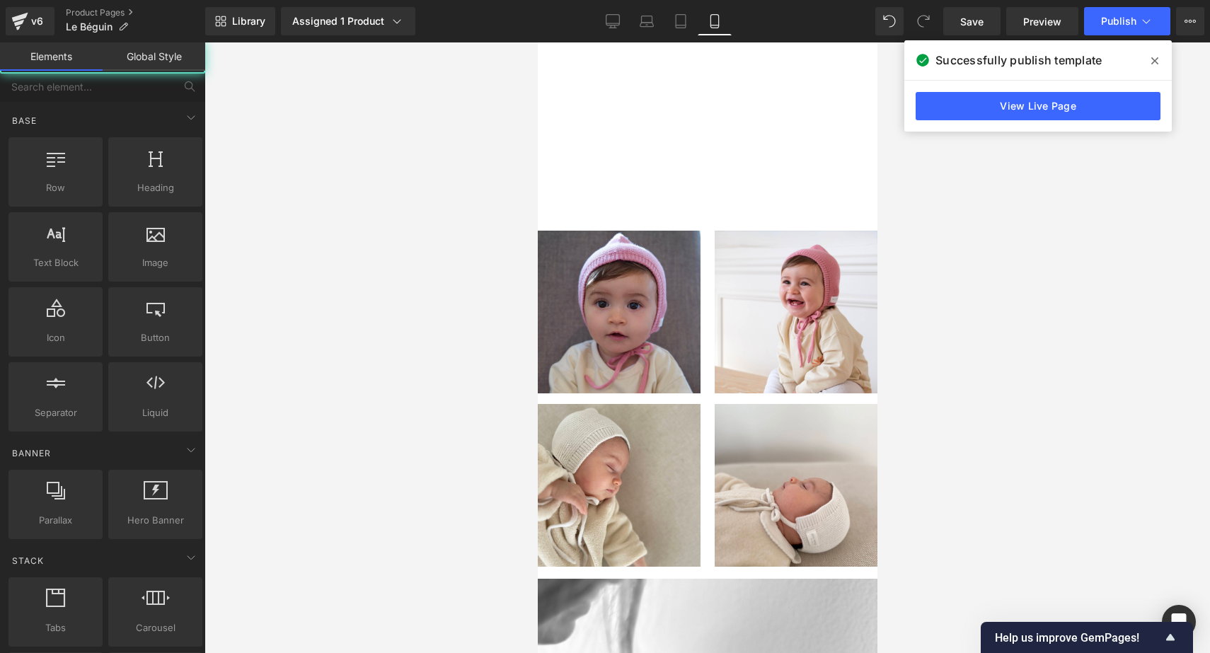
click at [964, 280] on div at bounding box center [706, 347] width 1005 height 610
click at [677, 17] on icon at bounding box center [680, 21] width 14 height 14
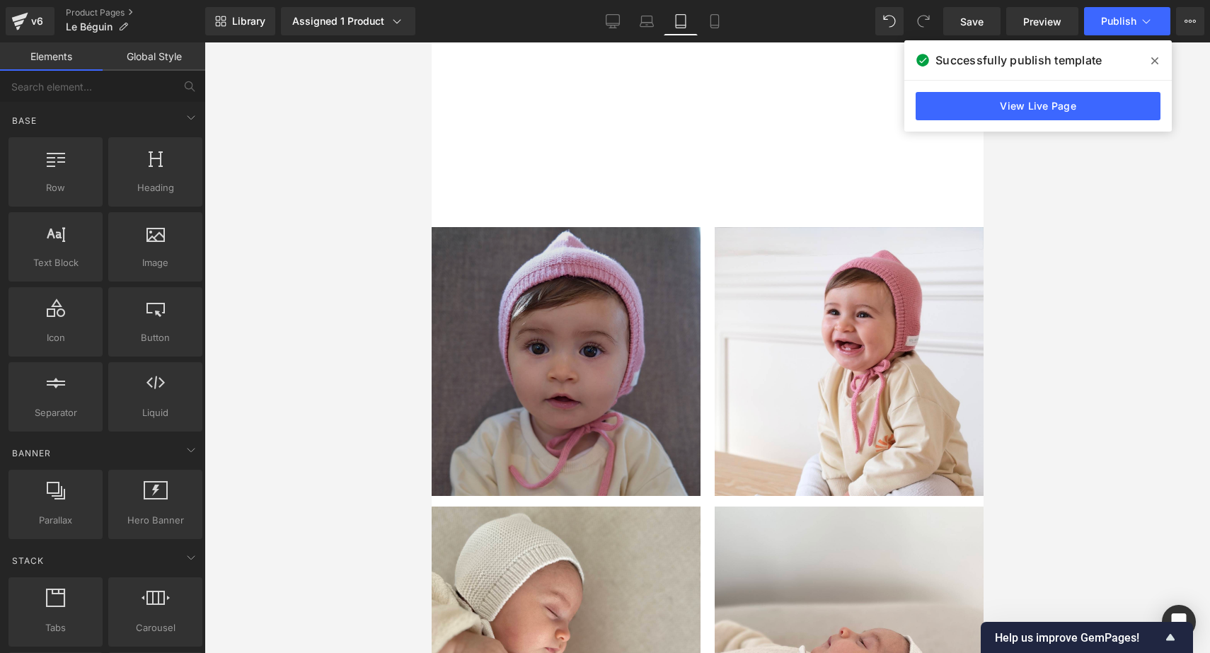
scroll to position [1802, 0]
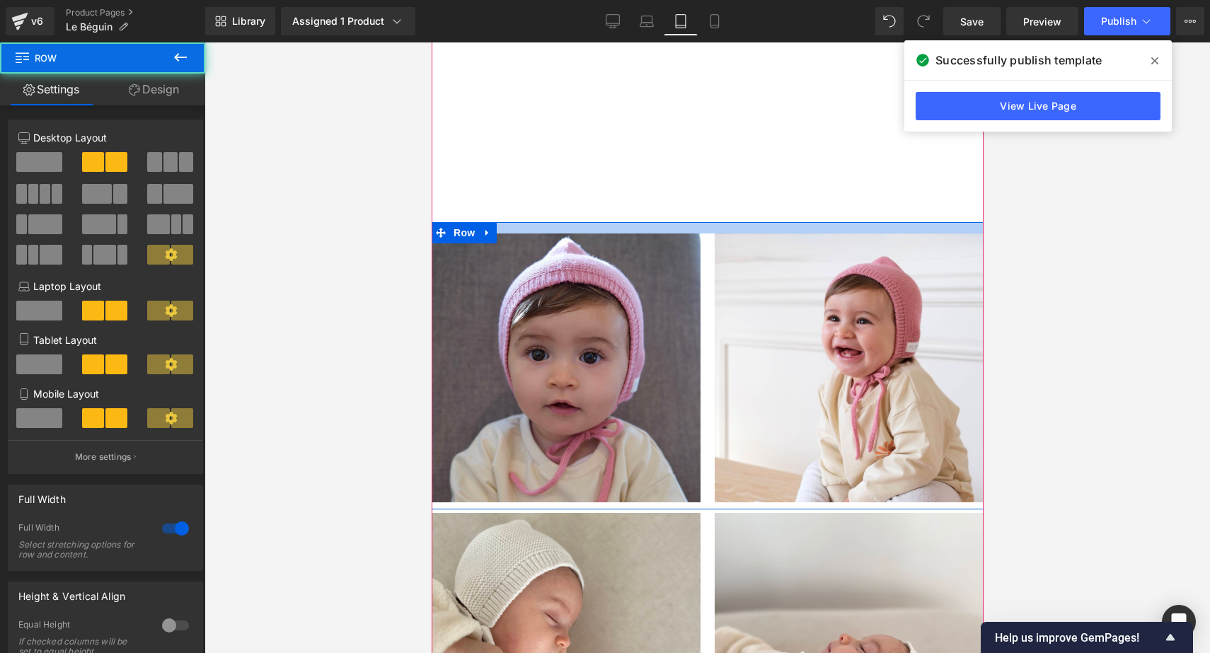
drag, startPoint x: 676, startPoint y: 217, endPoint x: 676, endPoint y: 207, distance: 9.9
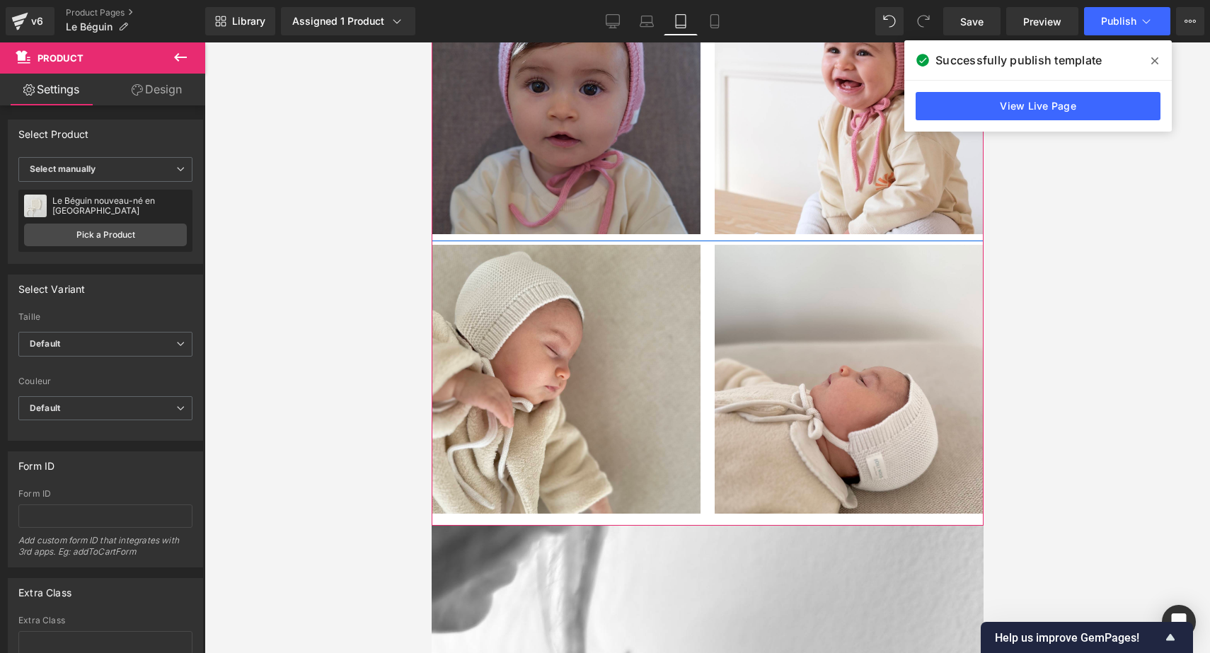
scroll to position [2071, 0]
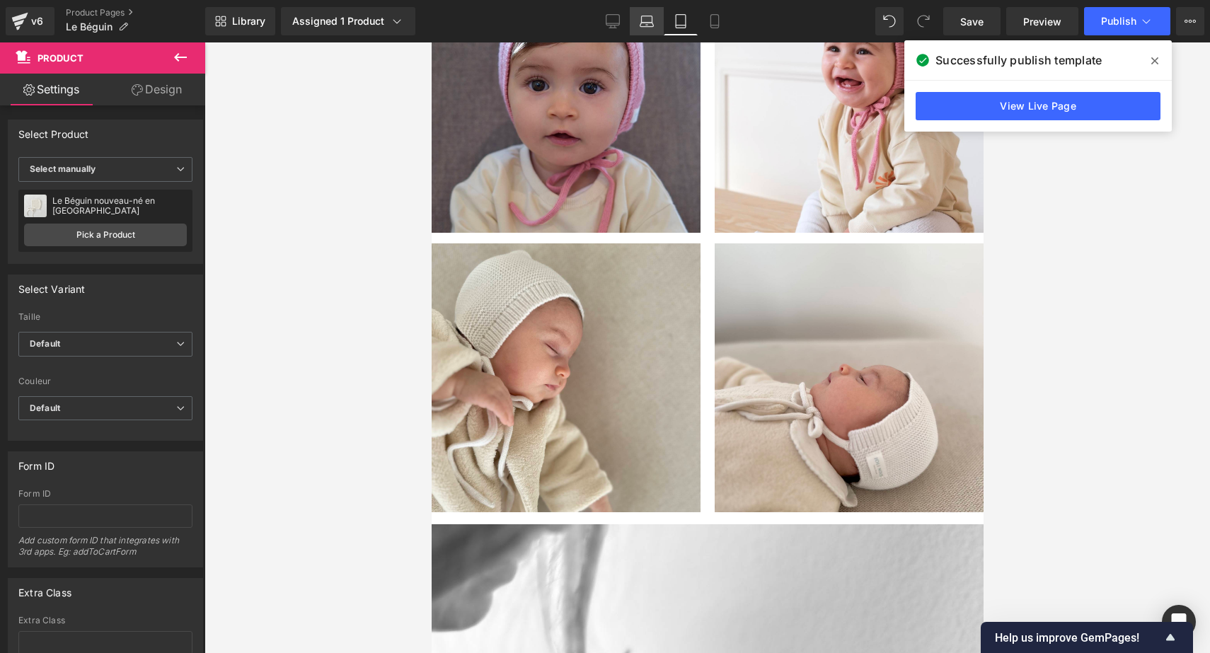
click at [654, 13] on link "Laptop" at bounding box center [647, 21] width 34 height 28
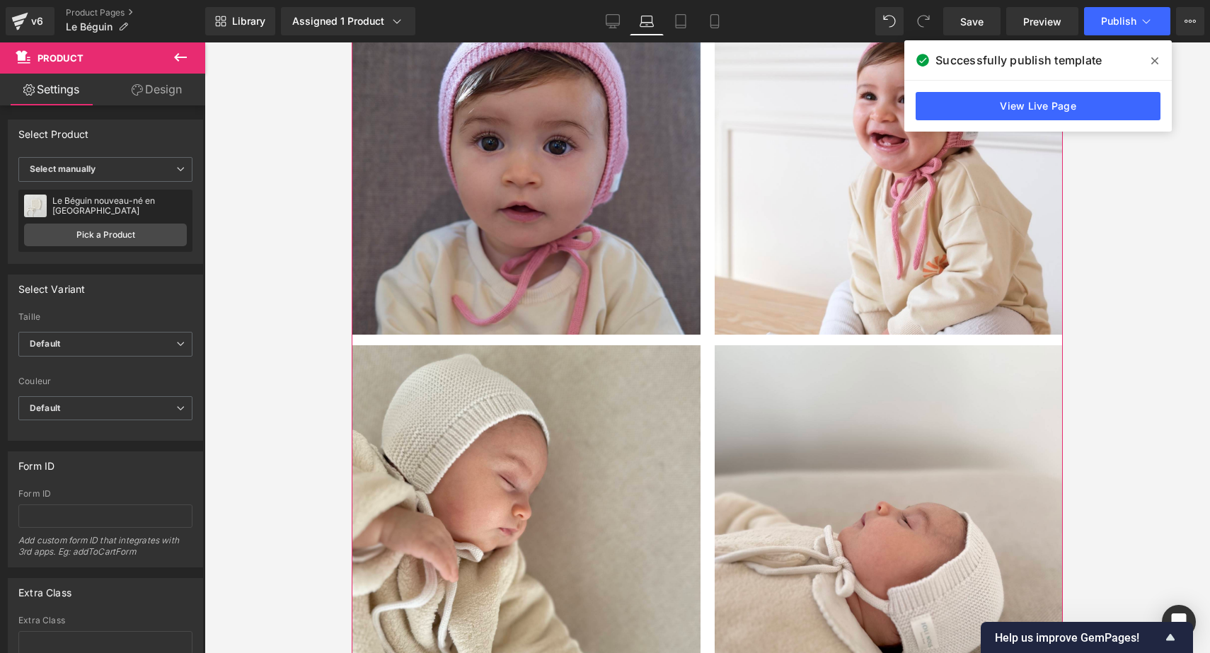
scroll to position [1267, 0]
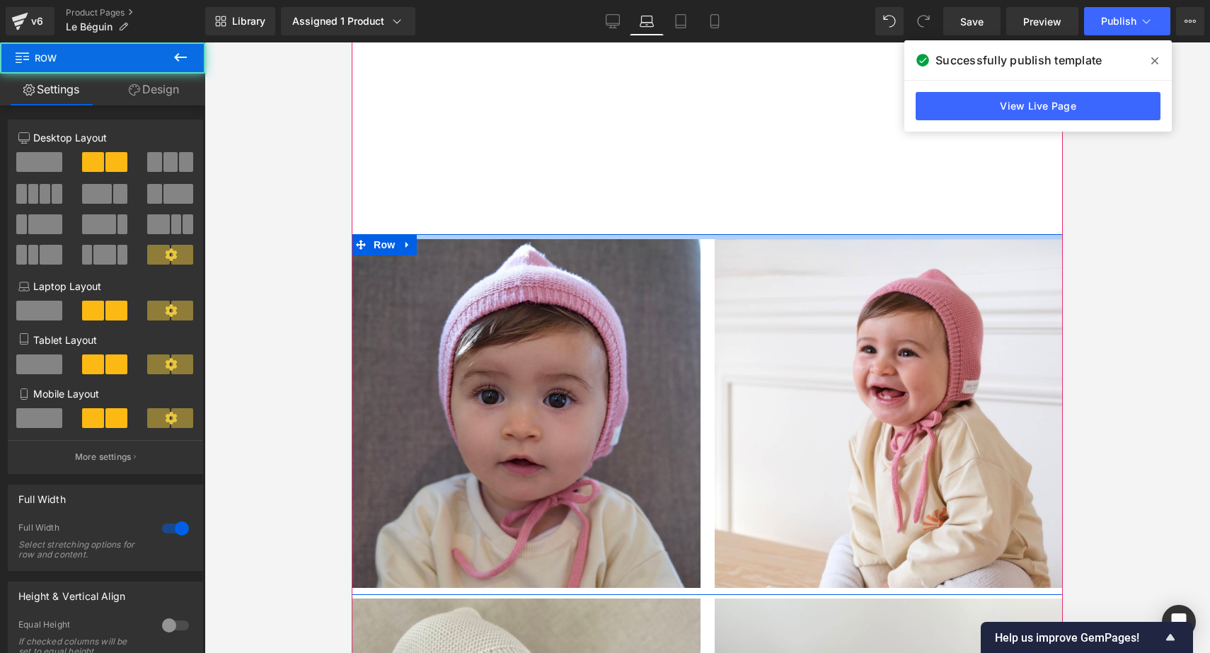
drag, startPoint x: 626, startPoint y: 275, endPoint x: 626, endPoint y: 259, distance: 16.3
click at [626, 239] on div at bounding box center [707, 236] width 711 height 5
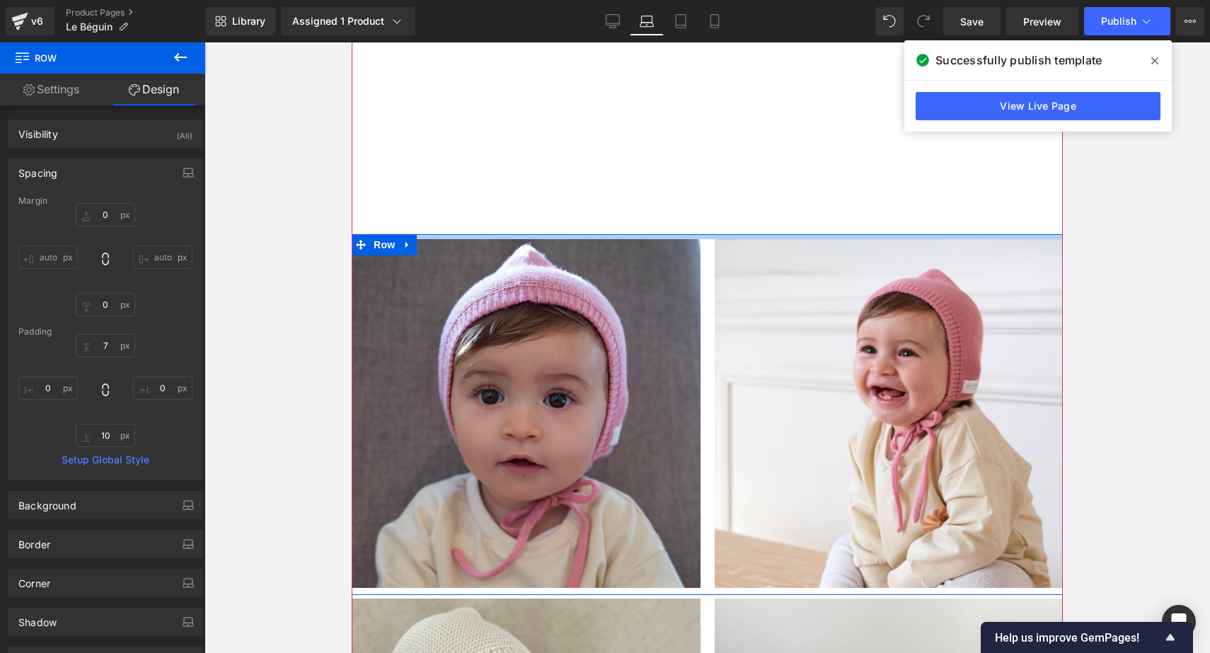
click at [626, 239] on div at bounding box center [707, 236] width 711 height 5
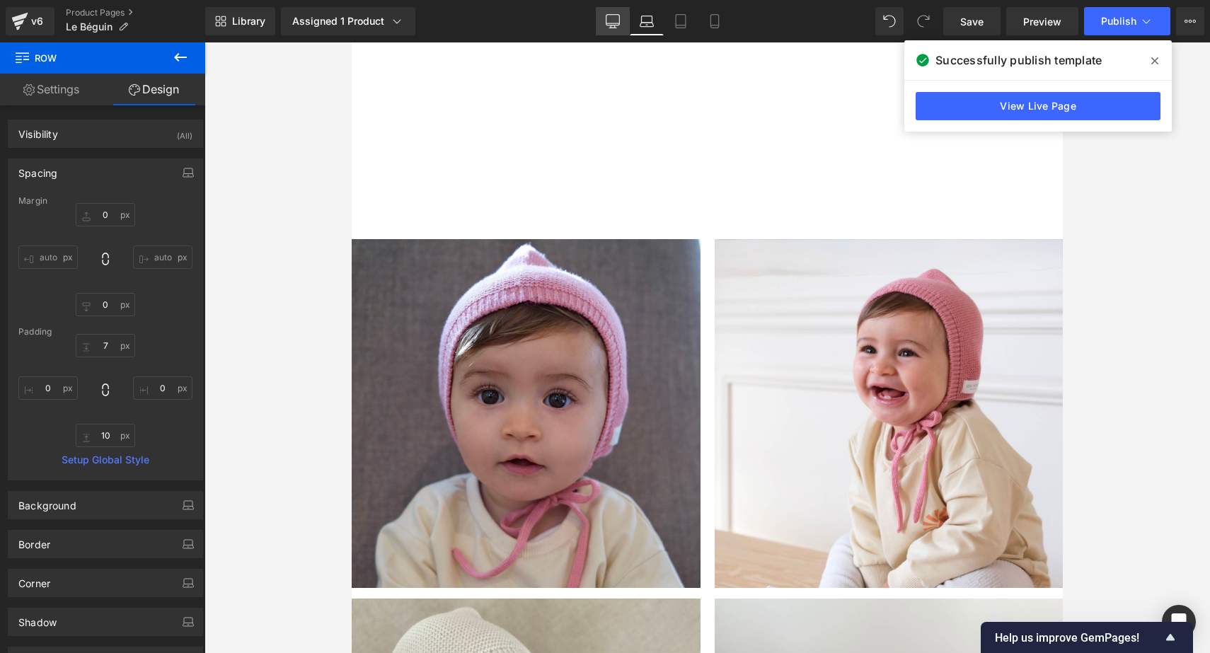
click at [609, 21] on icon at bounding box center [612, 21] width 14 height 14
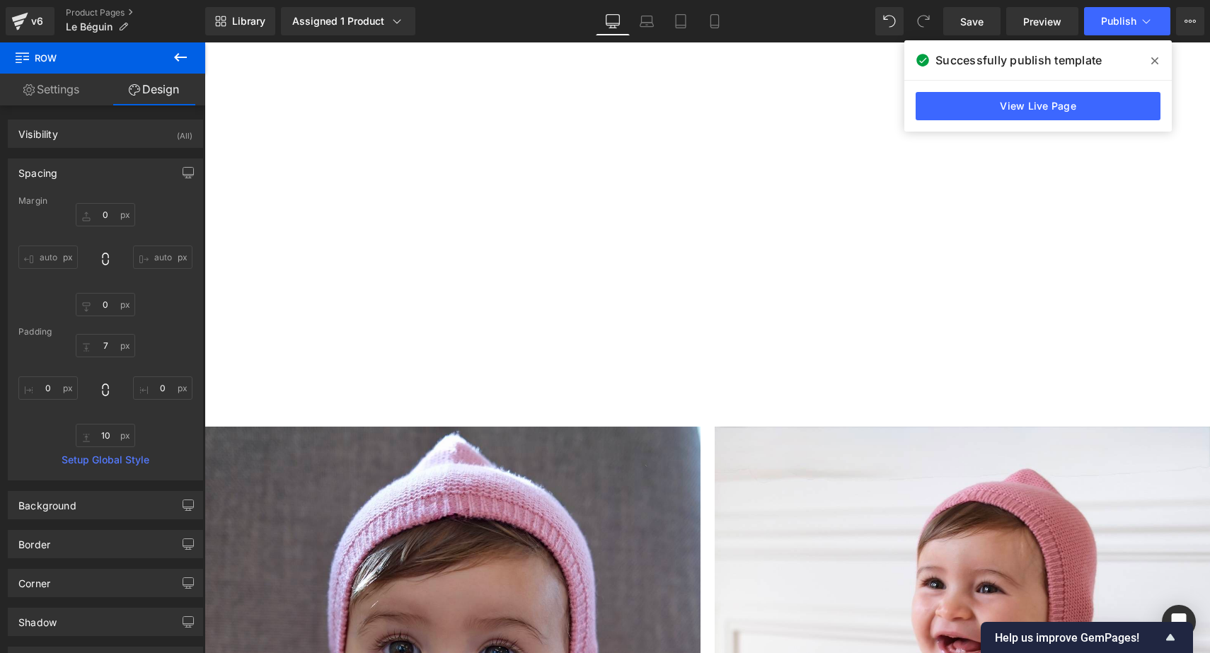
scroll to position [1404, 0]
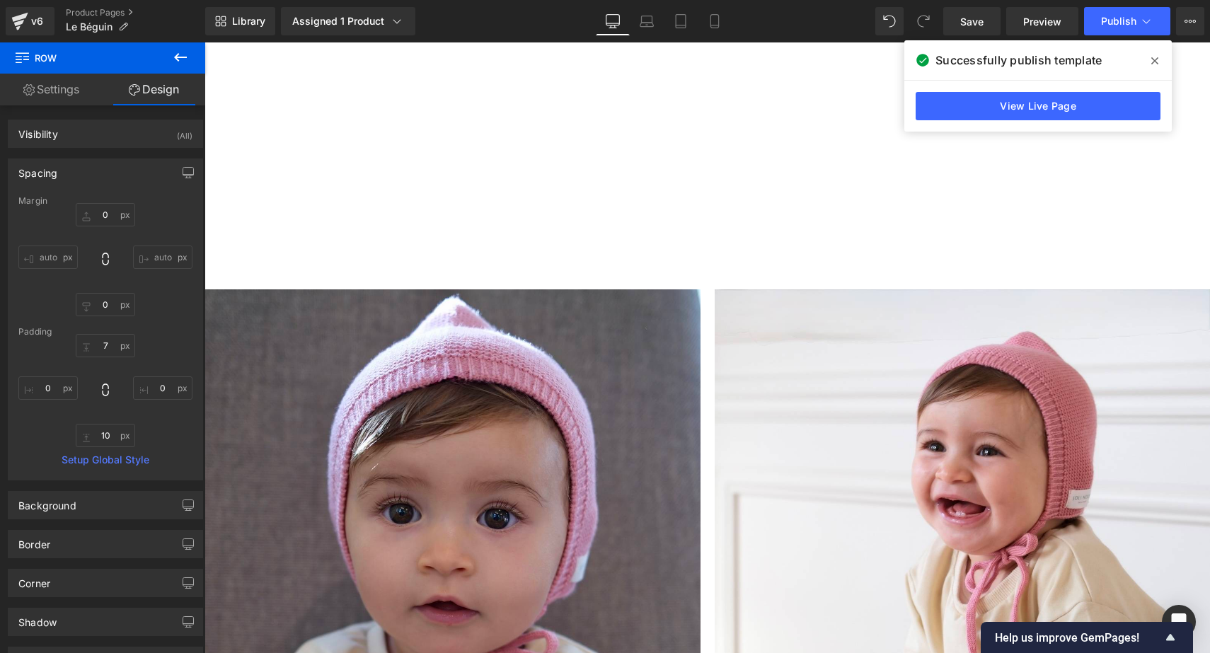
type input "0"
type input "30"
type input "0"
type input "10"
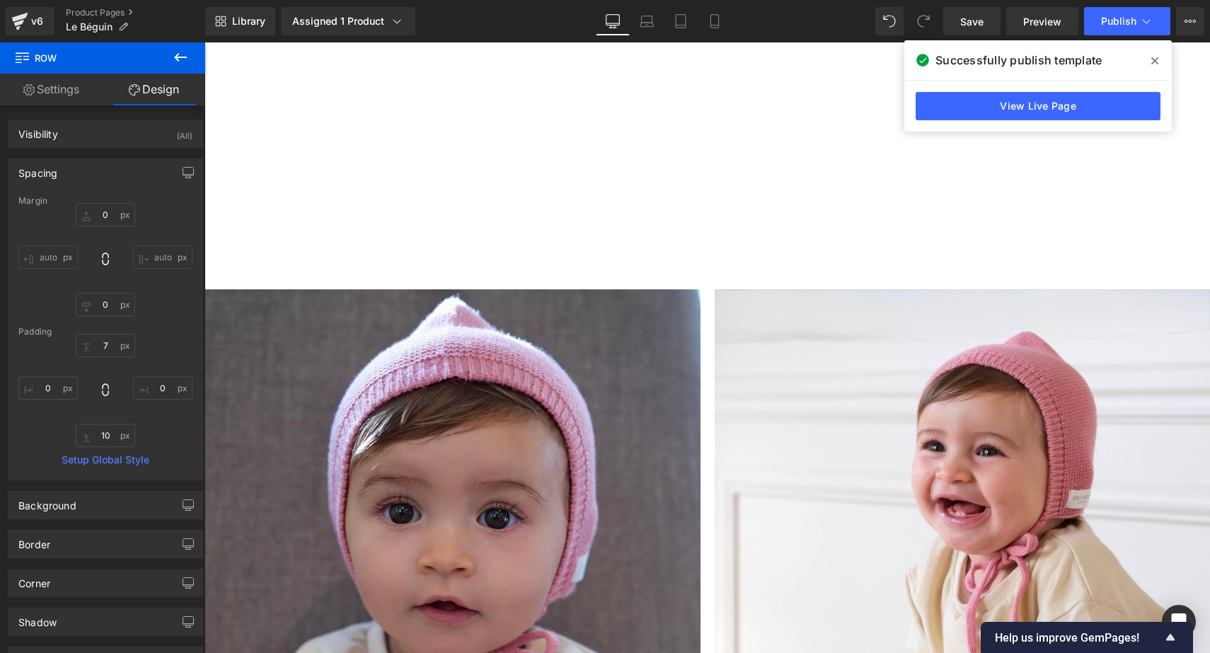
type input "0"
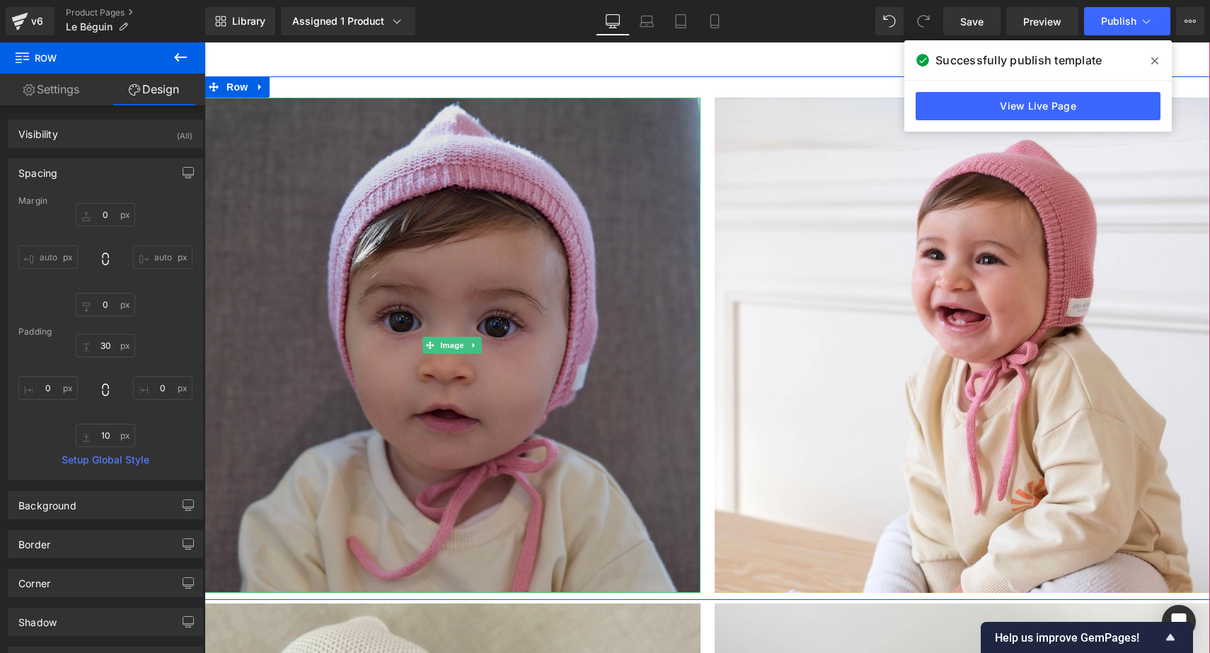
scroll to position [1446, 0]
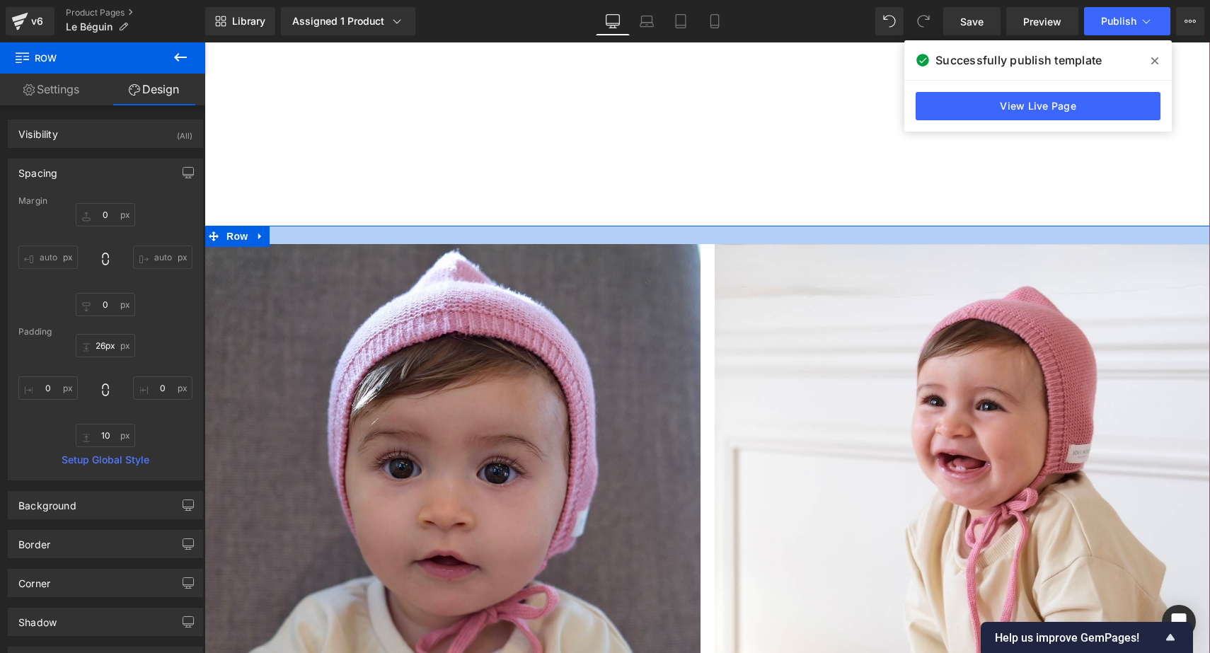
click at [569, 226] on div at bounding box center [706, 235] width 1005 height 18
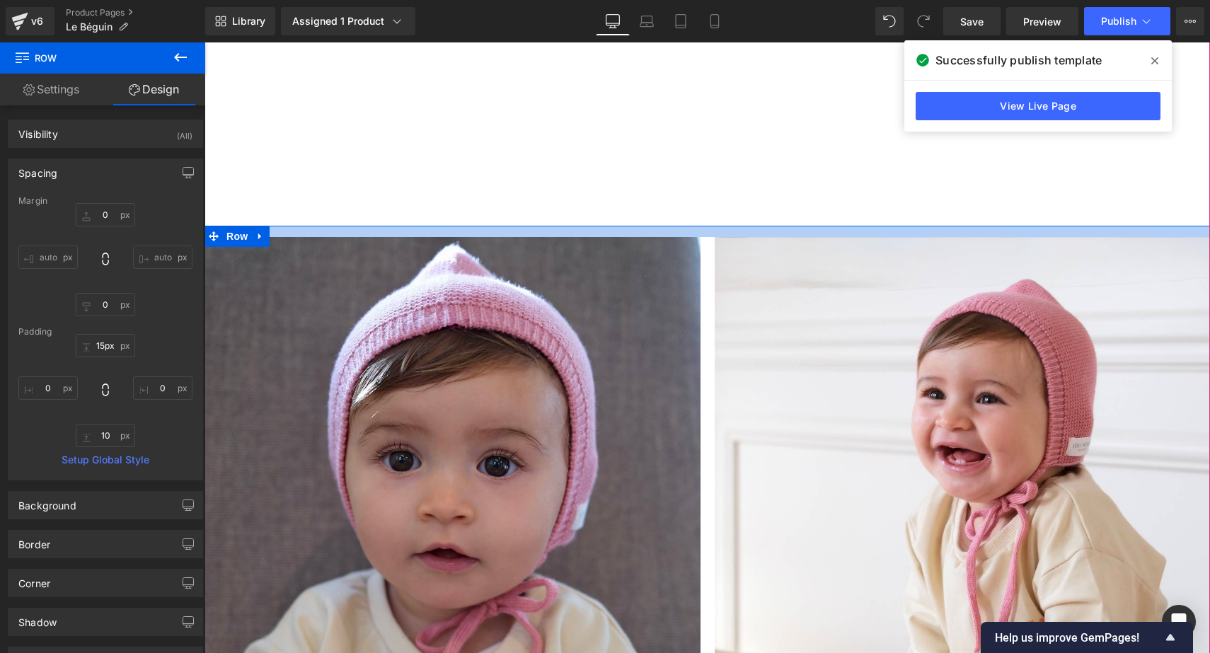
type input "14px"
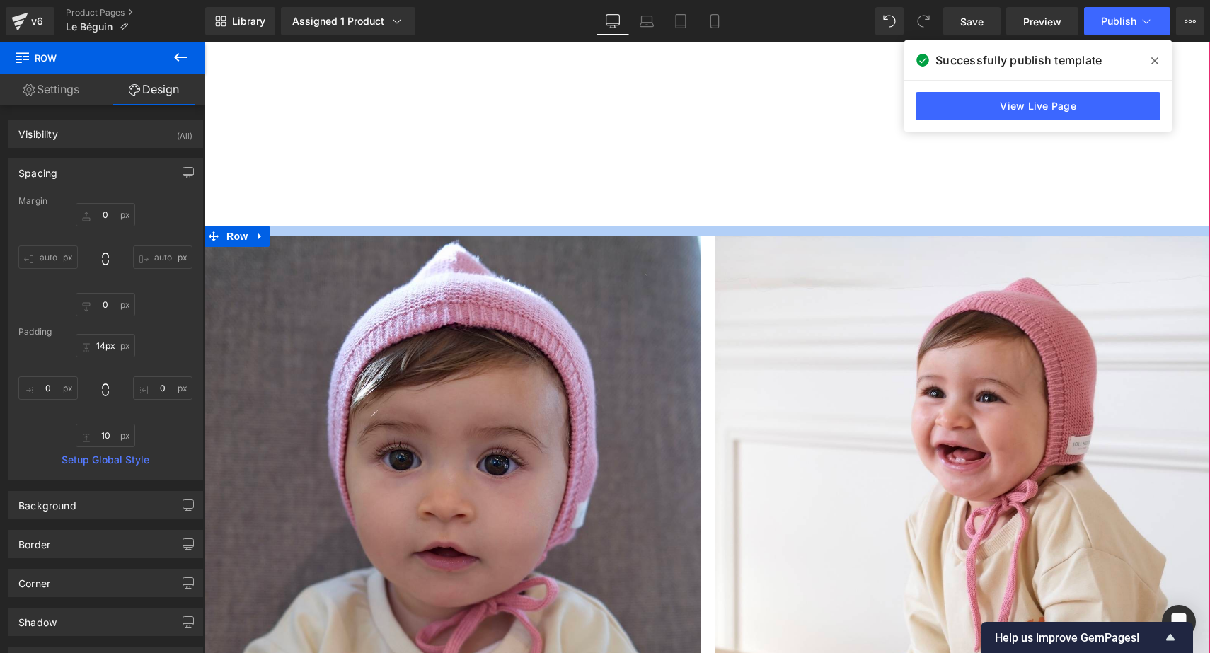
drag, startPoint x: 569, startPoint y: 229, endPoint x: 569, endPoint y: 221, distance: 8.5
click at [569, 226] on div at bounding box center [706, 231] width 1005 height 10
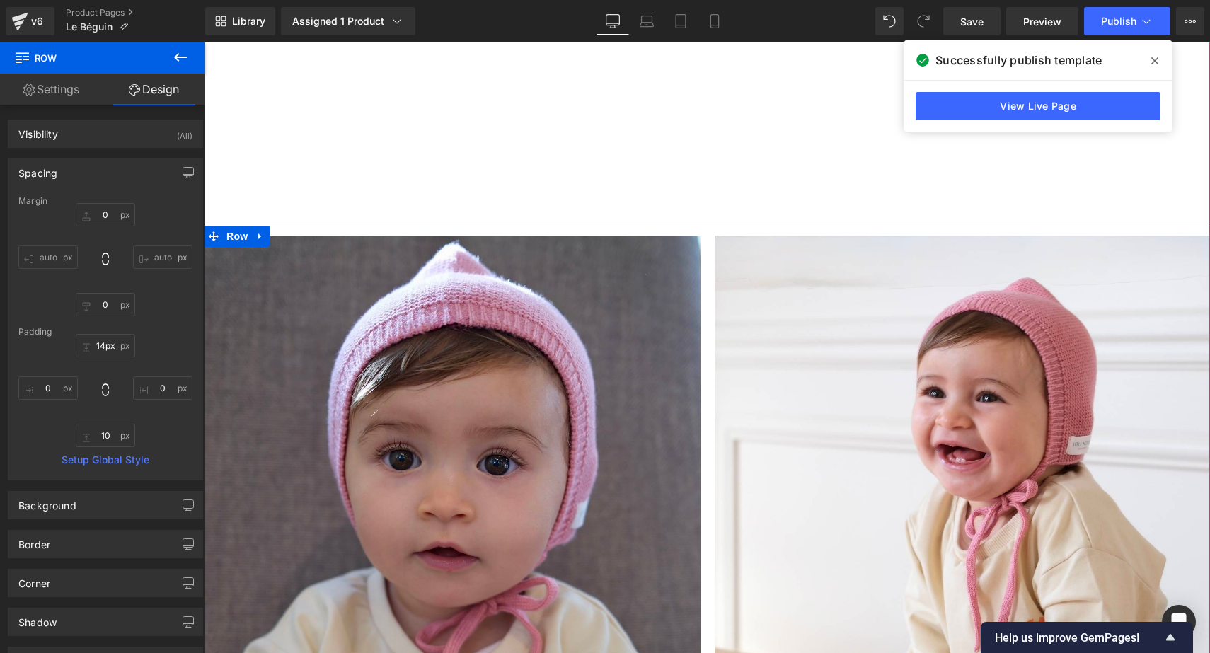
click at [569, 226] on div at bounding box center [706, 231] width 1005 height 10
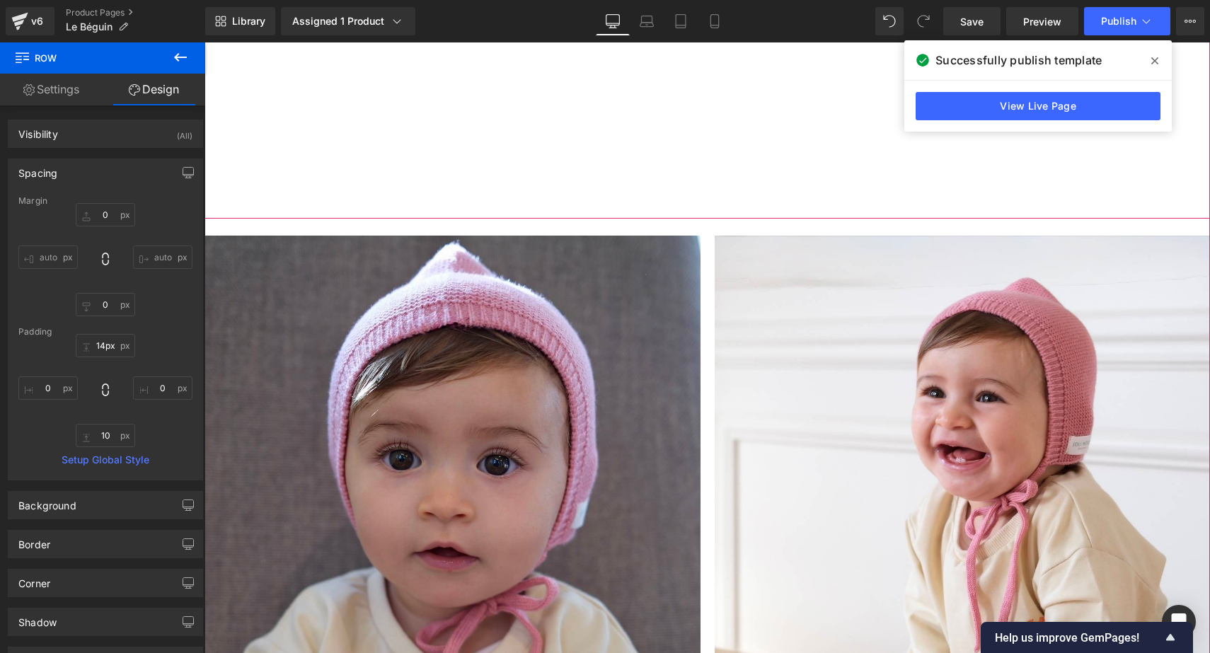
click at [1155, 52] on span at bounding box center [1154, 61] width 23 height 23
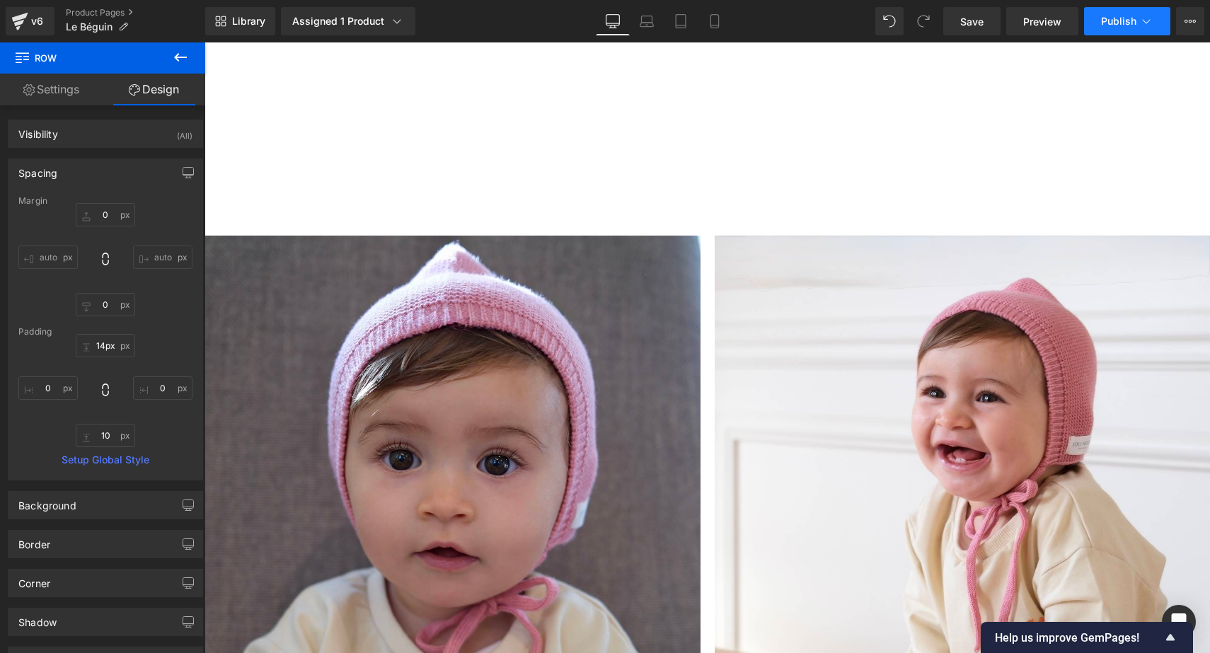
click at [1117, 20] on span "Publish" at bounding box center [1118, 21] width 35 height 11
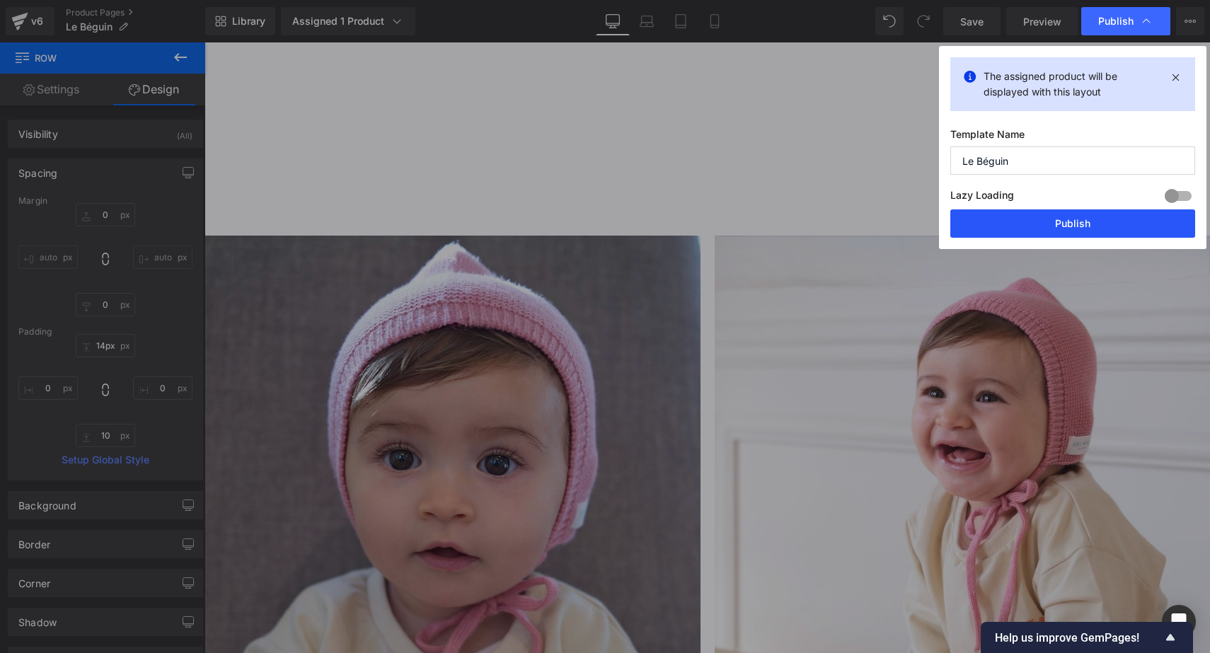
click at [1117, 226] on button "Publish" at bounding box center [1072, 223] width 245 height 28
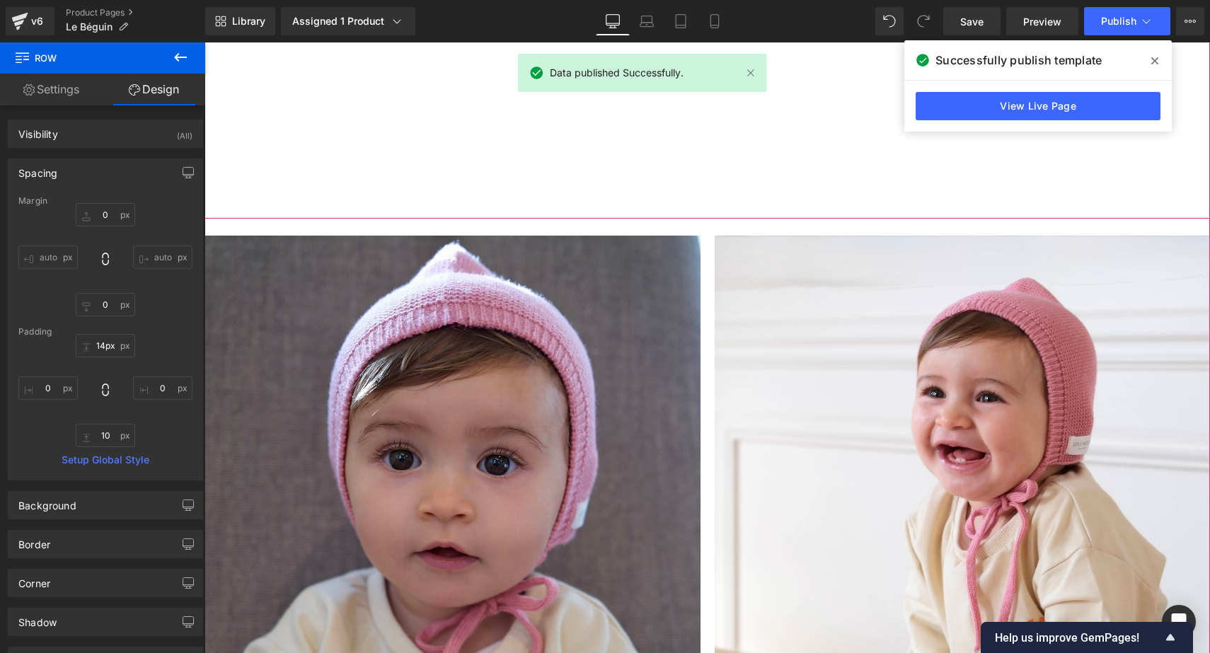
click at [1152, 62] on icon at bounding box center [1154, 60] width 7 height 11
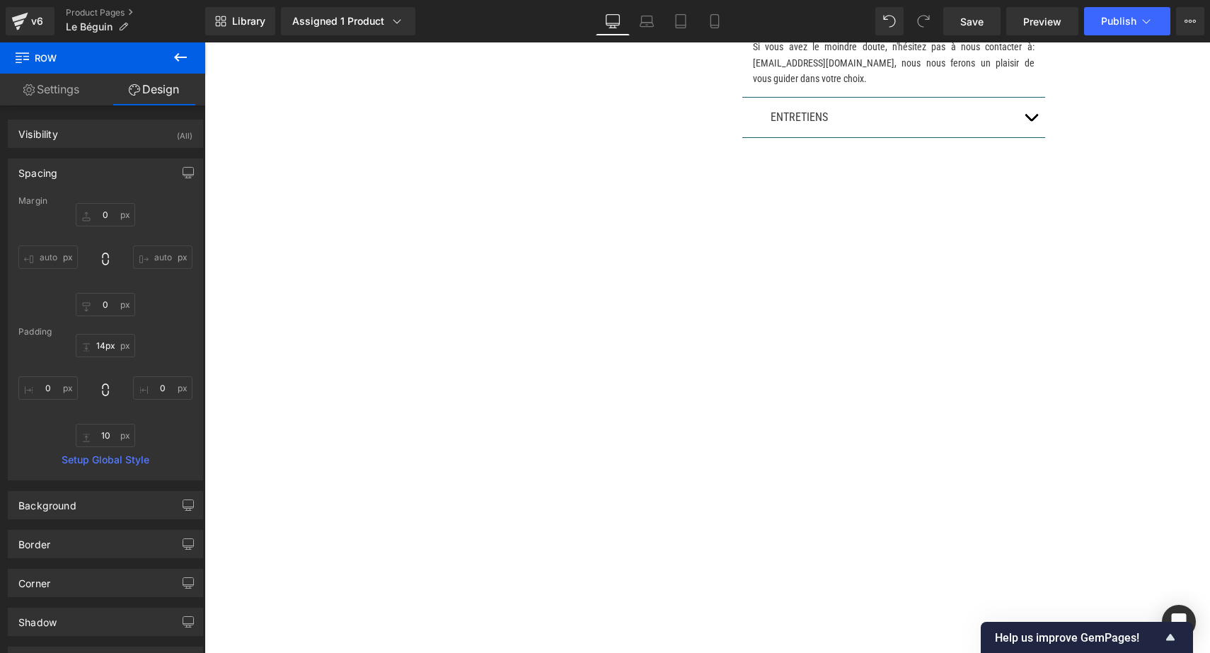
scroll to position [970, 0]
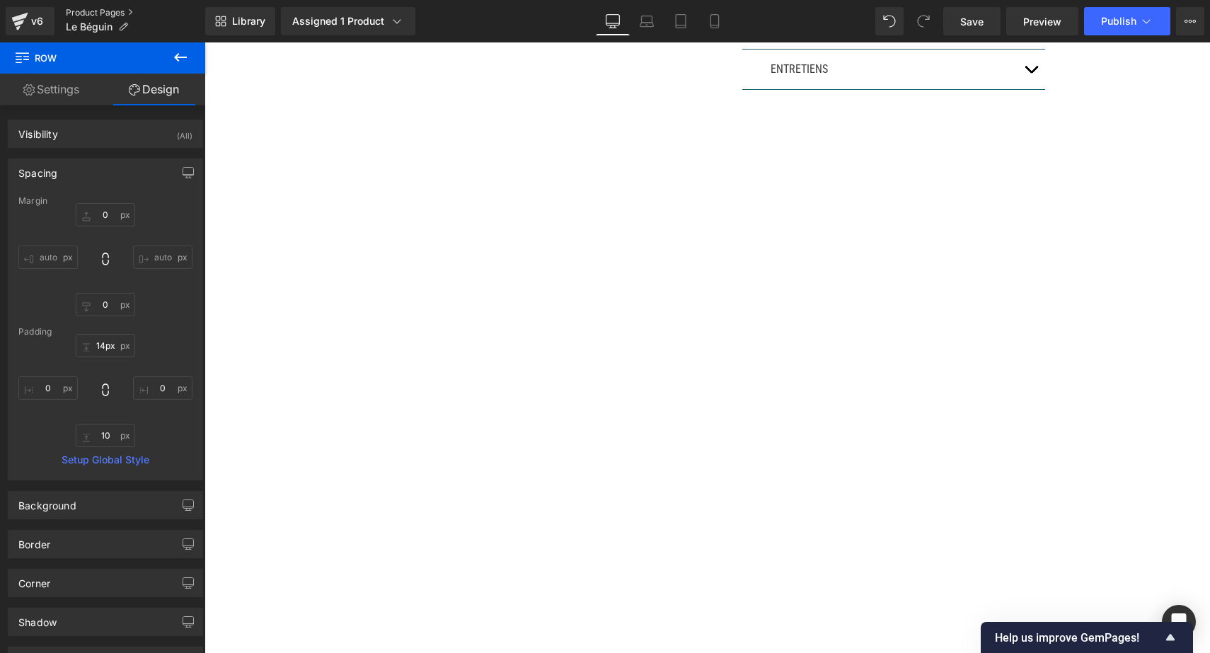
click at [72, 13] on link "Product Pages" at bounding box center [135, 12] width 139 height 11
